Goal: Information Seeking & Learning: Learn about a topic

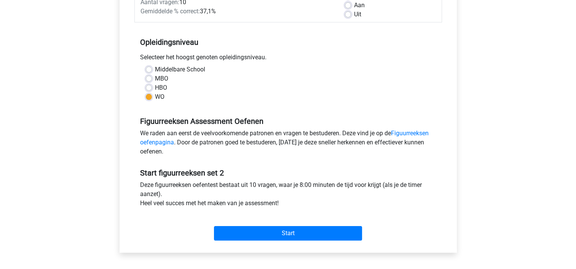
scroll to position [126, 0]
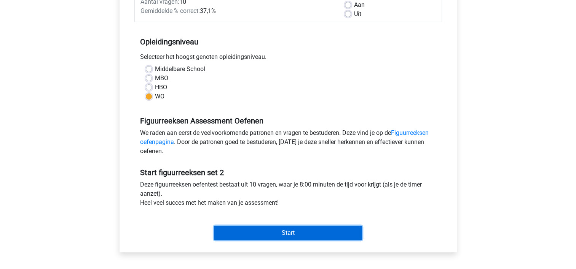
click at [293, 234] on input "Start" at bounding box center [288, 233] width 148 height 14
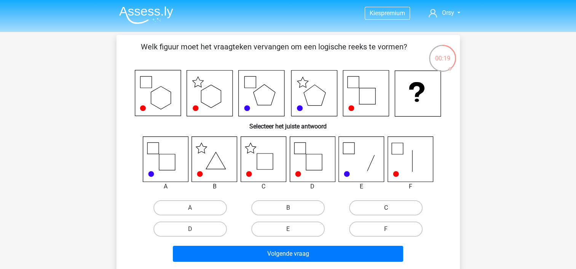
click at [385, 214] on label "C" at bounding box center [385, 207] width 73 height 15
click at [386, 213] on input "C" at bounding box center [388, 210] width 5 height 5
radio input "true"
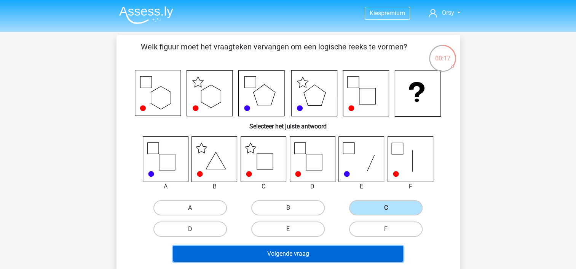
click at [305, 257] on button "Volgende vraag" at bounding box center [288, 254] width 230 height 16
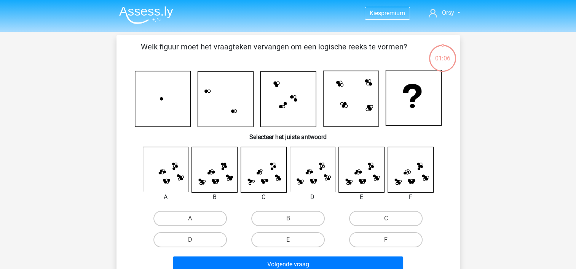
scroll to position [35, 0]
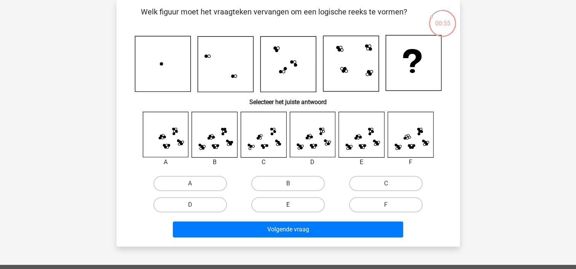
click at [288, 204] on label "E" at bounding box center [287, 204] width 73 height 15
click at [288, 205] on input "E" at bounding box center [290, 207] width 5 height 5
radio input "true"
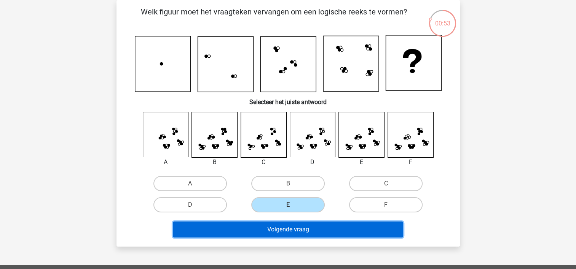
click at [311, 233] on button "Volgende vraag" at bounding box center [288, 230] width 230 height 16
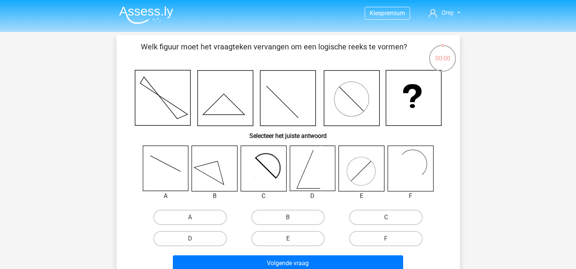
scroll to position [35, 0]
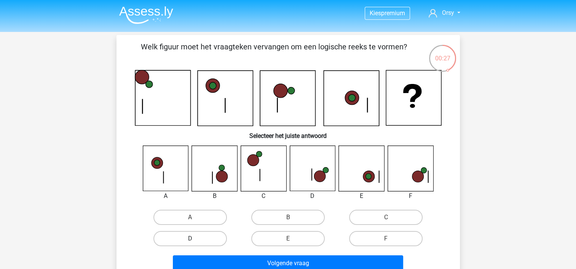
click at [207, 235] on label "D" at bounding box center [189, 238] width 73 height 15
click at [195, 239] on input "D" at bounding box center [192, 241] width 5 height 5
radio input "true"
click at [388, 237] on label "F" at bounding box center [385, 238] width 73 height 15
click at [388, 239] on input "F" at bounding box center [388, 241] width 5 height 5
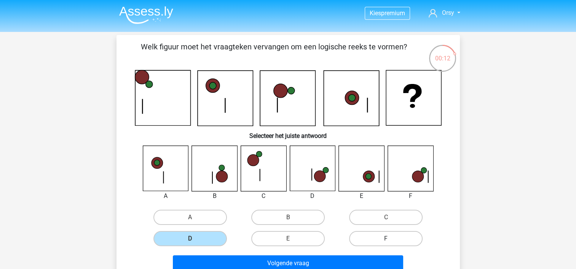
radio input "true"
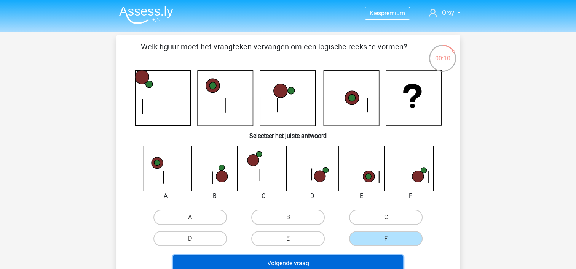
click at [303, 262] on button "Volgende vraag" at bounding box center [288, 264] width 230 height 16
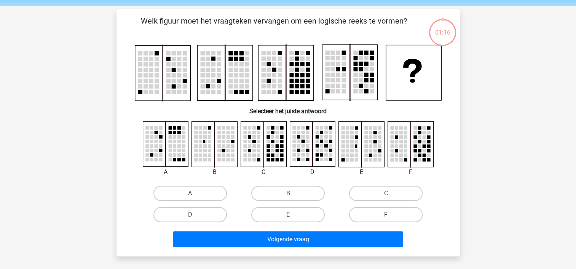
scroll to position [35, 0]
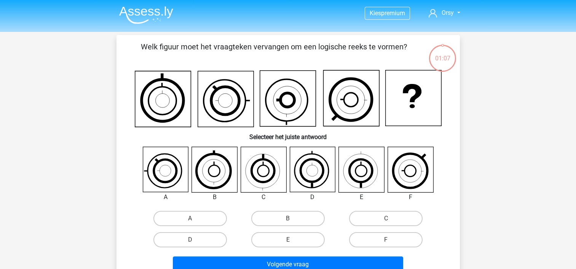
scroll to position [35, 0]
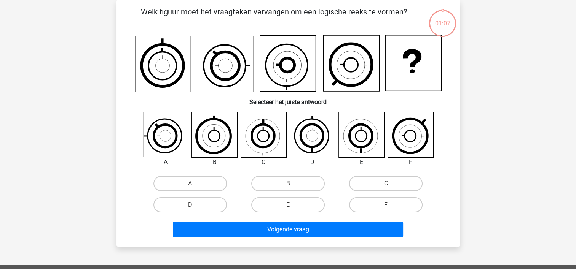
click at [270, 83] on icon at bounding box center [287, 64] width 56 height 56
click at [188, 180] on label "A" at bounding box center [189, 183] width 73 height 15
click at [190, 184] on input "A" at bounding box center [192, 186] width 5 height 5
radio input "true"
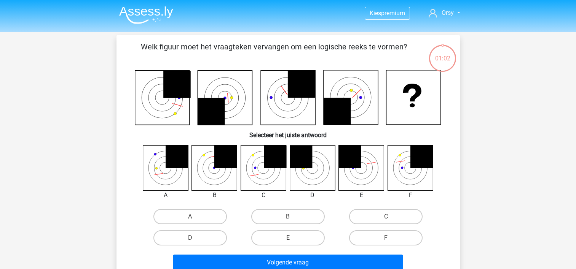
scroll to position [35, 0]
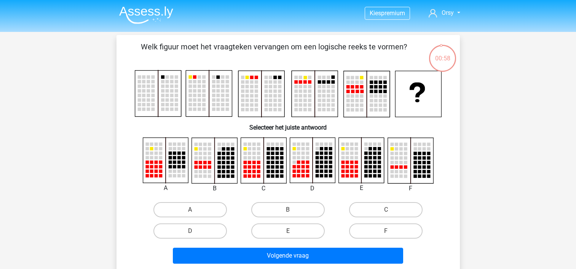
scroll to position [35, 0]
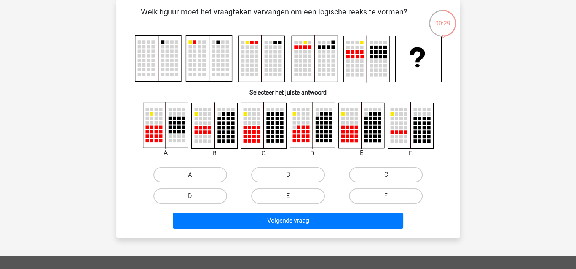
click at [316, 47] on rect at bounding box center [314, 59] width 46 height 46
click at [185, 172] on label "A" at bounding box center [189, 174] width 73 height 15
click at [190, 175] on input "A" at bounding box center [192, 177] width 5 height 5
radio input "true"
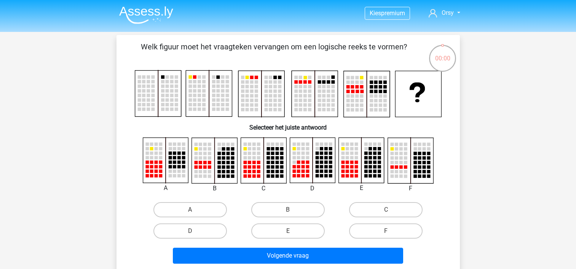
scroll to position [35, 0]
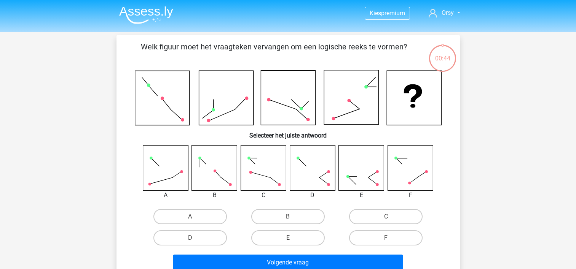
scroll to position [35, 0]
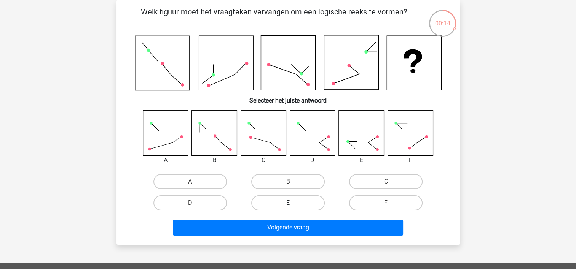
click at [303, 203] on label "E" at bounding box center [287, 203] width 73 height 15
click at [293, 203] on input "E" at bounding box center [290, 205] width 5 height 5
radio input "true"
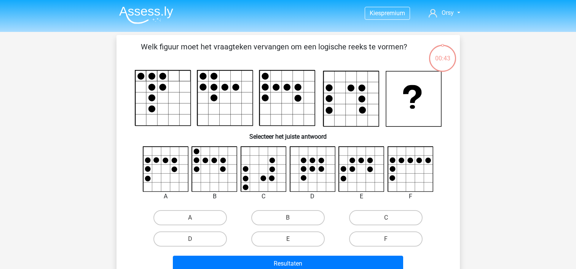
scroll to position [35, 0]
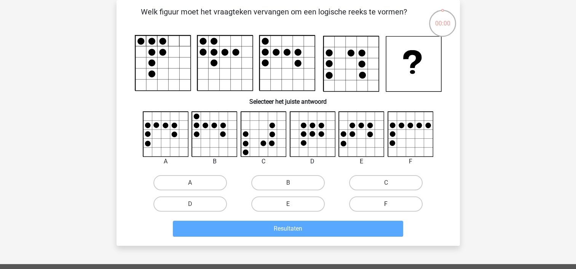
click at [359, 207] on label "F" at bounding box center [385, 204] width 73 height 15
click at [386, 207] on input "F" at bounding box center [388, 206] width 5 height 5
radio input "true"
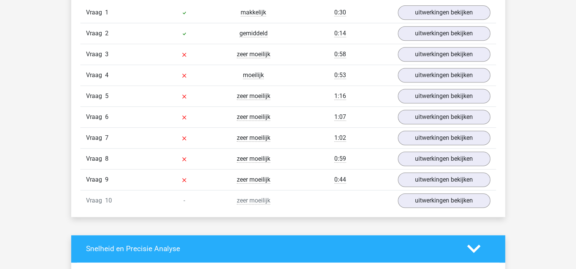
scroll to position [590, 0]
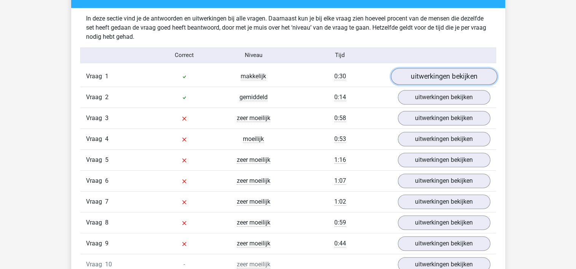
click at [411, 76] on link "uitwerkingen bekijken" at bounding box center [443, 76] width 106 height 17
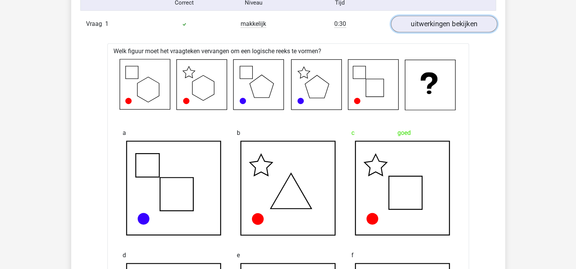
scroll to position [642, 0]
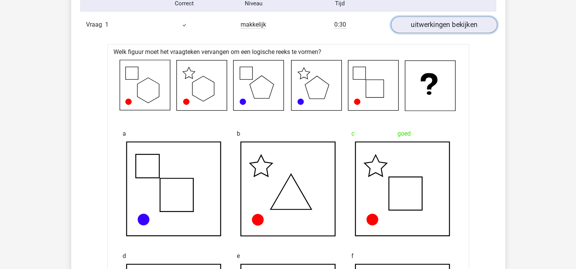
click at [420, 24] on link "uitwerkingen bekijken" at bounding box center [443, 24] width 106 height 17
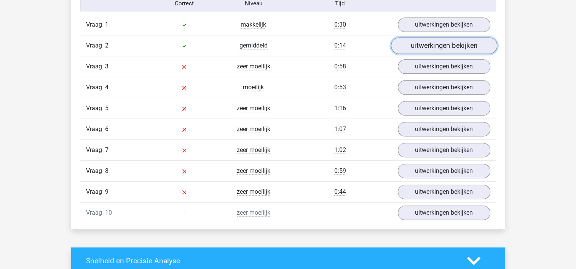
click at [420, 46] on link "uitwerkingen bekijken" at bounding box center [443, 45] width 106 height 17
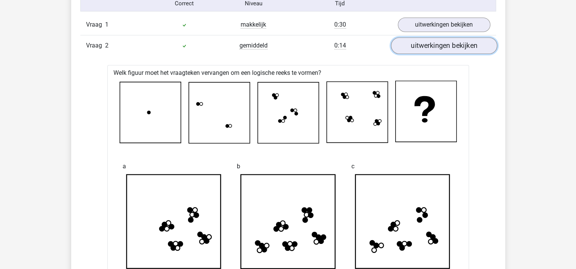
click at [420, 46] on link "uitwerkingen bekijken" at bounding box center [443, 45] width 106 height 17
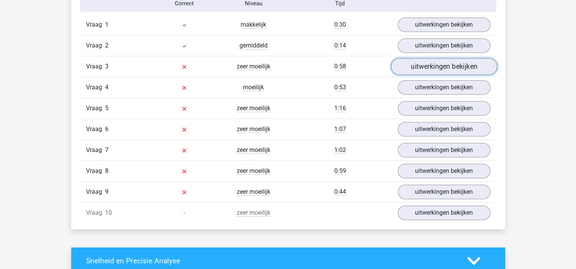
click at [424, 65] on link "uitwerkingen bekijken" at bounding box center [443, 66] width 106 height 17
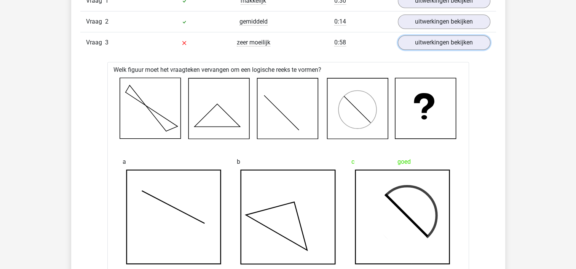
scroll to position [664, 0]
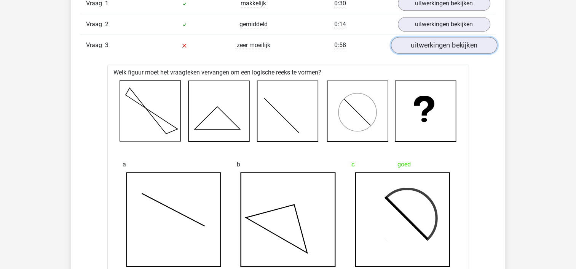
click at [431, 44] on link "uitwerkingen bekijken" at bounding box center [443, 45] width 106 height 17
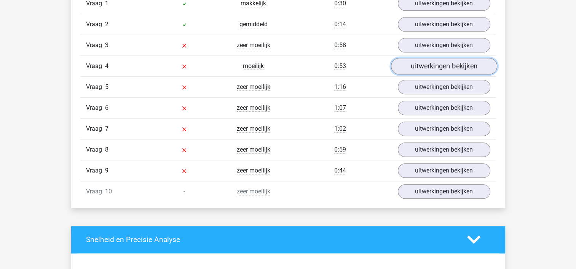
click at [440, 68] on link "uitwerkingen bekijken" at bounding box center [443, 66] width 106 height 17
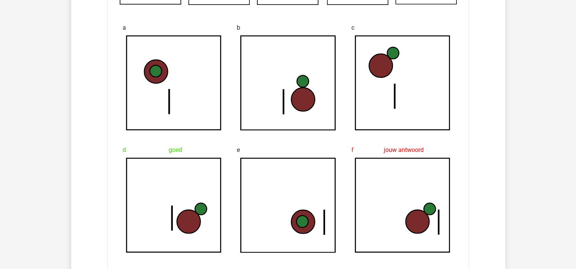
scroll to position [685, 0]
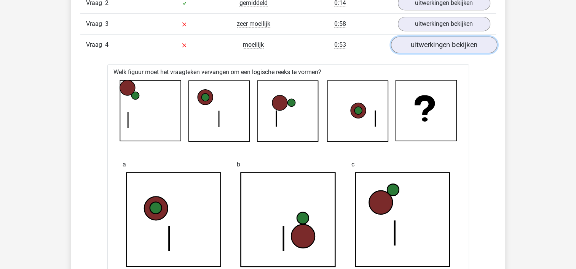
click at [452, 47] on link "uitwerkingen bekijken" at bounding box center [443, 45] width 106 height 17
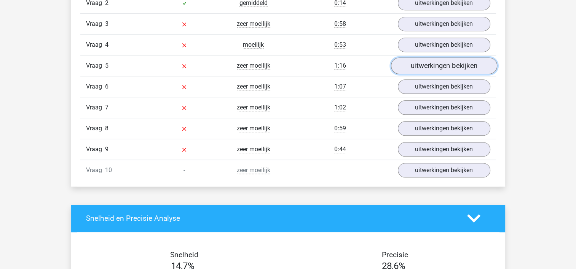
click at [446, 61] on link "uitwerkingen bekijken" at bounding box center [443, 65] width 106 height 17
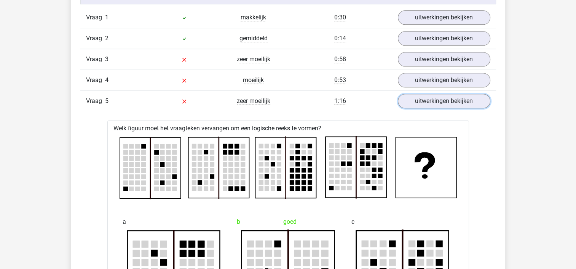
scroll to position [644, 0]
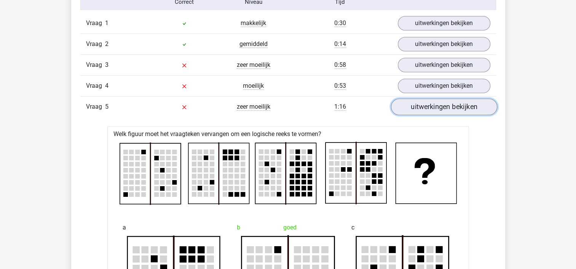
click at [458, 100] on link "uitwerkingen bekijken" at bounding box center [443, 107] width 106 height 17
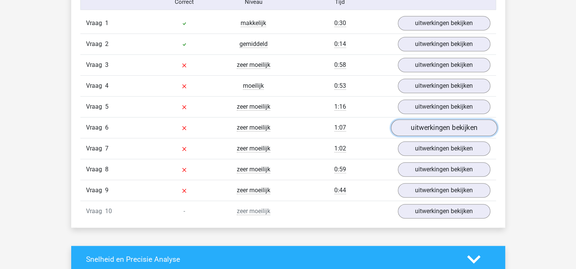
click at [441, 127] on link "uitwerkingen bekijken" at bounding box center [443, 127] width 106 height 17
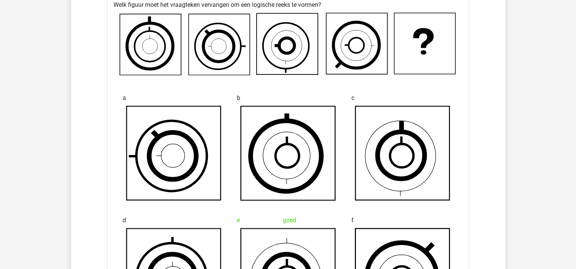
scroll to position [654, 0]
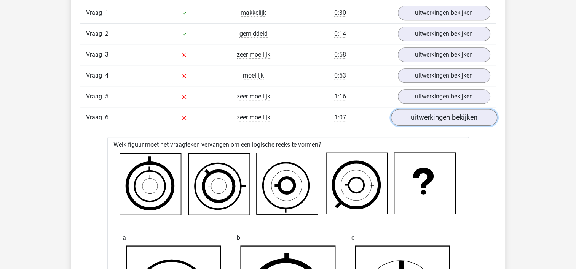
click at [420, 123] on link "uitwerkingen bekijken" at bounding box center [443, 117] width 106 height 17
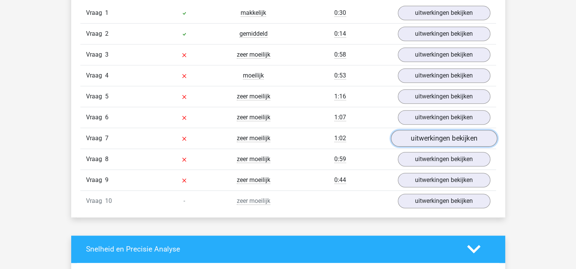
click at [418, 136] on link "uitwerkingen bekijken" at bounding box center [443, 138] width 106 height 17
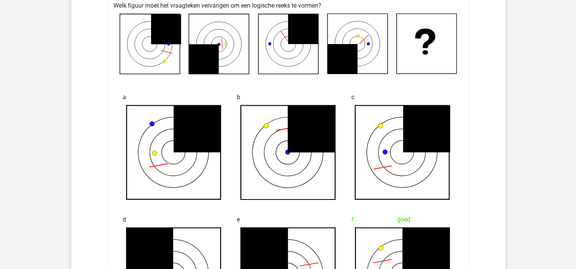
scroll to position [734, 0]
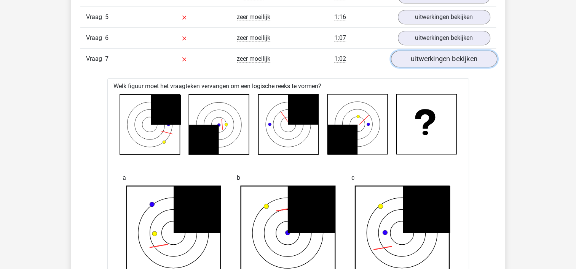
click at [422, 61] on link "uitwerkingen bekijken" at bounding box center [443, 59] width 106 height 17
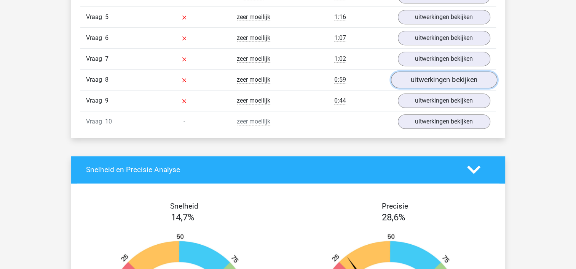
click at [420, 79] on link "uitwerkingen bekijken" at bounding box center [443, 80] width 106 height 17
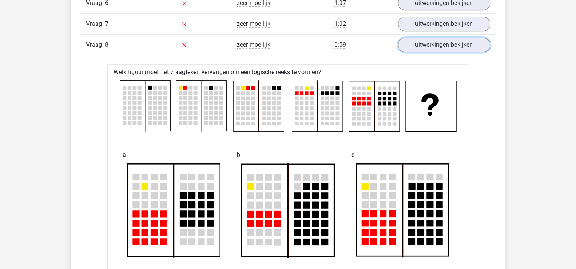
scroll to position [768, 0]
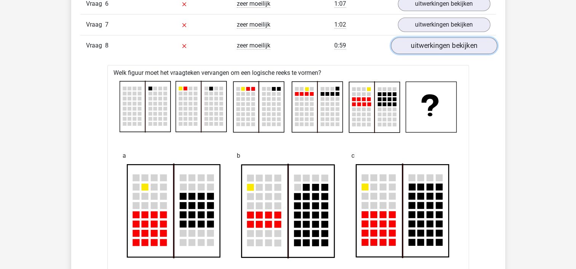
click at [443, 50] on link "uitwerkingen bekijken" at bounding box center [443, 45] width 106 height 17
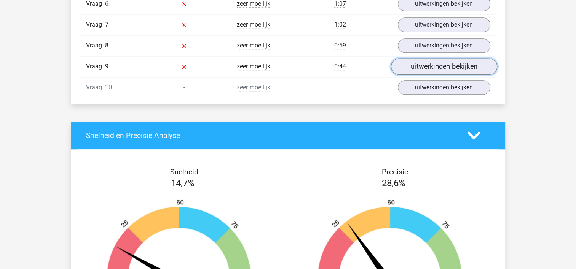
click at [441, 64] on link "uitwerkingen bekijken" at bounding box center [443, 66] width 106 height 17
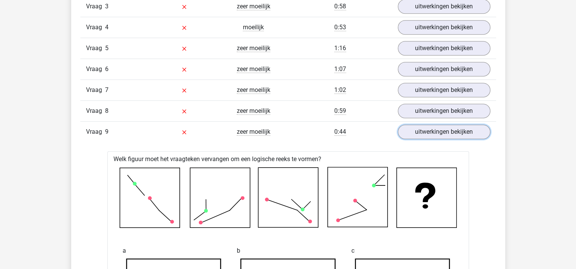
scroll to position [702, 0]
click at [461, 129] on link "uitwerkingen bekijken" at bounding box center [443, 132] width 106 height 17
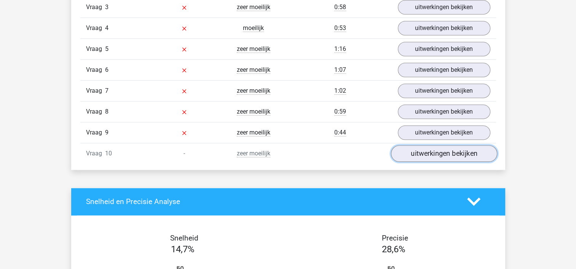
click at [448, 153] on link "uitwerkingen bekijken" at bounding box center [443, 153] width 106 height 17
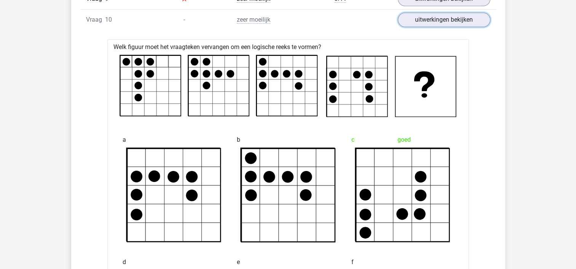
scroll to position [835, 0]
click at [450, 17] on link "uitwerkingen bekijken" at bounding box center [443, 19] width 106 height 17
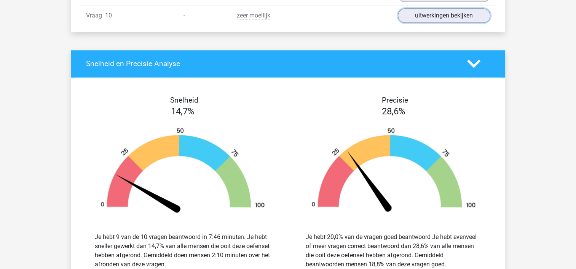
scroll to position [981, 0]
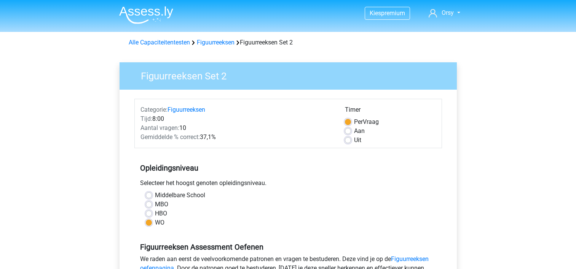
scroll to position [126, 0]
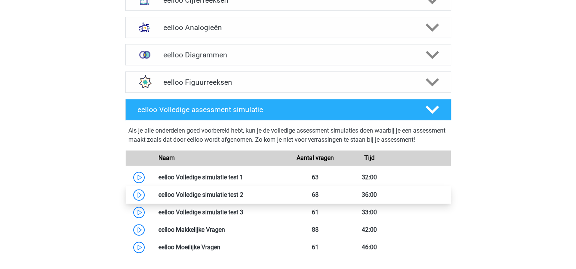
scroll to position [520, 0]
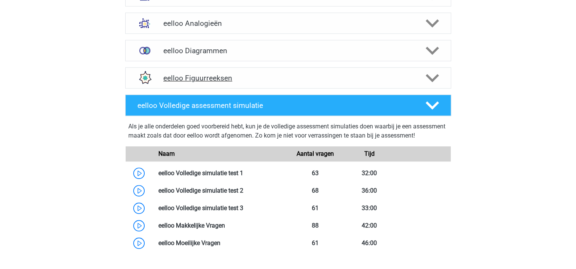
click at [227, 79] on h4 "eelloo Figuurreeksen" at bounding box center [287, 78] width 249 height 9
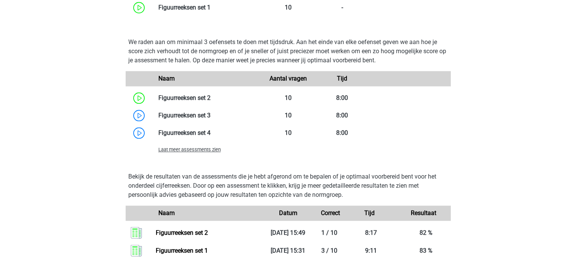
scroll to position [716, 0]
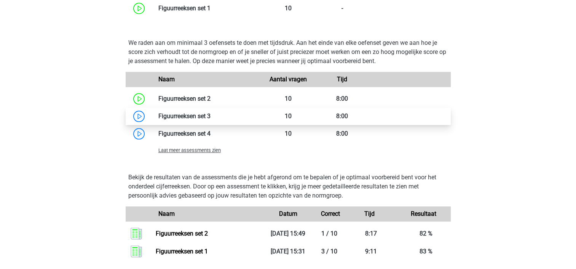
click at [210, 120] on link at bounding box center [210, 116] width 0 height 7
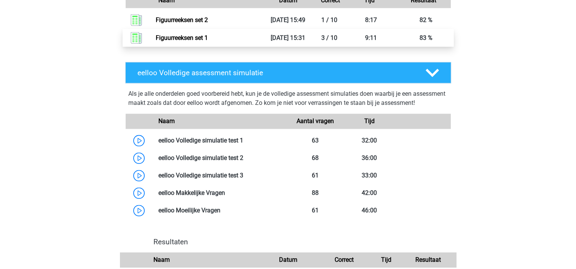
scroll to position [930, 0]
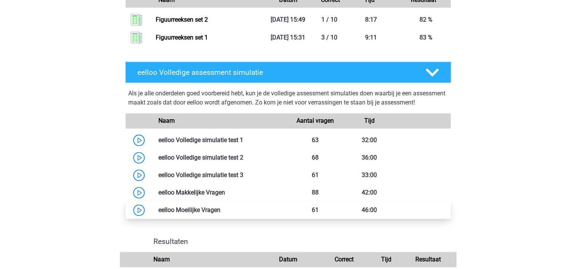
click at [220, 214] on link at bounding box center [220, 210] width 0 height 7
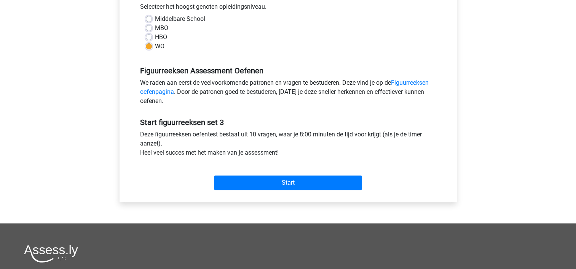
scroll to position [174, 0]
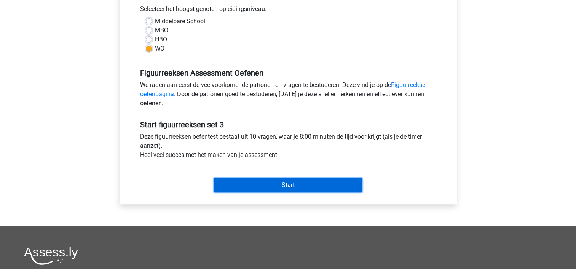
click at [300, 184] on input "Start" at bounding box center [288, 185] width 148 height 14
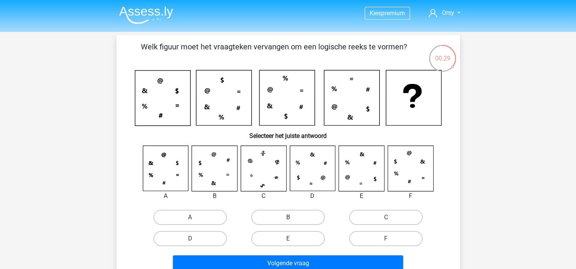
click at [267, 218] on label "B" at bounding box center [287, 217] width 73 height 15
click at [288, 218] on input "B" at bounding box center [290, 220] width 5 height 5
radio input "true"
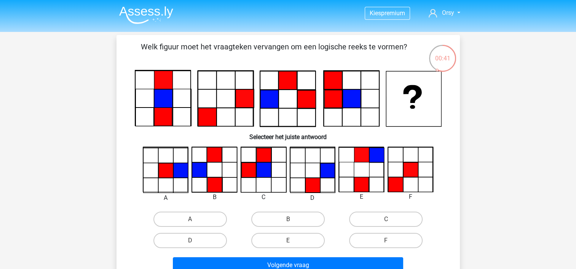
scroll to position [63, 0]
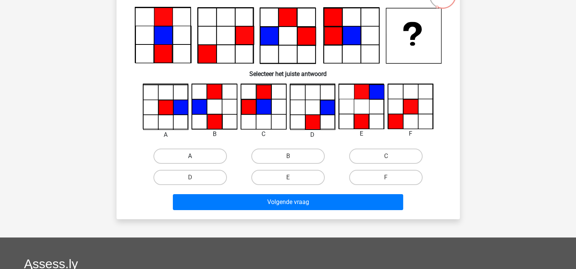
click at [189, 154] on label "A" at bounding box center [189, 156] width 73 height 15
click at [190, 156] on input "A" at bounding box center [192, 158] width 5 height 5
radio input "true"
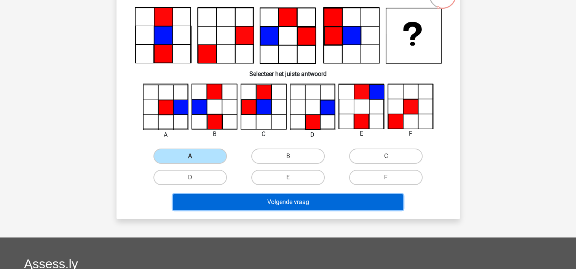
click at [205, 202] on button "Volgende vraag" at bounding box center [288, 202] width 230 height 16
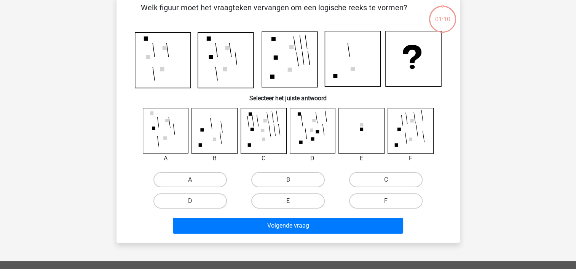
scroll to position [35, 0]
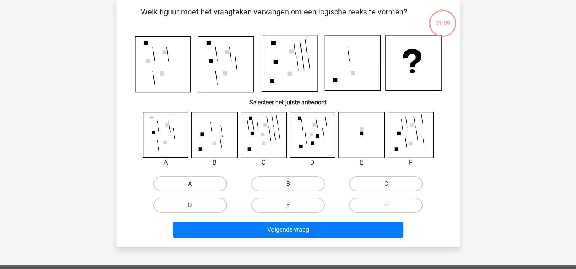
click at [194, 181] on label "A" at bounding box center [189, 184] width 73 height 15
click at [194, 184] on input "A" at bounding box center [192, 186] width 5 height 5
radio input "true"
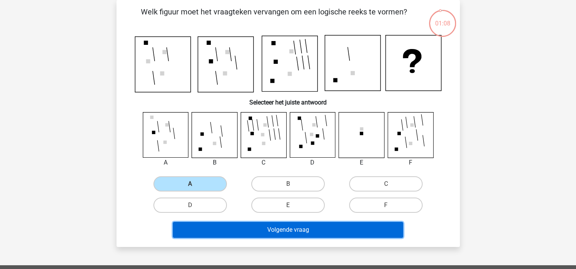
click at [212, 228] on button "Volgende vraag" at bounding box center [288, 230] width 230 height 16
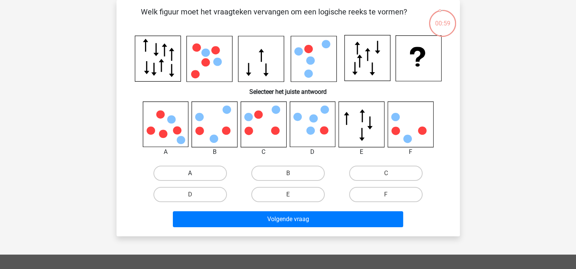
click at [203, 172] on label "A" at bounding box center [189, 173] width 73 height 15
click at [195, 173] on input "A" at bounding box center [192, 175] width 5 height 5
radio input "true"
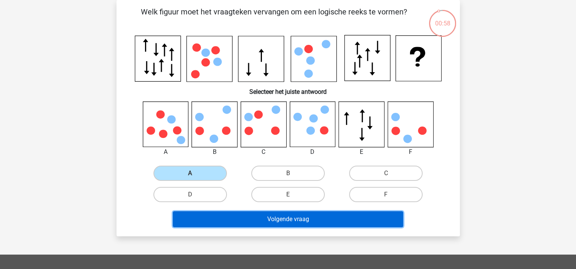
click at [227, 222] on button "Volgende vraag" at bounding box center [288, 220] width 230 height 16
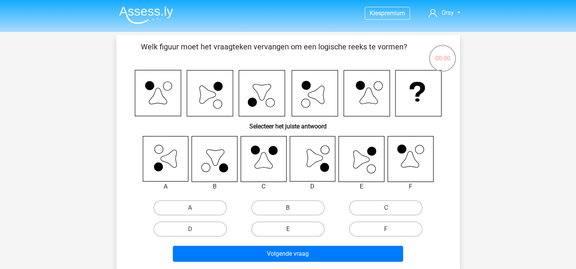
scroll to position [35, 0]
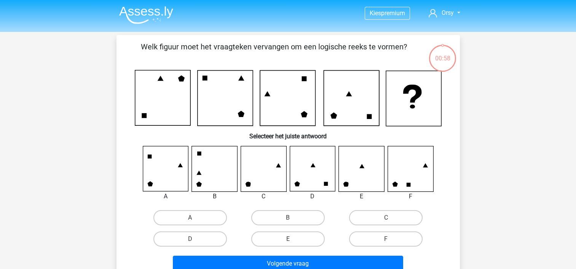
scroll to position [35, 0]
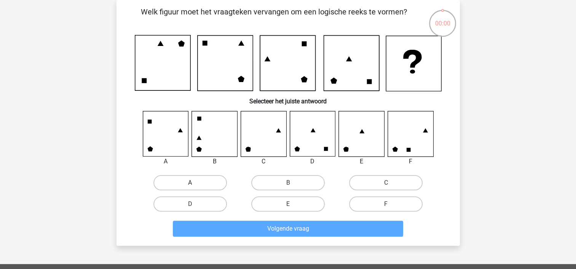
click at [190, 181] on label "A" at bounding box center [189, 182] width 73 height 15
click at [190, 183] on input "A" at bounding box center [192, 185] width 5 height 5
radio input "true"
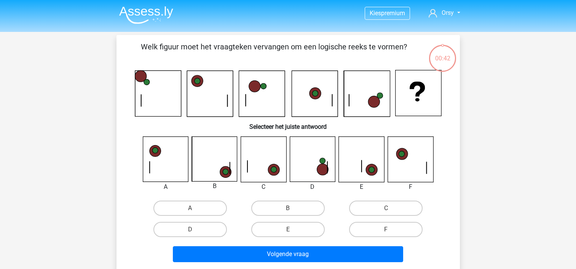
scroll to position [35, 0]
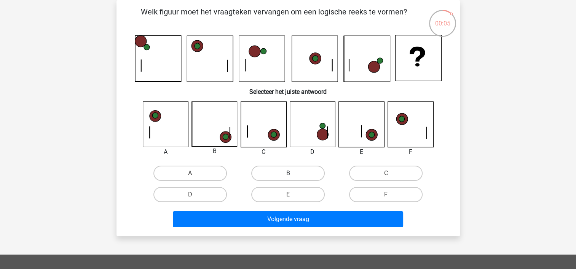
click at [282, 174] on label "B" at bounding box center [287, 173] width 73 height 15
click at [288, 174] on input "B" at bounding box center [290, 175] width 5 height 5
radio input "true"
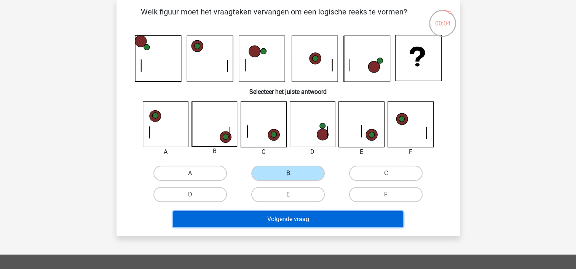
click at [284, 220] on button "Volgende vraag" at bounding box center [288, 220] width 230 height 16
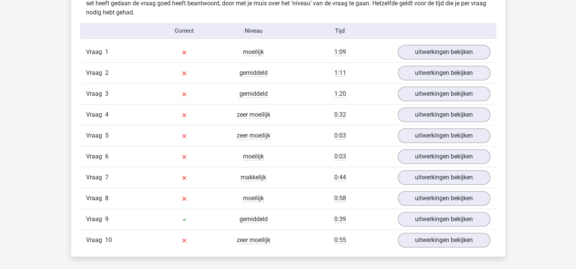
scroll to position [616, 0]
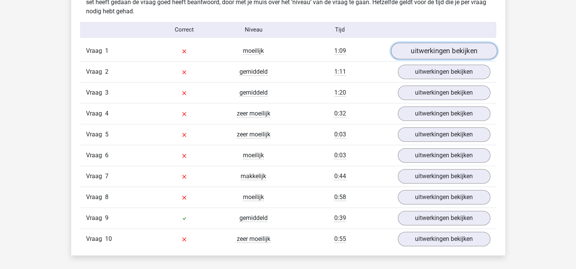
click at [431, 53] on link "uitwerkingen bekijken" at bounding box center [443, 51] width 106 height 17
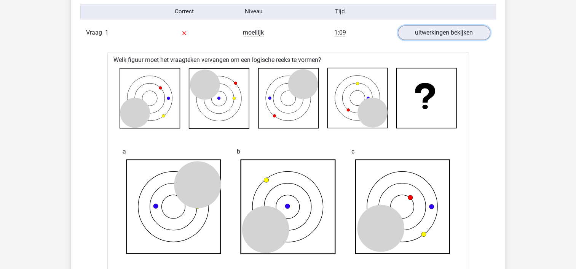
scroll to position [637, 0]
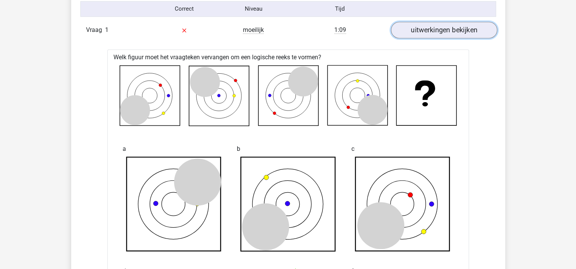
click at [452, 28] on link "uitwerkingen bekijken" at bounding box center [443, 30] width 106 height 17
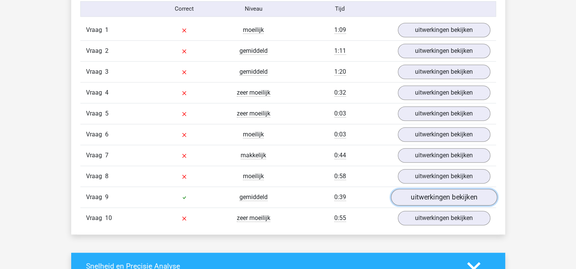
click at [444, 200] on link "uitwerkingen bekijken" at bounding box center [443, 197] width 106 height 17
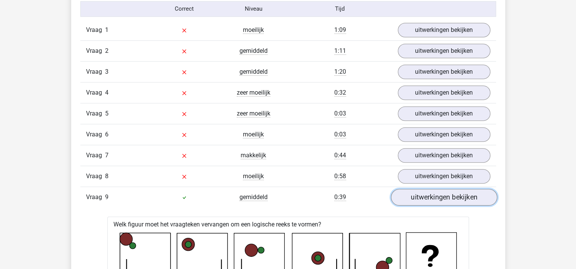
click at [444, 200] on link "uitwerkingen bekijken" at bounding box center [443, 197] width 106 height 17
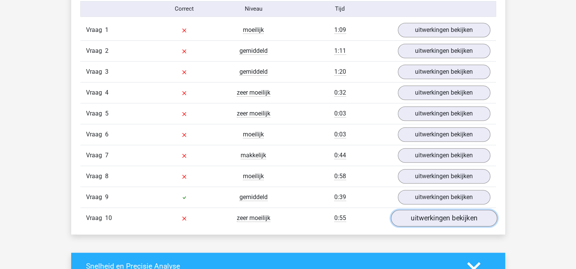
click at [445, 222] on link "uitwerkingen bekijken" at bounding box center [443, 218] width 106 height 17
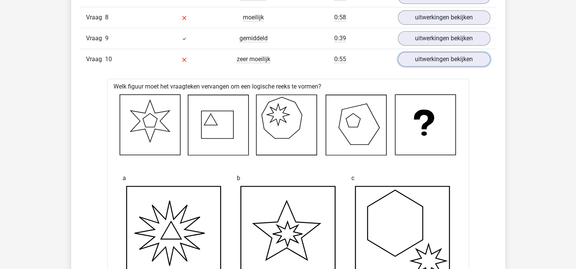
scroll to position [795, 0]
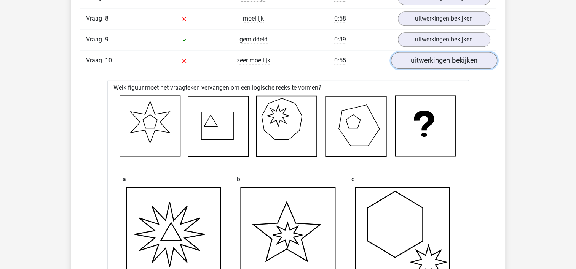
click at [438, 63] on link "uitwerkingen bekijken" at bounding box center [443, 60] width 106 height 17
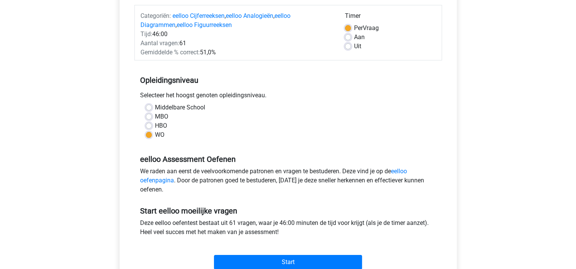
scroll to position [181, 0]
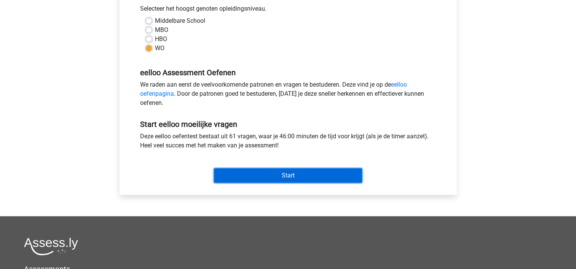
click at [291, 178] on input "Start" at bounding box center [288, 176] width 148 height 14
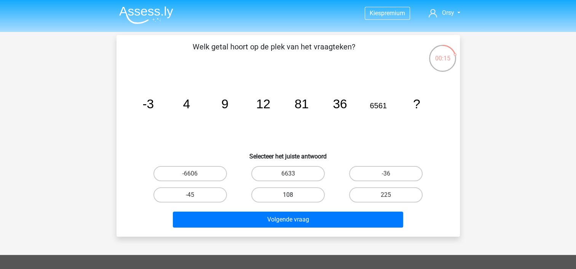
click at [280, 193] on label "108" at bounding box center [287, 195] width 73 height 15
click at [288, 195] on input "108" at bounding box center [290, 197] width 5 height 5
radio input "true"
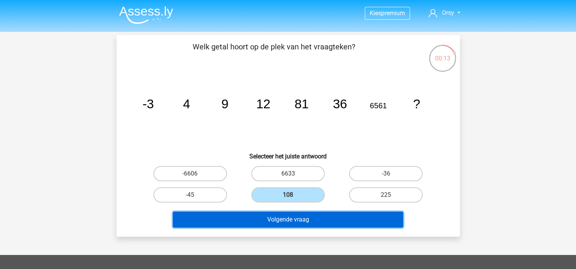
click at [286, 220] on button "Volgende vraag" at bounding box center [288, 220] width 230 height 16
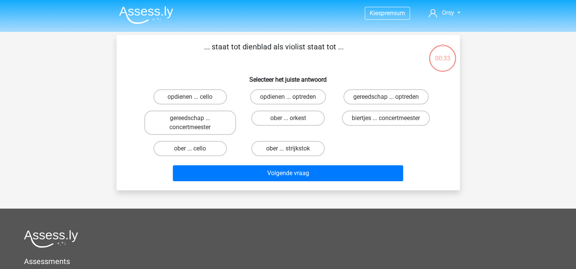
scroll to position [35, 0]
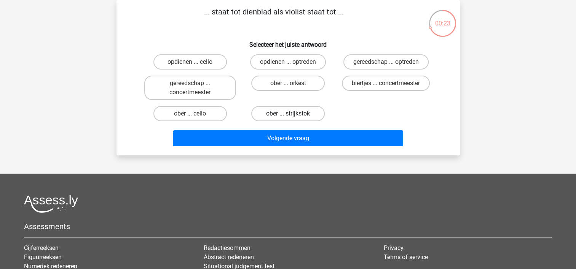
click at [278, 113] on label "ober ... strijkstok" at bounding box center [287, 113] width 73 height 15
click at [288, 114] on input "ober ... strijkstok" at bounding box center [290, 116] width 5 height 5
radio input "true"
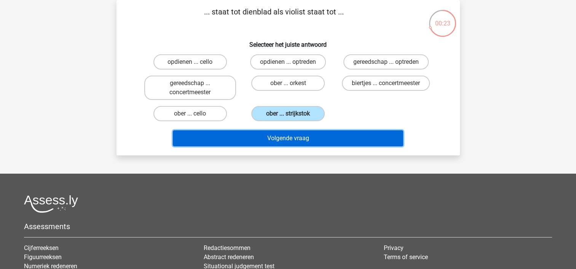
click at [278, 138] on button "Volgende vraag" at bounding box center [288, 138] width 230 height 16
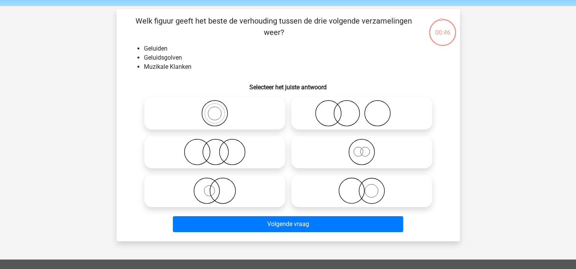
scroll to position [27, 0]
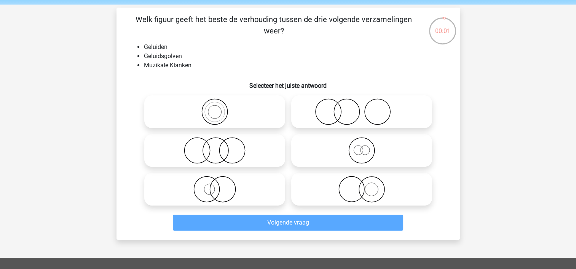
click at [218, 116] on icon at bounding box center [214, 112] width 135 height 27
click at [218, 108] on input "radio" at bounding box center [217, 105] width 5 height 5
radio input "true"
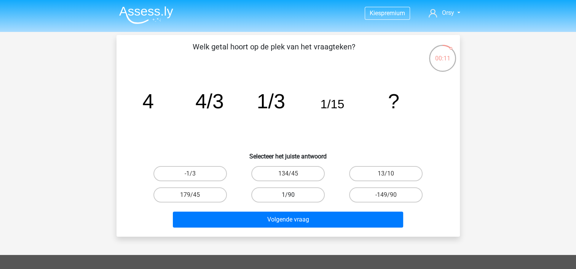
click at [303, 197] on label "1/90" at bounding box center [287, 195] width 73 height 15
click at [293, 197] on input "1/90" at bounding box center [290, 197] width 5 height 5
radio input "true"
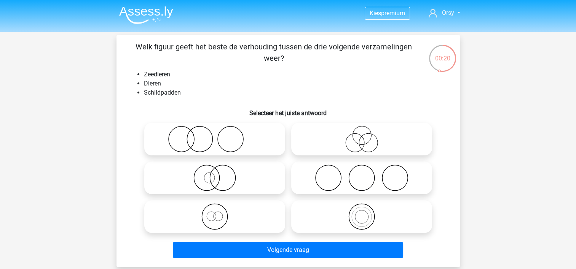
click at [217, 219] on icon at bounding box center [214, 217] width 135 height 27
click at [217, 213] on input "radio" at bounding box center [217, 210] width 5 height 5
radio input "true"
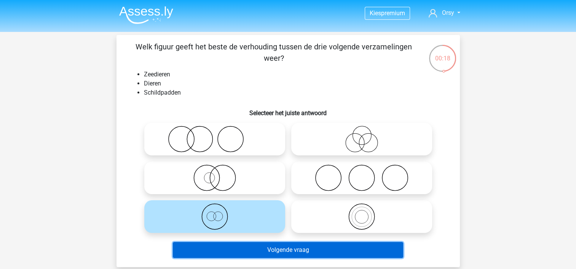
click at [274, 250] on button "Volgende vraag" at bounding box center [288, 250] width 230 height 16
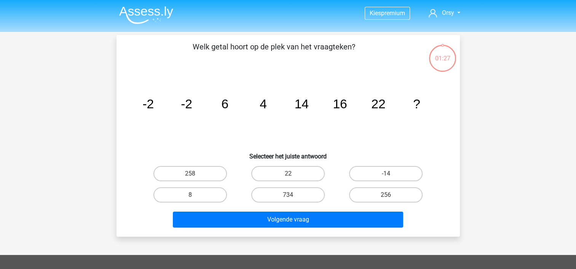
scroll to position [35, 0]
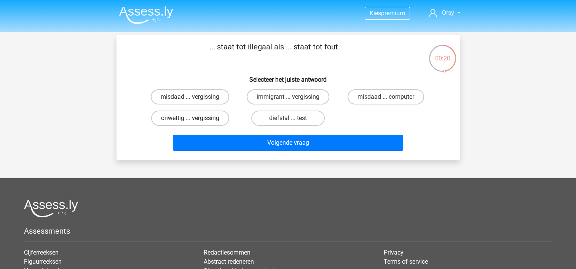
click at [203, 120] on label "onwettig ... vergissing" at bounding box center [190, 118] width 78 height 15
click at [195, 120] on input "onwettig ... vergissing" at bounding box center [192, 120] width 5 height 5
radio input "true"
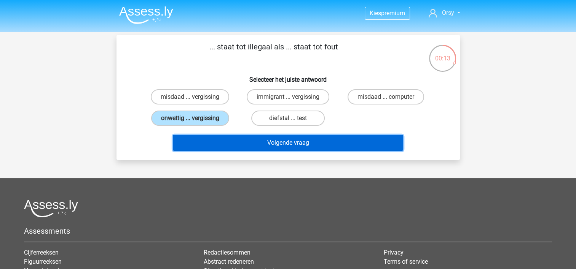
click at [307, 143] on button "Volgende vraag" at bounding box center [288, 143] width 230 height 16
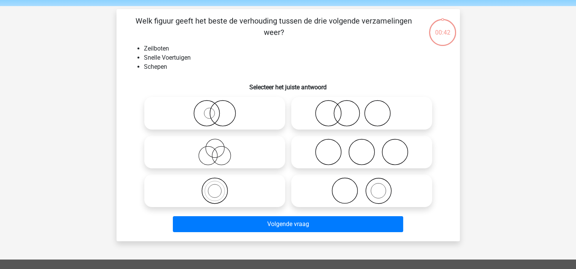
scroll to position [35, 0]
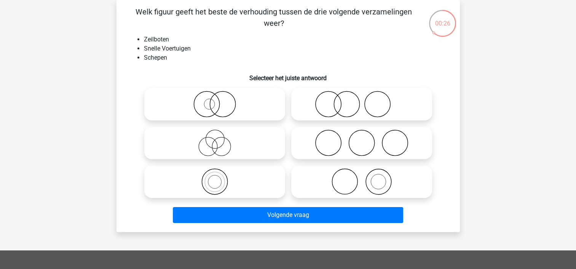
click at [221, 117] on circle at bounding box center [222, 104] width 25 height 25
click at [220, 100] on input "radio" at bounding box center [217, 97] width 5 height 5
radio input "true"
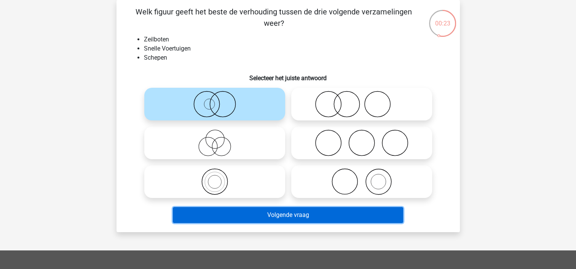
click at [275, 218] on button "Volgende vraag" at bounding box center [288, 215] width 230 height 16
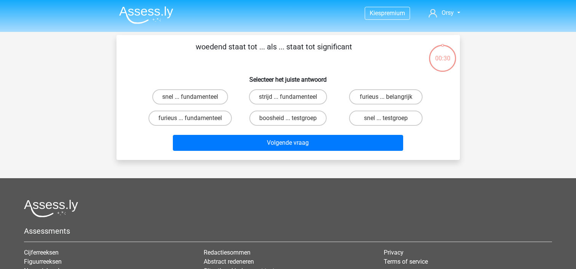
scroll to position [35, 0]
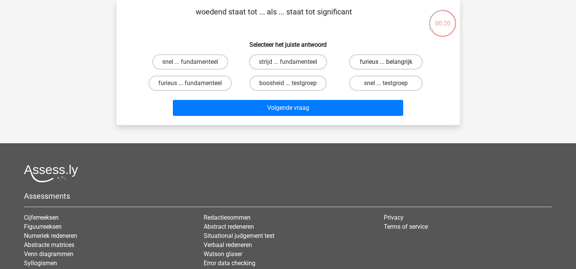
click at [396, 66] on label "furieus ... belangrijk" at bounding box center [385, 61] width 73 height 15
click at [391, 66] on input "furieus ... belangrijk" at bounding box center [388, 64] width 5 height 5
radio input "true"
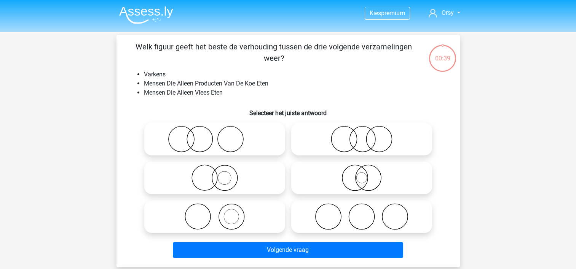
scroll to position [35, 0]
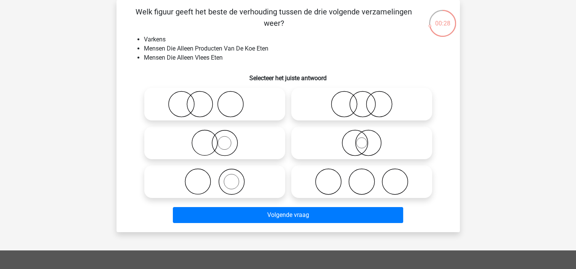
click at [203, 111] on icon at bounding box center [214, 104] width 135 height 27
click at [215, 100] on input "radio" at bounding box center [217, 97] width 5 height 5
radio input "true"
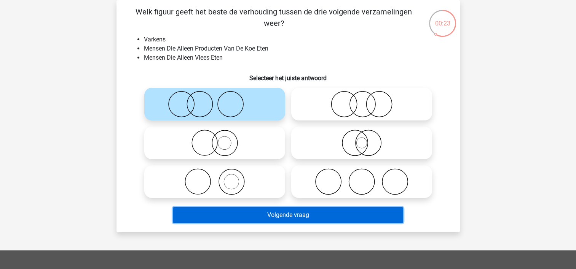
click at [265, 214] on button "Volgende vraag" at bounding box center [288, 215] width 230 height 16
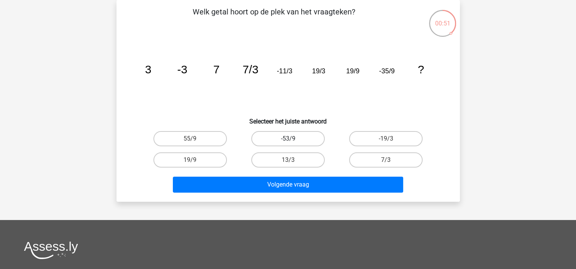
click at [285, 143] on label "-53/9" at bounding box center [287, 138] width 73 height 15
click at [288, 143] on input "-53/9" at bounding box center [290, 141] width 5 height 5
radio input "true"
click at [382, 139] on label "-19/3" at bounding box center [385, 138] width 73 height 15
click at [386, 139] on input "-19/3" at bounding box center [388, 141] width 5 height 5
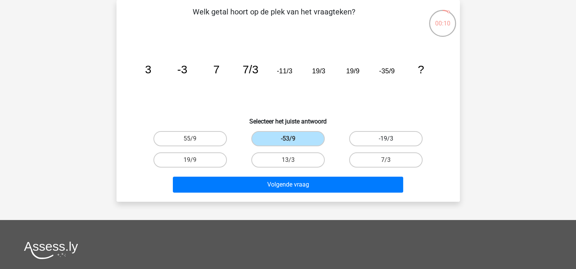
radio input "true"
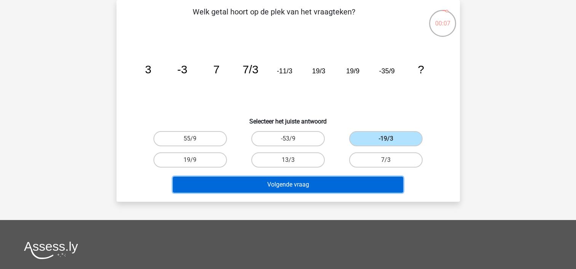
click at [307, 188] on button "Volgende vraag" at bounding box center [288, 185] width 230 height 16
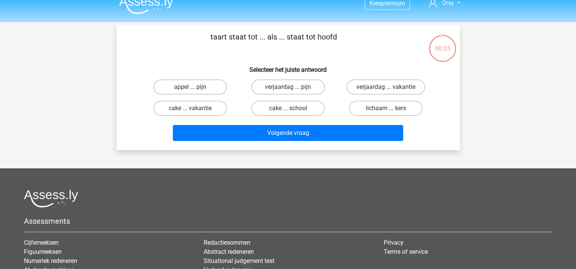
scroll to position [13, 0]
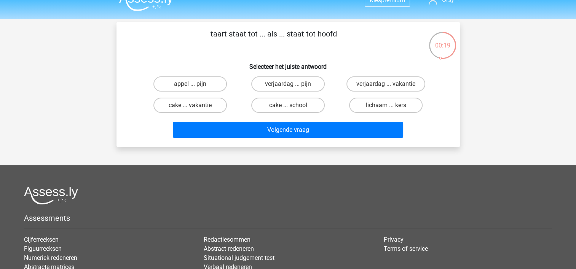
click at [190, 85] on input "appel ... pijn" at bounding box center [192, 86] width 5 height 5
radio input "true"
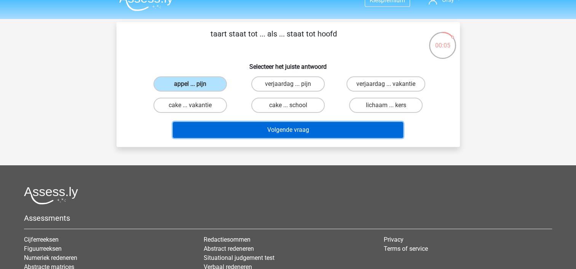
click at [243, 131] on button "Volgende vraag" at bounding box center [288, 130] width 230 height 16
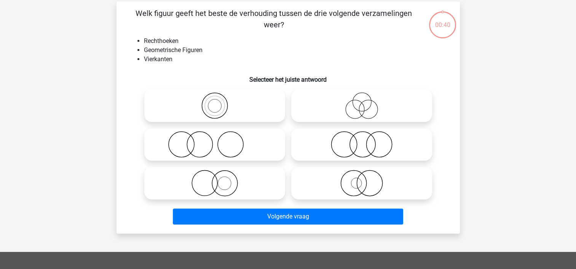
scroll to position [35, 0]
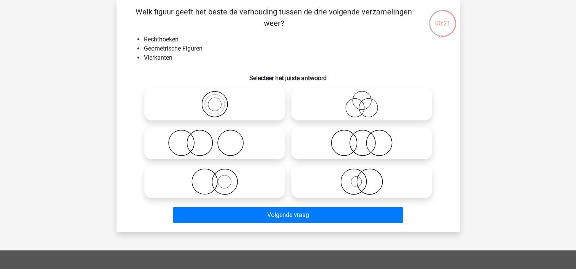
click at [208, 103] on icon at bounding box center [214, 104] width 135 height 27
click at [215, 100] on input "radio" at bounding box center [217, 97] width 5 height 5
radio input "true"
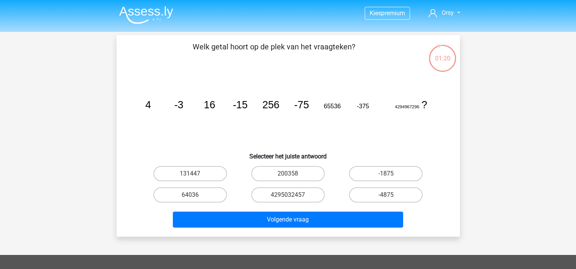
scroll to position [35, 0]
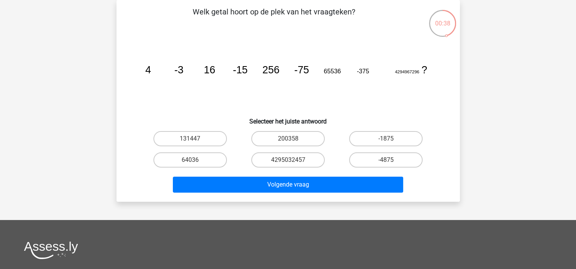
click at [386, 147] on div "-1875" at bounding box center [386, 138] width 98 height 21
click at [382, 140] on label "-1875" at bounding box center [385, 138] width 73 height 15
click at [386, 140] on input "-1875" at bounding box center [388, 141] width 5 height 5
radio input "true"
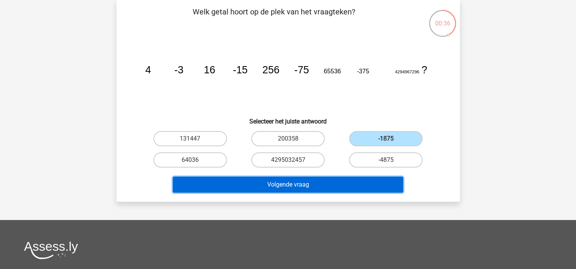
click at [290, 186] on button "Volgende vraag" at bounding box center [288, 185] width 230 height 16
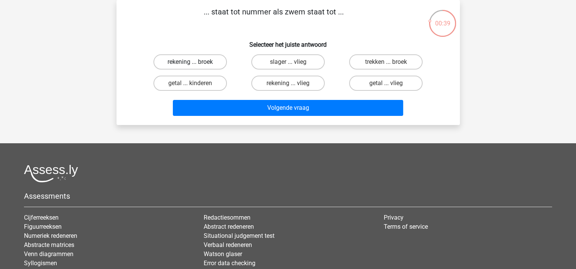
click at [186, 62] on label "rekening ... broek" at bounding box center [189, 61] width 73 height 15
click at [190, 62] on input "rekening ... broek" at bounding box center [192, 64] width 5 height 5
radio input "true"
click at [240, 116] on div "Volgende vraag" at bounding box center [288, 109] width 294 height 19
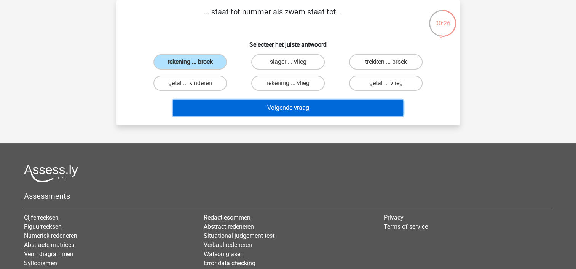
click at [240, 113] on button "Volgende vraag" at bounding box center [288, 108] width 230 height 16
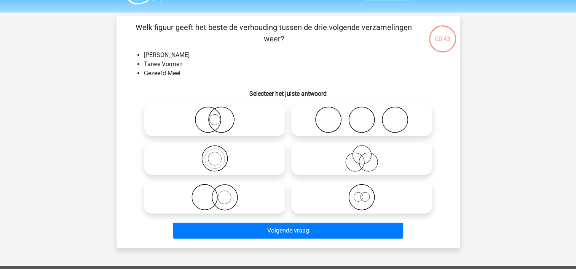
scroll to position [21, 0]
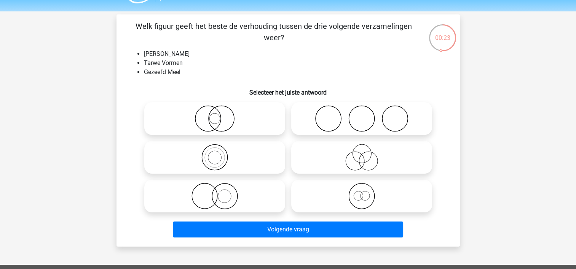
click at [366, 158] on icon at bounding box center [361, 157] width 135 height 27
click at [366, 154] on input "radio" at bounding box center [363, 151] width 5 height 5
radio input "true"
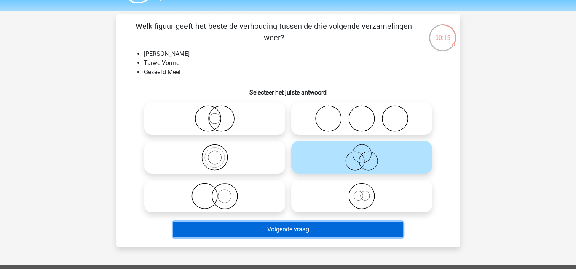
click at [280, 227] on button "Volgende vraag" at bounding box center [288, 230] width 230 height 16
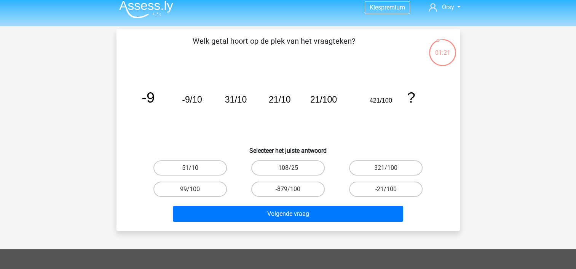
scroll to position [0, 0]
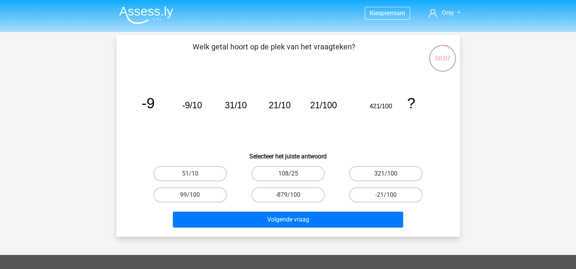
click at [387, 173] on label "321/100" at bounding box center [385, 173] width 73 height 15
click at [387, 174] on input "321/100" at bounding box center [388, 176] width 5 height 5
radio input "true"
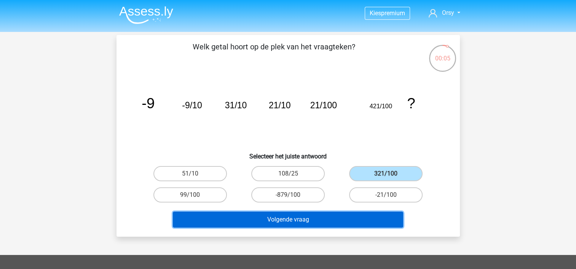
click at [302, 219] on button "Volgende vraag" at bounding box center [288, 220] width 230 height 16
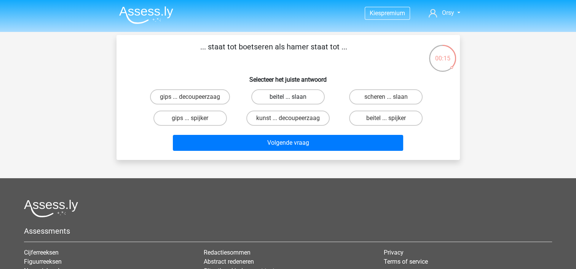
click at [298, 100] on label "beitel ... slaan" at bounding box center [287, 96] width 73 height 15
click at [293, 100] on input "beitel ... slaan" at bounding box center [290, 99] width 5 height 5
radio input "true"
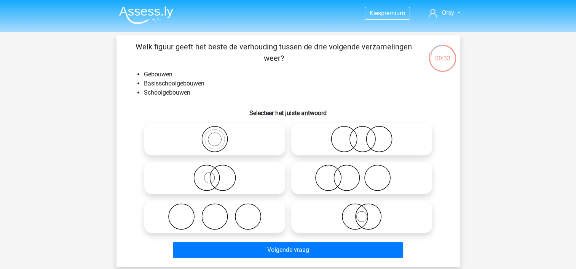
click at [207, 135] on icon at bounding box center [214, 139] width 135 height 27
click at [215, 135] on input "radio" at bounding box center [217, 132] width 5 height 5
radio input "true"
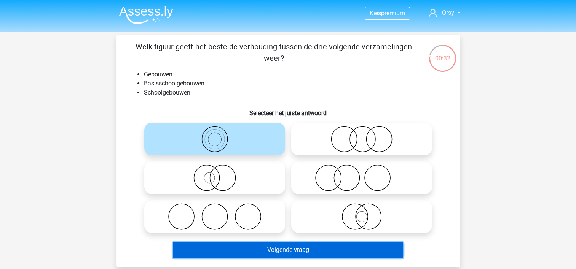
click at [270, 246] on button "Volgende vraag" at bounding box center [288, 250] width 230 height 16
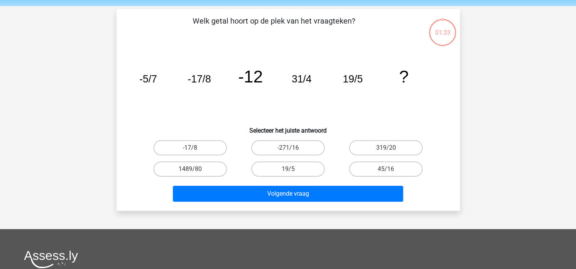
scroll to position [35, 0]
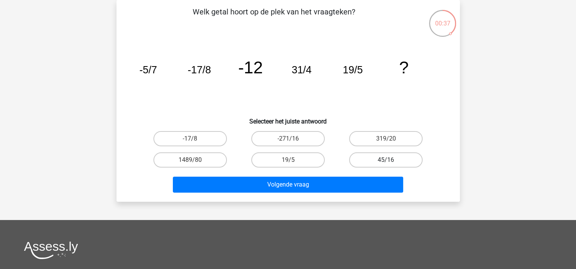
click at [377, 159] on label "45/16" at bounding box center [385, 160] width 73 height 15
click at [386, 160] on input "45/16" at bounding box center [388, 162] width 5 height 5
radio input "true"
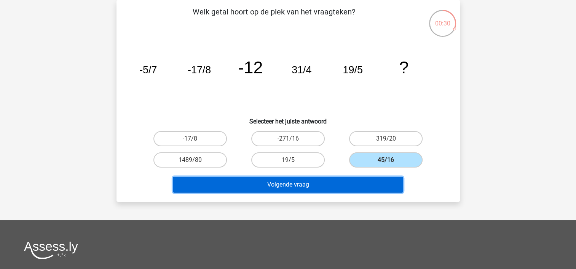
click at [326, 185] on button "Volgende vraag" at bounding box center [288, 185] width 230 height 16
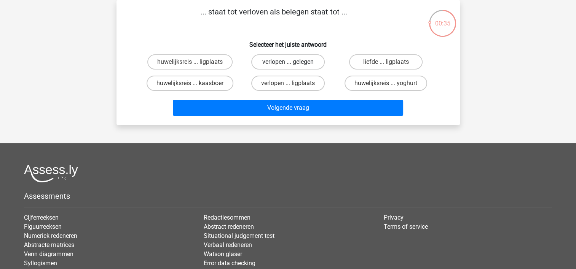
click at [304, 59] on label "verlopen ... gelegen" at bounding box center [287, 61] width 73 height 15
click at [293, 62] on input "verlopen ... gelegen" at bounding box center [290, 64] width 5 height 5
radio input "true"
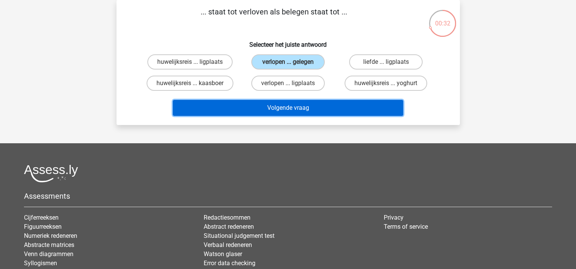
click at [304, 113] on button "Volgende vraag" at bounding box center [288, 108] width 230 height 16
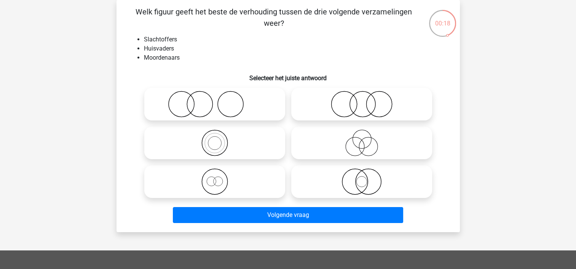
drag, startPoint x: 361, startPoint y: 148, endPoint x: 357, endPoint y: 145, distance: 4.6
click at [357, 145] on icon at bounding box center [361, 143] width 135 height 27
click at [361, 139] on input "radio" at bounding box center [363, 136] width 5 height 5
radio input "true"
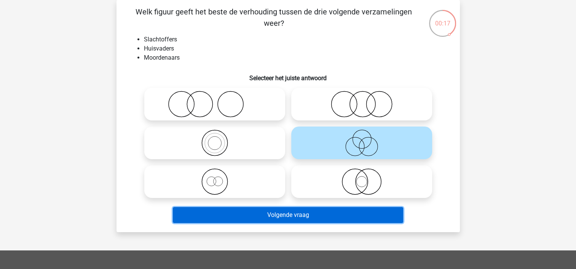
click at [306, 214] on button "Volgende vraag" at bounding box center [288, 215] width 230 height 16
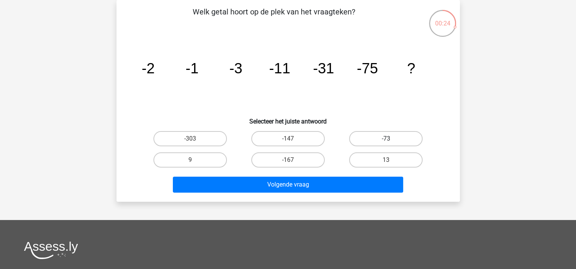
click at [382, 145] on label "-73" at bounding box center [385, 138] width 73 height 15
click at [386, 144] on input "-73" at bounding box center [388, 141] width 5 height 5
radio input "true"
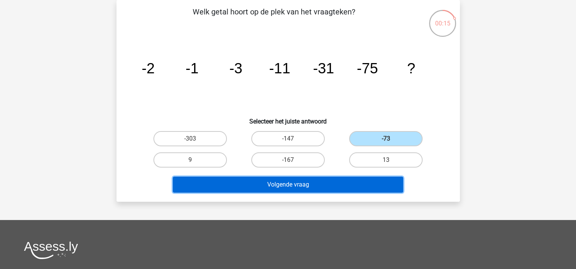
click at [318, 184] on button "Volgende vraag" at bounding box center [288, 185] width 230 height 16
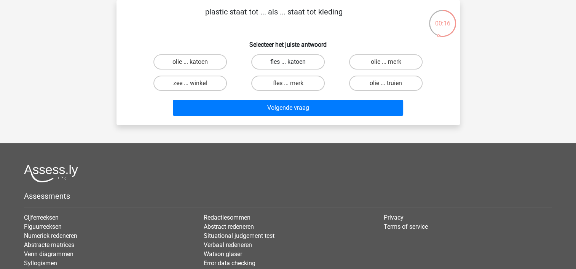
click at [300, 64] on label "fles ... katoen" at bounding box center [287, 61] width 73 height 15
click at [293, 64] on input "fles ... katoen" at bounding box center [290, 64] width 5 height 5
radio input "true"
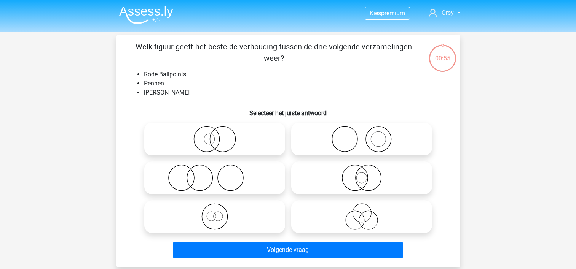
scroll to position [35, 0]
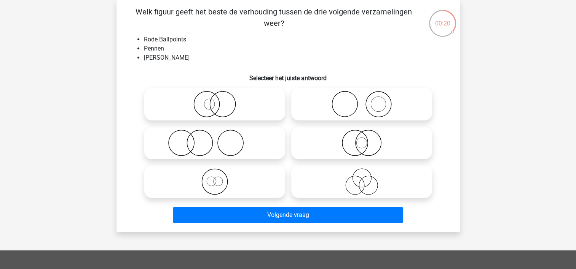
click at [228, 102] on icon at bounding box center [214, 104] width 135 height 27
click at [220, 100] on input "radio" at bounding box center [217, 97] width 5 height 5
radio input "true"
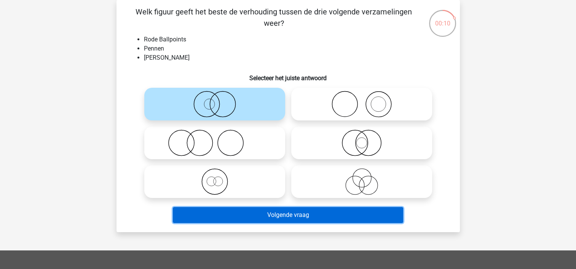
click at [261, 219] on button "Volgende vraag" at bounding box center [288, 215] width 230 height 16
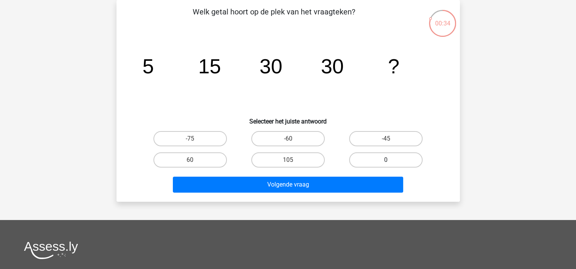
click at [392, 162] on label "0" at bounding box center [385, 160] width 73 height 15
click at [391, 162] on input "0" at bounding box center [388, 162] width 5 height 5
radio input "true"
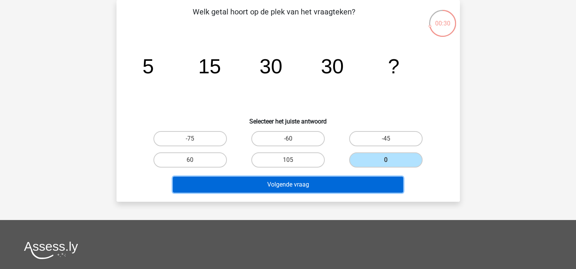
click at [312, 186] on button "Volgende vraag" at bounding box center [288, 185] width 230 height 16
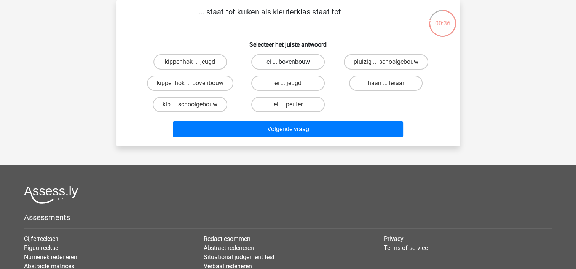
click at [285, 64] on label "ei ... bovenbouw" at bounding box center [287, 61] width 73 height 15
click at [288, 64] on input "ei ... bovenbouw" at bounding box center [290, 64] width 5 height 5
radio input "true"
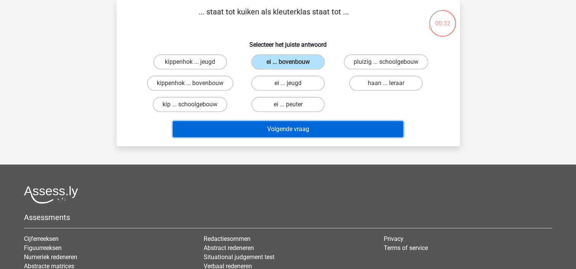
click at [283, 128] on button "Volgende vraag" at bounding box center [288, 129] width 230 height 16
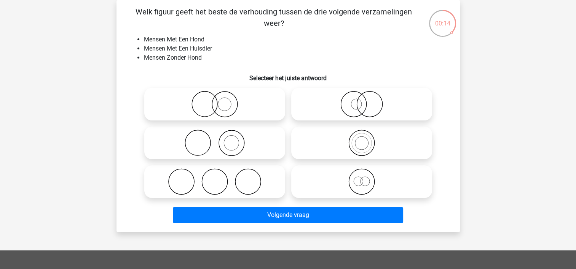
click at [211, 111] on icon at bounding box center [214, 104] width 135 height 27
click at [215, 100] on input "radio" at bounding box center [217, 97] width 5 height 5
radio input "true"
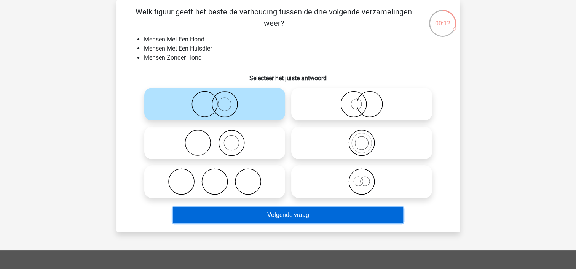
click at [284, 213] on button "Volgende vraag" at bounding box center [288, 215] width 230 height 16
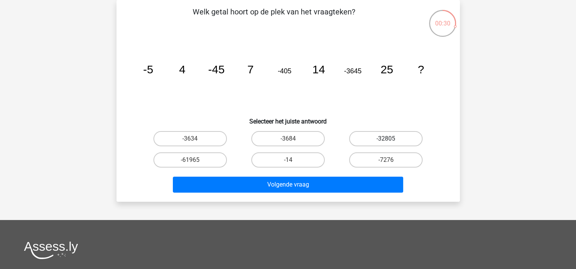
click at [379, 137] on label "-32805" at bounding box center [385, 138] width 73 height 15
click at [386, 139] on input "-32805" at bounding box center [388, 141] width 5 height 5
radio input "true"
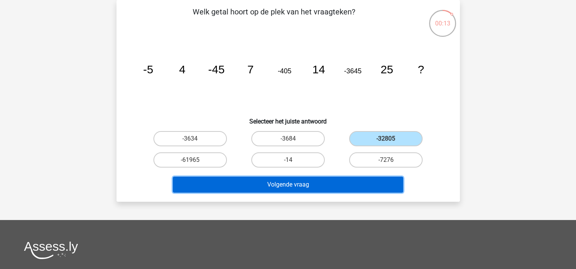
click at [307, 186] on button "Volgende vraag" at bounding box center [288, 185] width 230 height 16
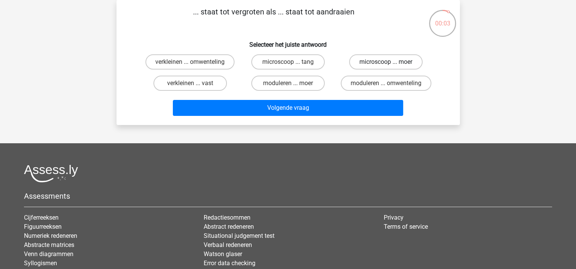
click at [382, 61] on label "microscoop ... moer" at bounding box center [385, 61] width 73 height 15
click at [386, 62] on input "microscoop ... moer" at bounding box center [388, 64] width 5 height 5
radio input "true"
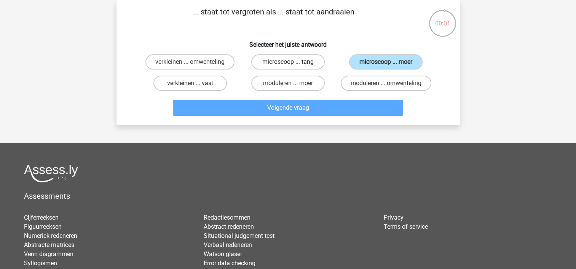
click at [301, 62] on label "microscoop ... tang" at bounding box center [287, 61] width 73 height 15
click at [293, 62] on input "microscoop ... tang" at bounding box center [290, 64] width 5 height 5
radio input "true"
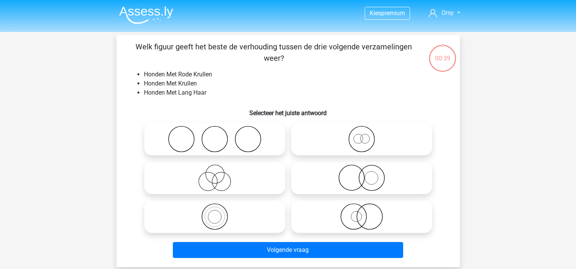
scroll to position [35, 0]
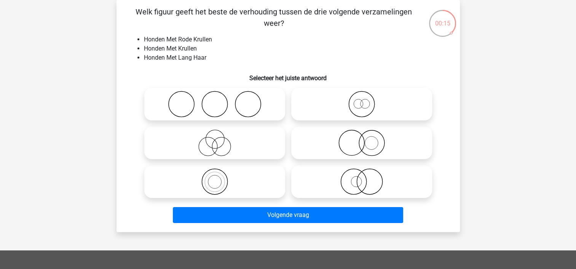
click at [362, 188] on icon at bounding box center [361, 182] width 135 height 27
click at [362, 178] on input "radio" at bounding box center [363, 175] width 5 height 5
radio input "true"
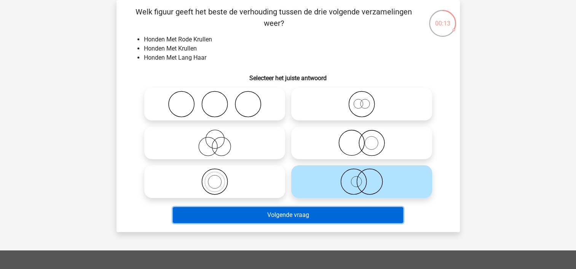
click at [324, 218] on button "Volgende vraag" at bounding box center [288, 215] width 230 height 16
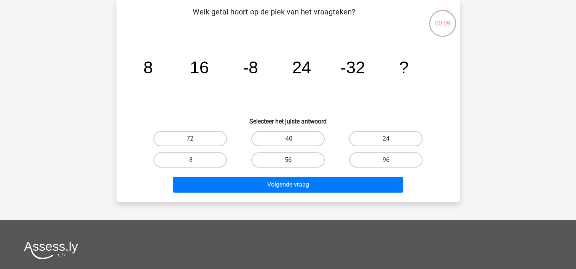
click at [296, 160] on label "56" at bounding box center [287, 160] width 73 height 15
click at [293, 160] on input "56" at bounding box center [290, 162] width 5 height 5
radio input "true"
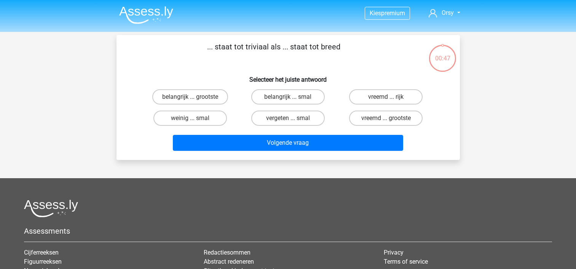
scroll to position [35, 0]
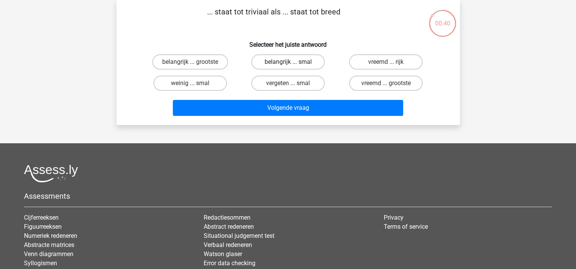
click at [312, 66] on label "belangrijk ... smal" at bounding box center [287, 61] width 73 height 15
click at [293, 66] on input "belangrijk ... smal" at bounding box center [290, 64] width 5 height 5
radio input "true"
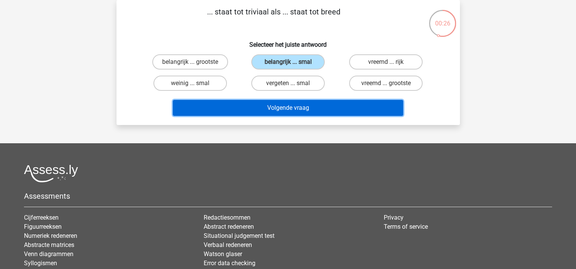
click at [306, 109] on button "Volgende vraag" at bounding box center [288, 108] width 230 height 16
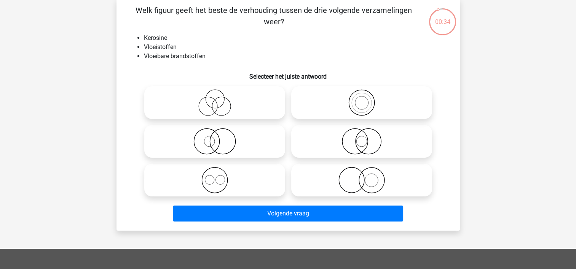
scroll to position [37, 0]
click at [222, 94] on icon at bounding box center [214, 102] width 135 height 27
click at [220, 94] on input "radio" at bounding box center [217, 96] width 5 height 5
radio input "true"
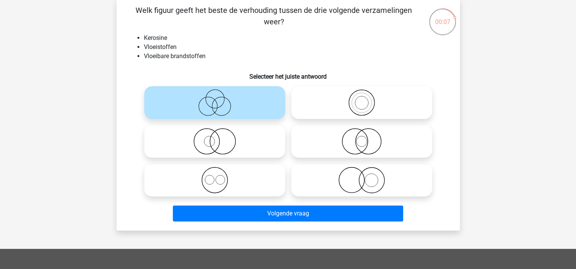
click at [359, 148] on icon at bounding box center [361, 141] width 135 height 27
click at [361, 138] on input "radio" at bounding box center [363, 135] width 5 height 5
radio input "true"
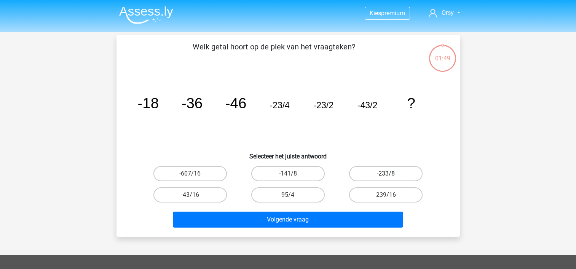
scroll to position [37, 0]
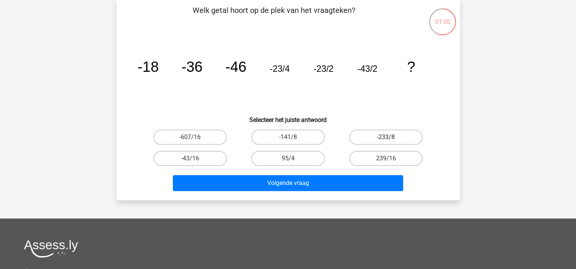
click at [374, 135] on label "-233/8" at bounding box center [385, 137] width 73 height 15
click at [386, 137] on input "-233/8" at bounding box center [388, 139] width 5 height 5
radio input "true"
click at [188, 161] on label "-43/16" at bounding box center [189, 158] width 73 height 15
click at [190, 161] on input "-43/16" at bounding box center [192, 161] width 5 height 5
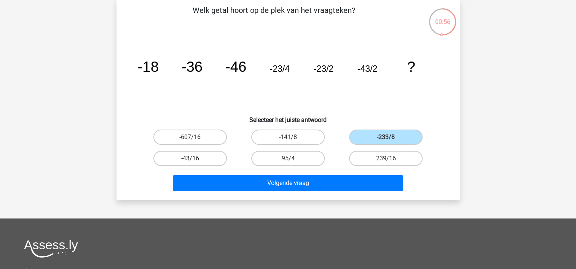
radio input "true"
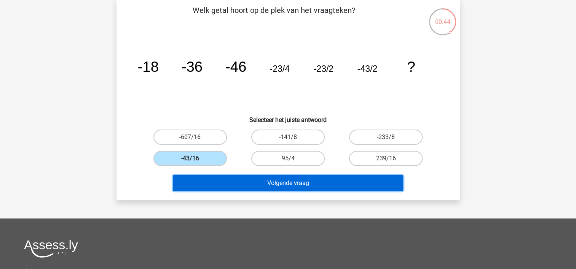
click at [279, 183] on button "Volgende vraag" at bounding box center [288, 183] width 230 height 16
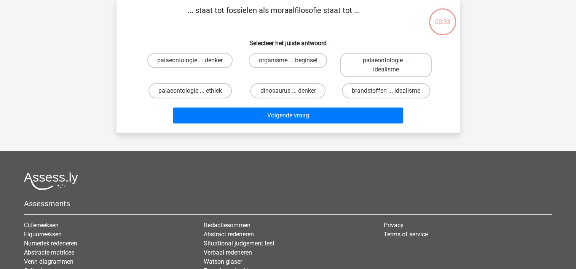
scroll to position [35, 0]
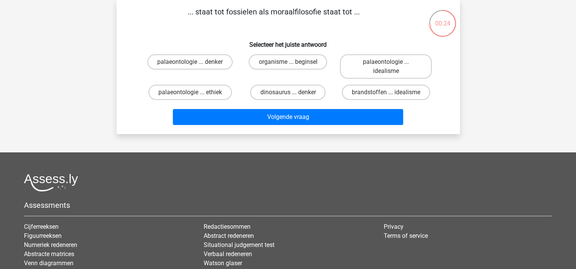
drag, startPoint x: 279, startPoint y: 183, endPoint x: 278, endPoint y: 169, distance: 14.9
click at [278, 169] on footer "Assessments Cijferreeksen Figuurreeksen Numeriek redeneren Abstracte matrices V…" at bounding box center [288, 253] width 576 height 201
click at [123, 106] on div "... staat tot fossielen als moraalfilosofie staat tot ... Selecteer het juiste …" at bounding box center [287, 67] width 337 height 122
click at [183, 93] on label "palaeontologie ... ethiek" at bounding box center [189, 92] width 83 height 15
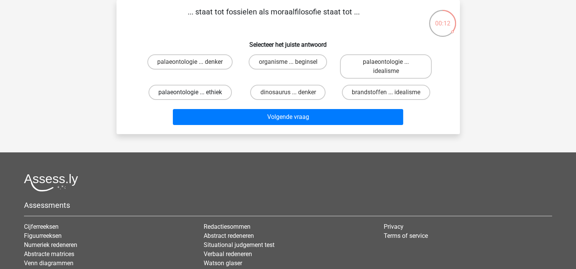
click at [190, 93] on input "palaeontologie ... ethiek" at bounding box center [192, 94] width 5 height 5
radio input "true"
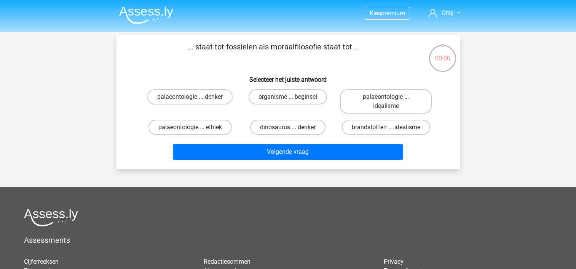
scroll to position [35, 0]
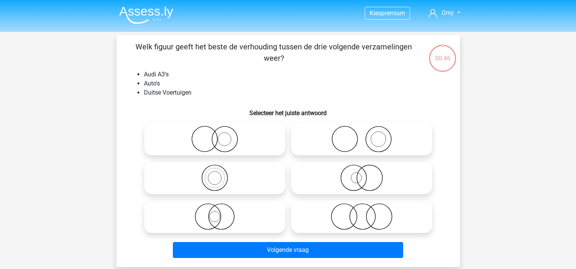
scroll to position [35, 0]
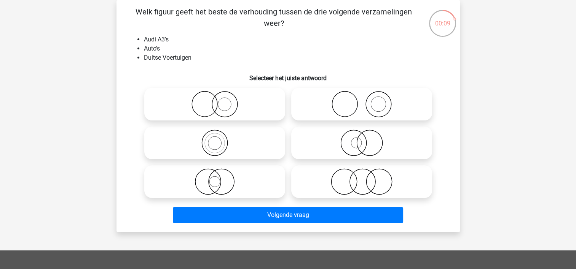
click at [360, 148] on icon at bounding box center [361, 143] width 135 height 27
click at [361, 139] on input "radio" at bounding box center [363, 136] width 5 height 5
radio input "true"
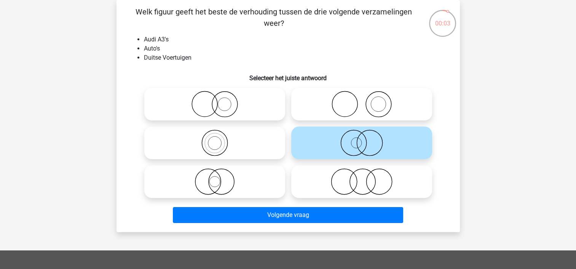
click at [226, 183] on icon at bounding box center [214, 182] width 135 height 27
click at [220, 178] on input "radio" at bounding box center [217, 175] width 5 height 5
radio input "true"
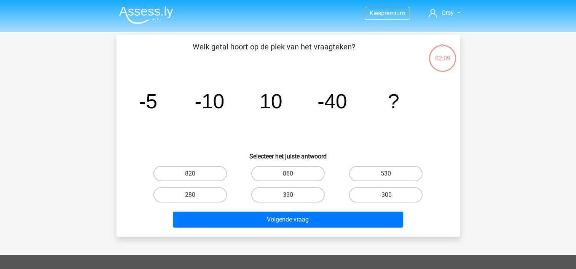
scroll to position [35, 0]
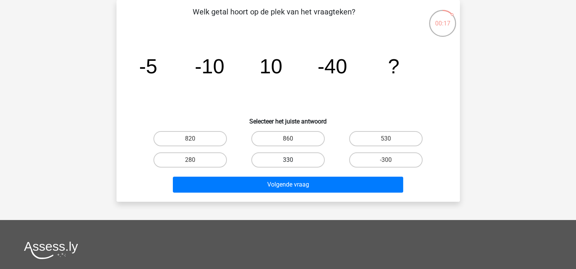
click at [279, 164] on label "330" at bounding box center [287, 160] width 73 height 15
click at [288, 164] on input "330" at bounding box center [290, 162] width 5 height 5
radio input "true"
click at [278, 196] on div "Welk getal hoort op de plek van het vraagteken? image/svg+xml -5 -10 10 -40 ? S…" at bounding box center [287, 101] width 343 height 202
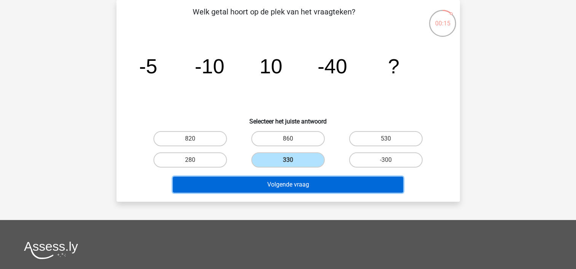
click at [280, 189] on button "Volgende vraag" at bounding box center [288, 185] width 230 height 16
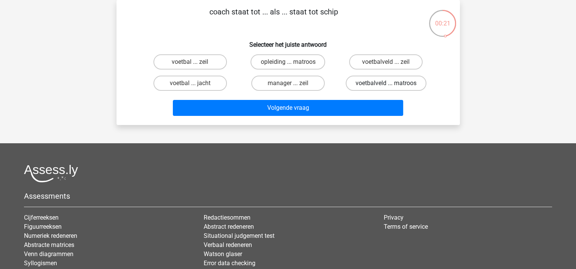
click at [371, 80] on label "voetbalveld ... matroos" at bounding box center [385, 83] width 81 height 15
click at [386, 83] on input "voetbalveld ... matroos" at bounding box center [388, 85] width 5 height 5
radio input "true"
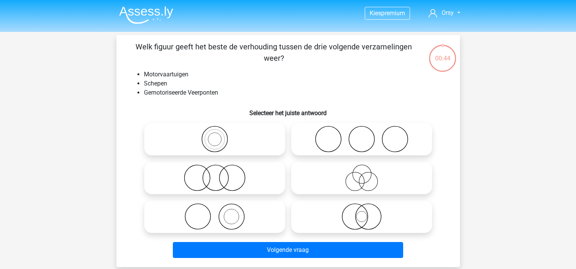
scroll to position [35, 0]
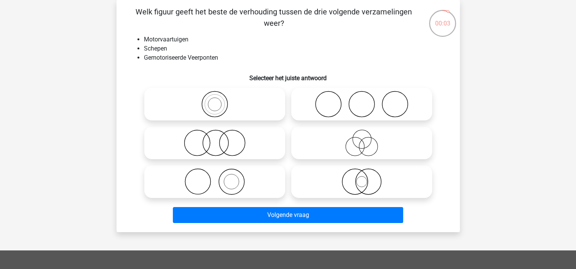
click at [356, 150] on icon at bounding box center [361, 143] width 135 height 27
click at [361, 139] on input "radio" at bounding box center [363, 136] width 5 height 5
radio input "true"
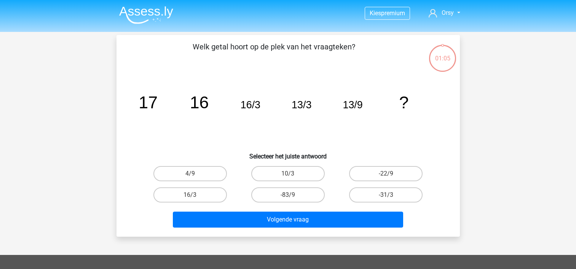
scroll to position [35, 0]
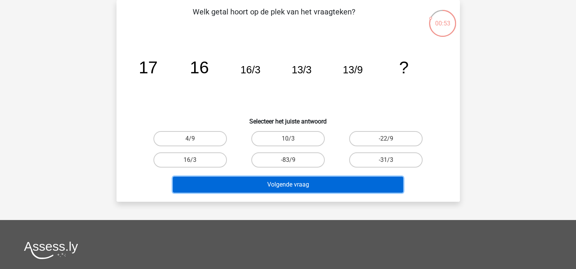
click at [310, 186] on button "Volgende vraag" at bounding box center [288, 185] width 230 height 16
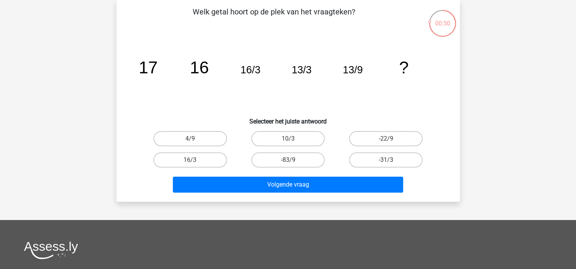
click at [227, 117] on h6 "Selecteer het juiste antwoord" at bounding box center [288, 118] width 319 height 13
click at [393, 141] on label "-22/9" at bounding box center [385, 138] width 73 height 15
click at [391, 141] on input "-22/9" at bounding box center [388, 141] width 5 height 5
radio input "true"
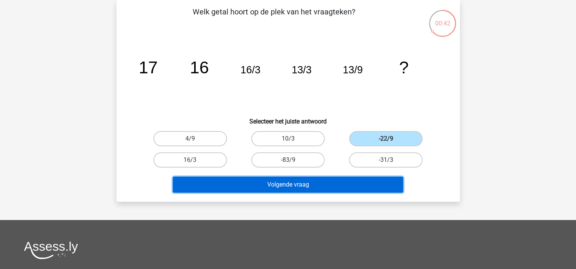
click at [331, 192] on button "Volgende vraag" at bounding box center [288, 185] width 230 height 16
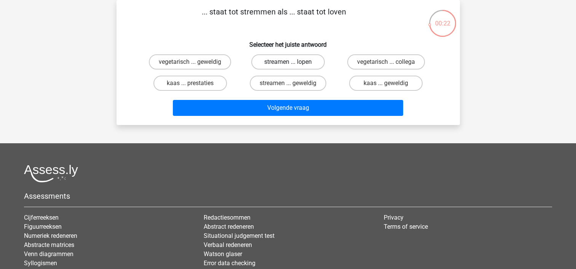
click at [295, 67] on label "streamen ... lopen" at bounding box center [287, 61] width 73 height 15
click at [293, 67] on input "streamen ... lopen" at bounding box center [290, 64] width 5 height 5
radio input "true"
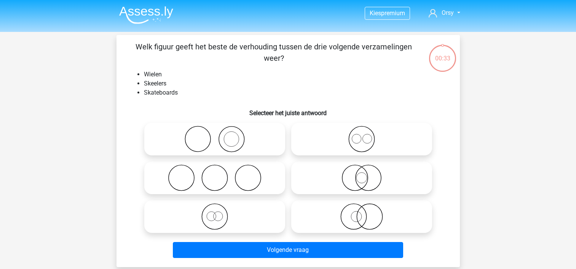
scroll to position [35, 0]
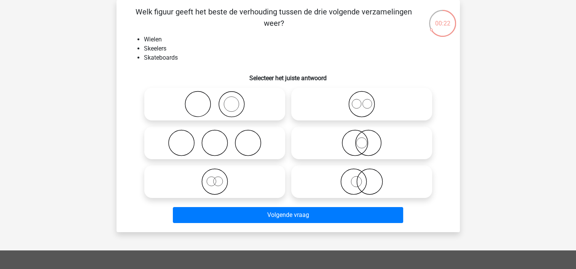
click at [218, 134] on input "radio" at bounding box center [217, 136] width 5 height 5
radio input "true"
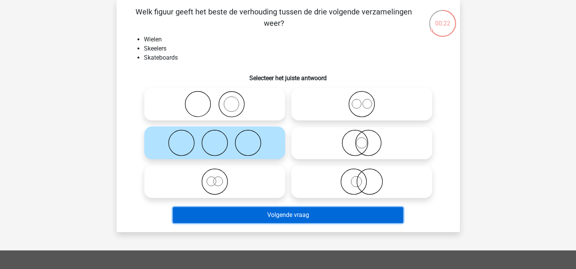
click at [246, 214] on button "Volgende vraag" at bounding box center [288, 215] width 230 height 16
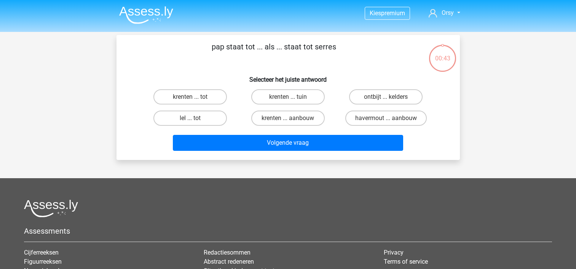
scroll to position [35, 0]
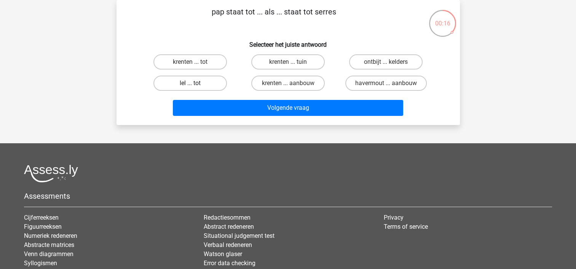
click at [198, 87] on label "lel ... tot" at bounding box center [189, 83] width 73 height 15
click at [195, 87] on input "lel ... tot" at bounding box center [192, 85] width 5 height 5
radio input "true"
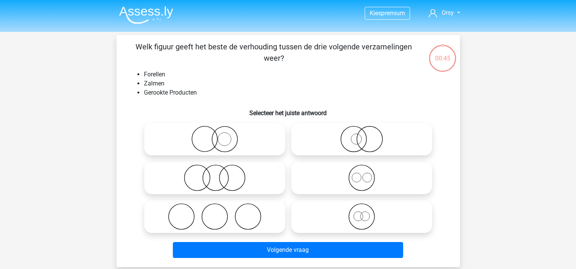
scroll to position [35, 0]
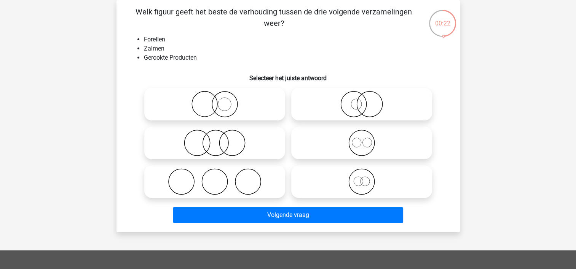
click at [192, 179] on icon at bounding box center [214, 182] width 135 height 27
click at [215, 178] on input "radio" at bounding box center [217, 175] width 5 height 5
radio input "true"
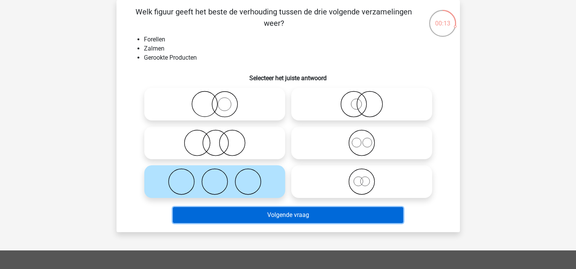
click at [213, 221] on button "Volgende vraag" at bounding box center [288, 215] width 230 height 16
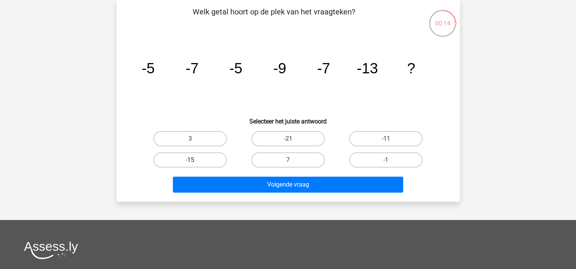
click at [206, 166] on label "-15" at bounding box center [189, 160] width 73 height 15
click at [195, 165] on input "-15" at bounding box center [192, 162] width 5 height 5
radio input "true"
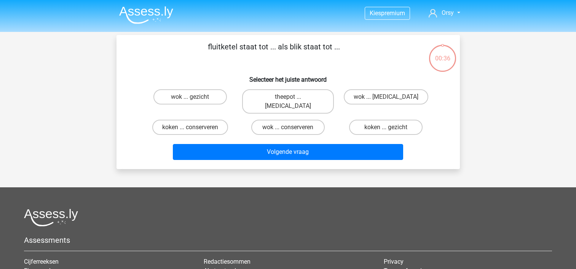
scroll to position [35, 0]
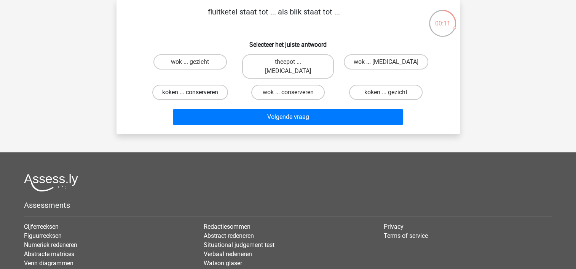
click at [196, 87] on label "koken ... conserveren" at bounding box center [190, 92] width 76 height 15
click at [195, 92] on input "koken ... conserveren" at bounding box center [192, 94] width 5 height 5
radio input "true"
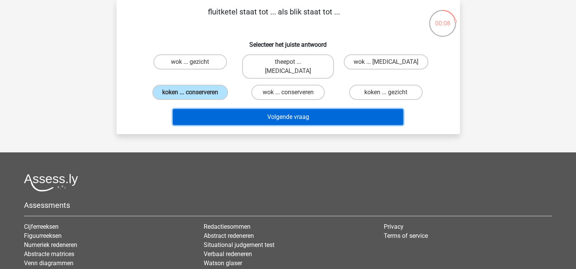
click at [286, 109] on button "Volgende vraag" at bounding box center [288, 117] width 230 height 16
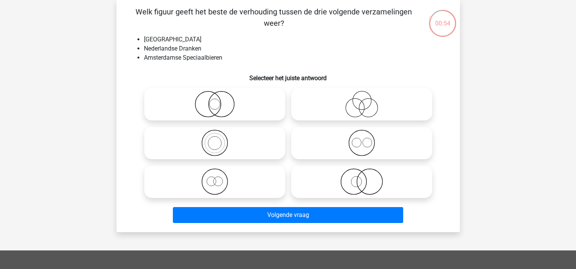
click at [345, 179] on icon at bounding box center [361, 182] width 135 height 27
click at [361, 178] on input "radio" at bounding box center [363, 175] width 5 height 5
radio input "true"
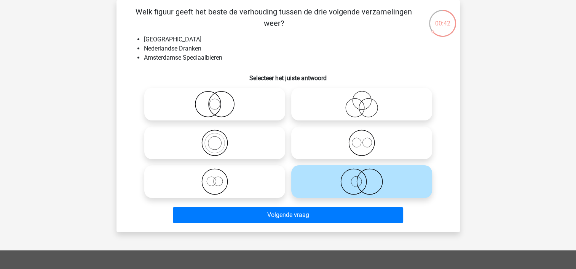
click at [240, 112] on icon at bounding box center [214, 104] width 135 height 27
click at [220, 100] on input "radio" at bounding box center [217, 97] width 5 height 5
radio input "true"
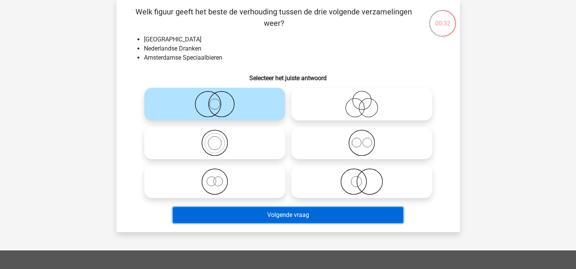
click at [273, 219] on button "Volgende vraag" at bounding box center [288, 215] width 230 height 16
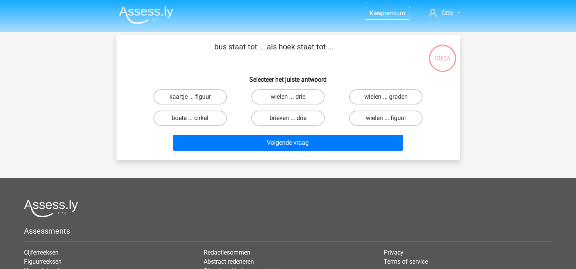
scroll to position [35, 0]
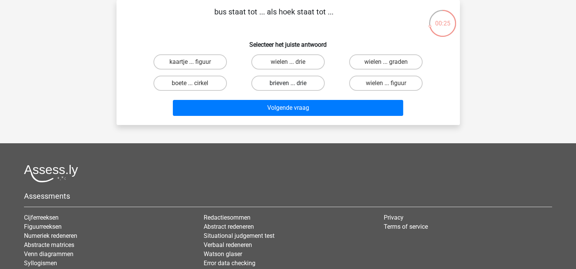
click at [277, 87] on label "brieven ... drie" at bounding box center [287, 83] width 73 height 15
click at [288, 87] on input "brieven ... drie" at bounding box center [290, 85] width 5 height 5
radio input "true"
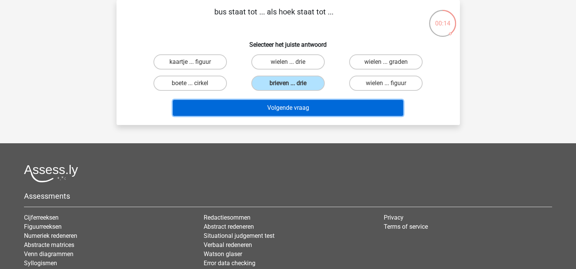
click at [316, 109] on button "Volgende vraag" at bounding box center [288, 108] width 230 height 16
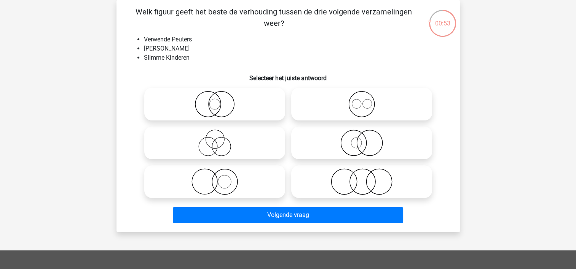
click at [364, 188] on icon at bounding box center [361, 182] width 135 height 27
click at [364, 178] on input "radio" at bounding box center [363, 175] width 5 height 5
radio input "true"
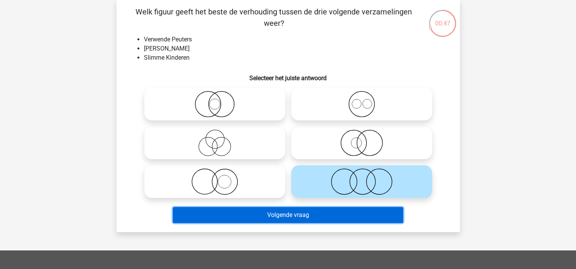
click at [326, 215] on button "Volgende vraag" at bounding box center [288, 215] width 230 height 16
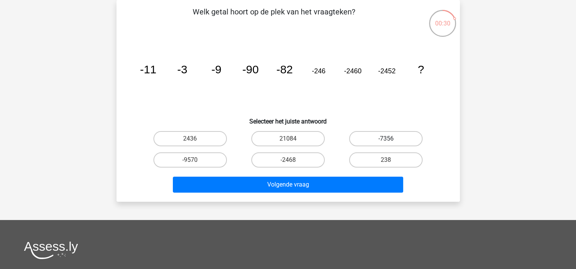
click at [382, 136] on label "-7356" at bounding box center [385, 138] width 73 height 15
click at [386, 139] on input "-7356" at bounding box center [388, 141] width 5 height 5
radio input "true"
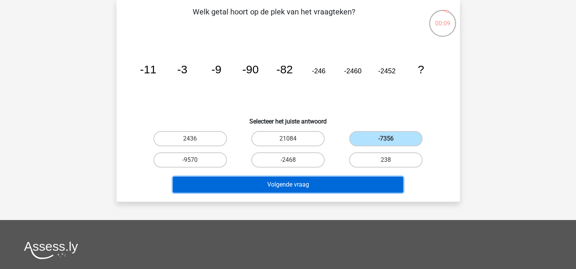
click at [348, 186] on button "Volgende vraag" at bounding box center [288, 185] width 230 height 16
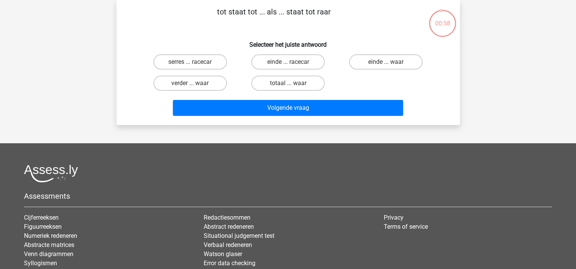
scroll to position [0, 0]
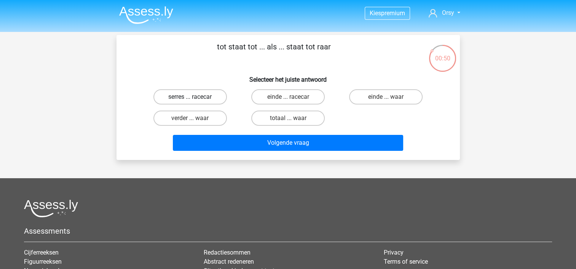
click at [220, 96] on label "serres ... racecar" at bounding box center [189, 96] width 73 height 15
click at [195, 97] on input "serres ... racecar" at bounding box center [192, 99] width 5 height 5
radio input "true"
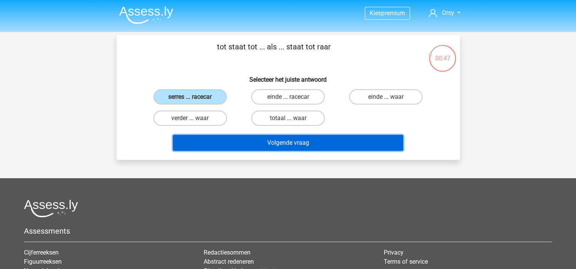
click at [310, 140] on button "Volgende vraag" at bounding box center [288, 143] width 230 height 16
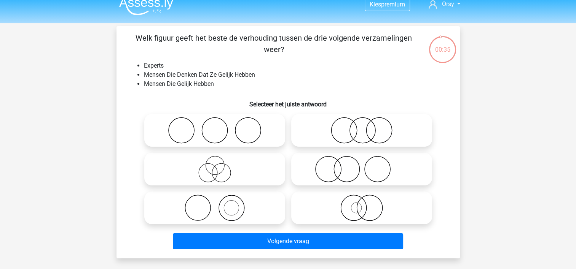
scroll to position [9, 0]
click at [211, 164] on icon at bounding box center [214, 169] width 135 height 27
click at [215, 164] on input "radio" at bounding box center [217, 162] width 5 height 5
radio input "true"
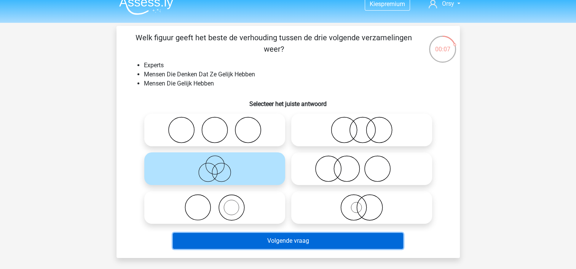
click at [272, 240] on button "Volgende vraag" at bounding box center [288, 241] width 230 height 16
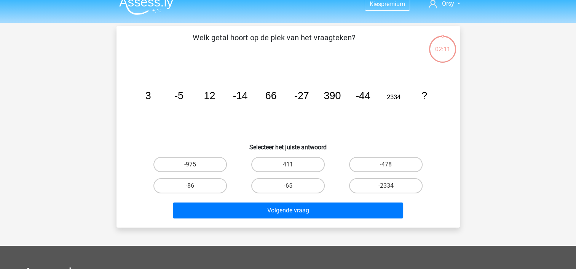
scroll to position [35, 0]
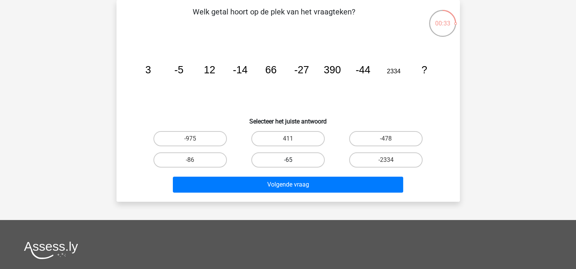
click at [287, 160] on label "-65" at bounding box center [287, 160] width 73 height 15
click at [288, 160] on input "-65" at bounding box center [290, 162] width 5 height 5
radio input "true"
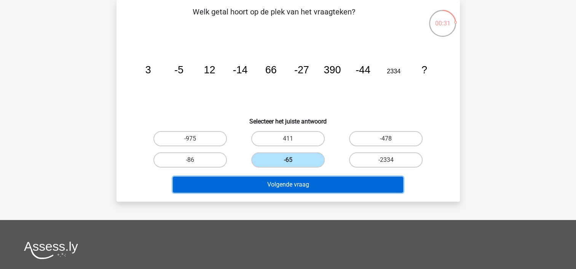
click at [294, 183] on button "Volgende vraag" at bounding box center [288, 185] width 230 height 16
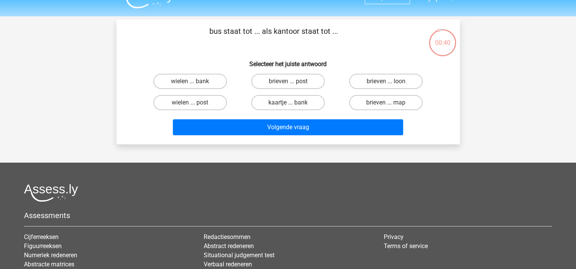
scroll to position [15, 0]
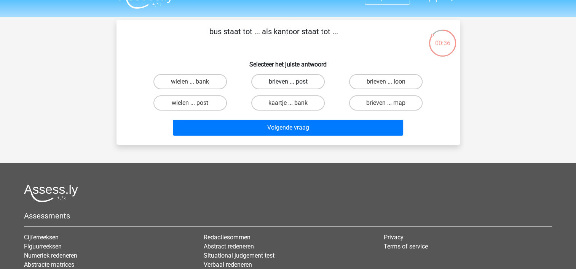
click at [304, 81] on label "brieven ... post" at bounding box center [287, 81] width 73 height 15
click at [293, 82] on input "brieven ... post" at bounding box center [290, 84] width 5 height 5
radio input "true"
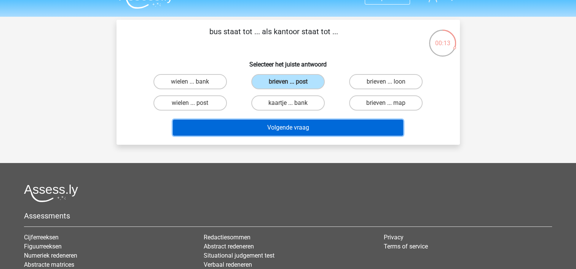
click at [302, 132] on button "Volgende vraag" at bounding box center [288, 128] width 230 height 16
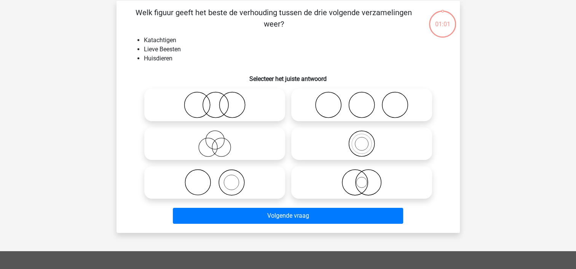
scroll to position [35, 0]
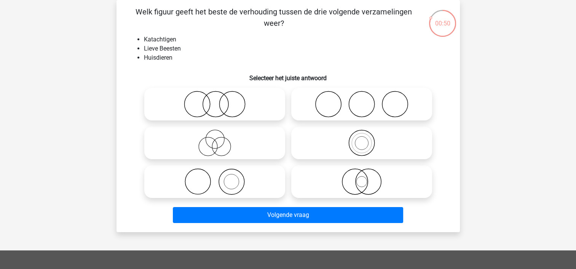
click at [210, 145] on icon at bounding box center [214, 143] width 135 height 27
click at [215, 139] on input "radio" at bounding box center [217, 136] width 5 height 5
radio input "true"
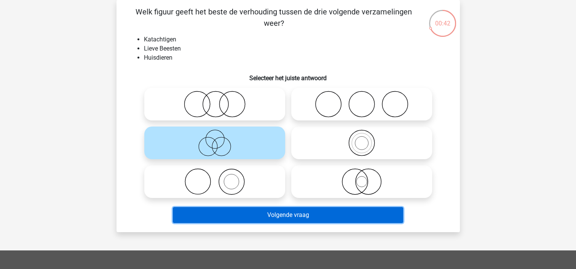
click at [262, 216] on button "Volgende vraag" at bounding box center [288, 215] width 230 height 16
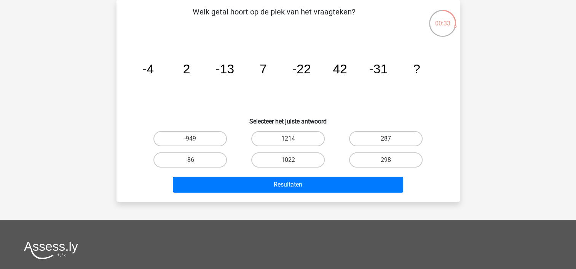
click at [385, 142] on label "287" at bounding box center [385, 138] width 73 height 15
click at [386, 142] on input "287" at bounding box center [388, 141] width 5 height 5
radio input "true"
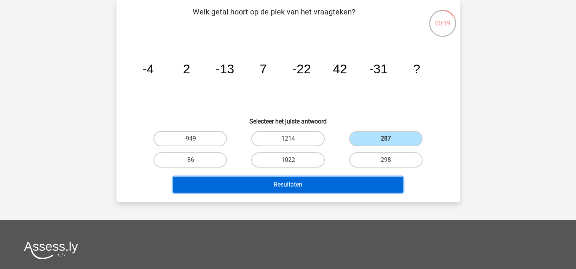
click at [293, 189] on button "Resultaten" at bounding box center [288, 185] width 230 height 16
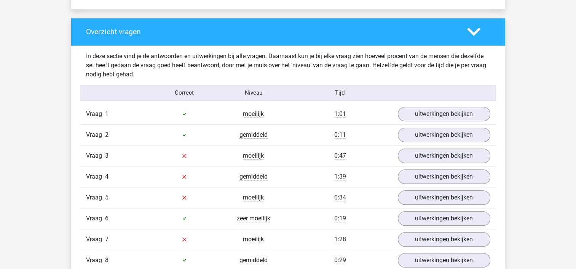
scroll to position [764, 0]
click at [455, 115] on link "uitwerkingen bekijken" at bounding box center [443, 114] width 106 height 17
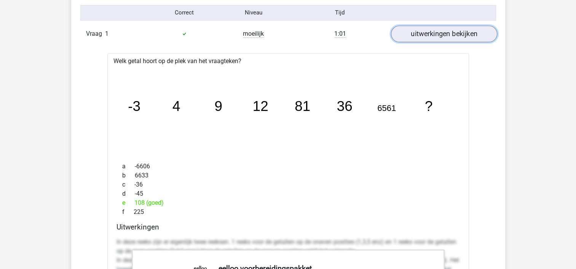
scroll to position [845, 0]
click at [455, 35] on link "uitwerkingen bekijken" at bounding box center [443, 33] width 106 height 17
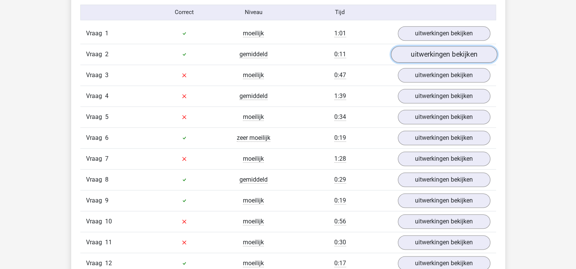
click at [441, 54] on link "uitwerkingen bekijken" at bounding box center [443, 54] width 106 height 17
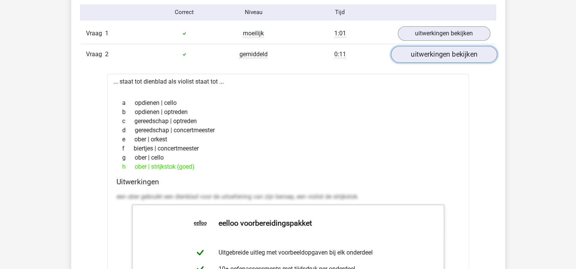
click at [441, 54] on link "uitwerkingen bekijken" at bounding box center [443, 54] width 106 height 17
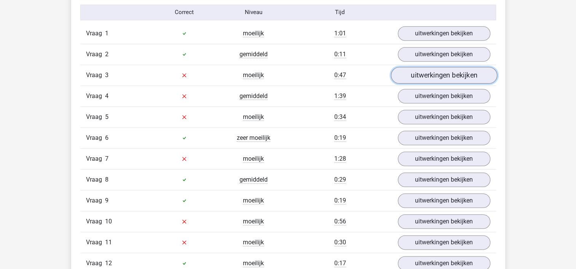
click at [432, 74] on link "uitwerkingen bekijken" at bounding box center [443, 75] width 106 height 17
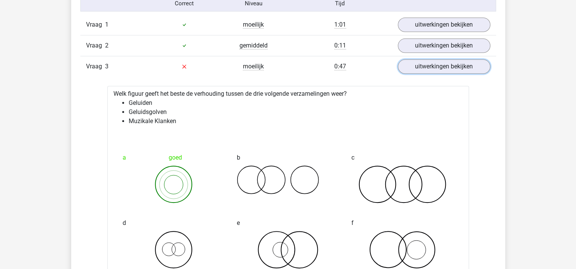
scroll to position [855, 0]
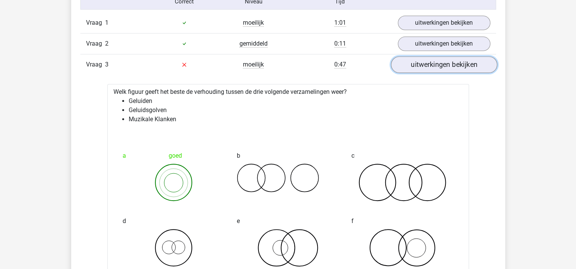
click at [442, 61] on link "uitwerkingen bekijken" at bounding box center [443, 64] width 106 height 17
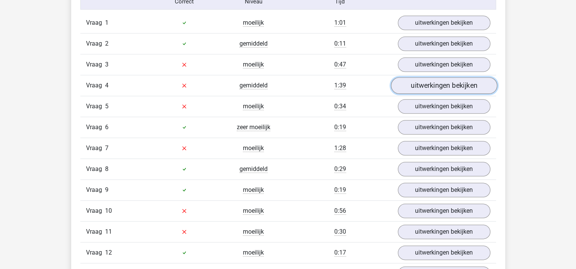
click at [438, 81] on link "uitwerkingen bekijken" at bounding box center [443, 85] width 106 height 17
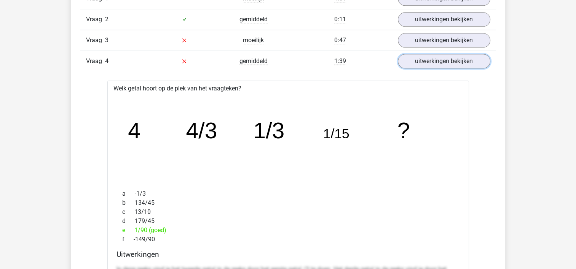
scroll to position [880, 0]
click at [461, 58] on link "uitwerkingen bekijken" at bounding box center [443, 60] width 106 height 17
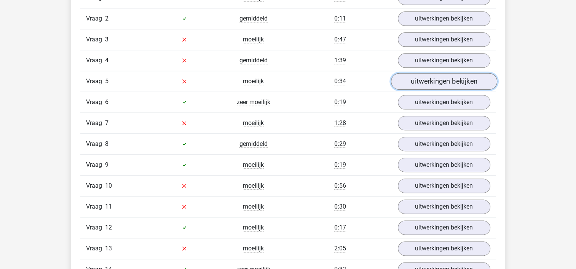
click at [449, 83] on link "uitwerkingen bekijken" at bounding box center [443, 81] width 106 height 17
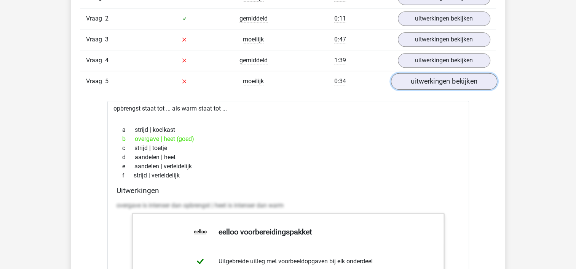
click at [449, 83] on link "uitwerkingen bekijken" at bounding box center [443, 81] width 106 height 17
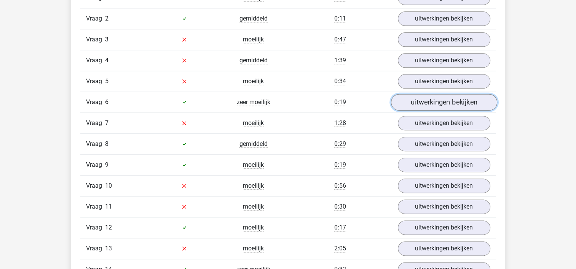
click at [447, 97] on link "uitwerkingen bekijken" at bounding box center [443, 102] width 106 height 17
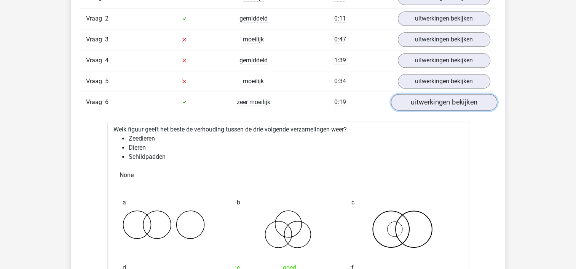
click at [447, 97] on link "uitwerkingen bekijken" at bounding box center [443, 102] width 106 height 17
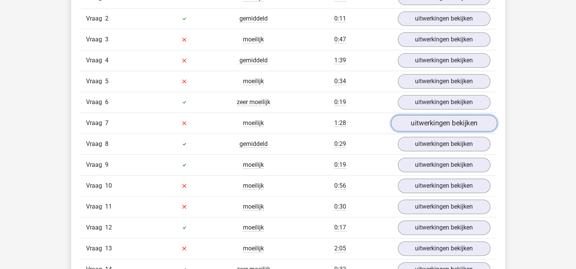
click at [446, 117] on link "uitwerkingen bekijken" at bounding box center [443, 123] width 106 height 17
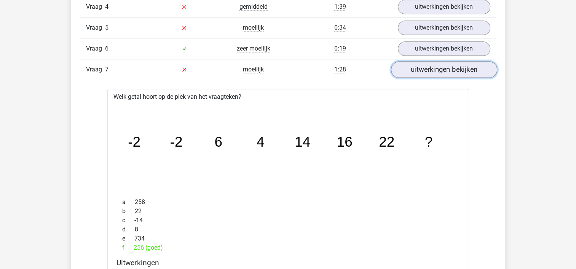
scroll to position [935, 0]
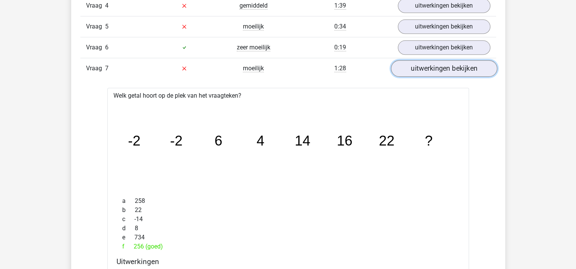
click at [444, 60] on link "uitwerkingen bekijken" at bounding box center [443, 68] width 106 height 17
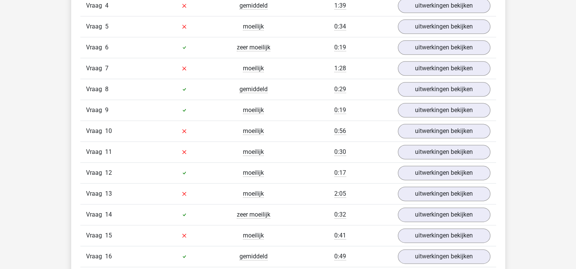
click at [443, 79] on div "Vraag 8 gemiddeld 0:29 uitwerkingen bekijken" at bounding box center [287, 89] width 415 height 21
click at [438, 82] on link "uitwerkingen bekijken" at bounding box center [443, 89] width 106 height 17
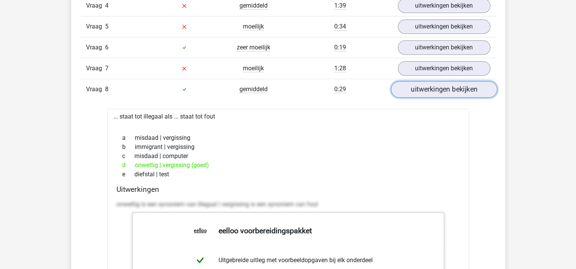
click at [438, 82] on link "uitwerkingen bekijken" at bounding box center [443, 89] width 106 height 17
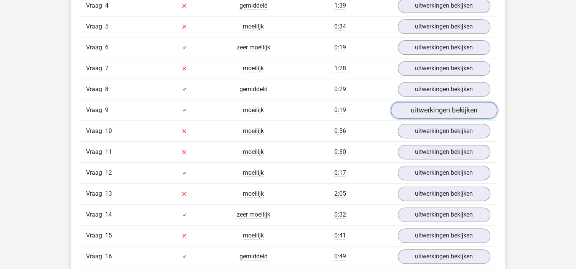
click at [437, 107] on link "uitwerkingen bekijken" at bounding box center [443, 110] width 106 height 17
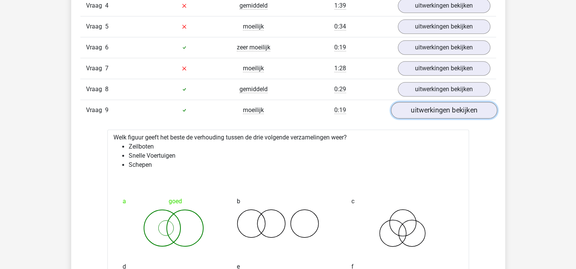
click at [437, 107] on link "uitwerkingen bekijken" at bounding box center [443, 110] width 106 height 17
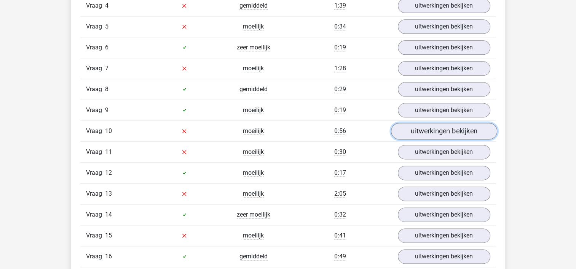
click at [430, 131] on link "uitwerkingen bekijken" at bounding box center [443, 131] width 106 height 17
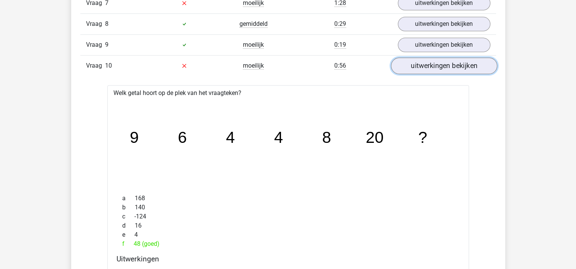
scroll to position [1001, 0]
click at [432, 65] on link "uitwerkingen bekijken" at bounding box center [443, 65] width 106 height 17
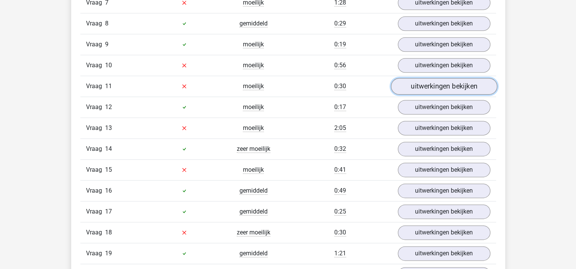
click at [433, 82] on link "uitwerkingen bekijken" at bounding box center [443, 86] width 106 height 17
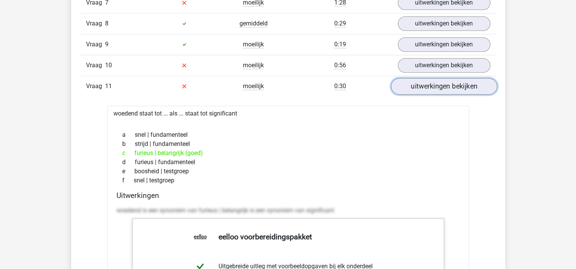
click at [433, 82] on link "uitwerkingen bekijken" at bounding box center [443, 86] width 106 height 17
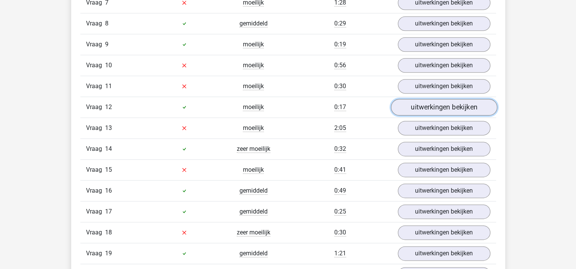
click at [429, 110] on link "uitwerkingen bekijken" at bounding box center [443, 107] width 106 height 17
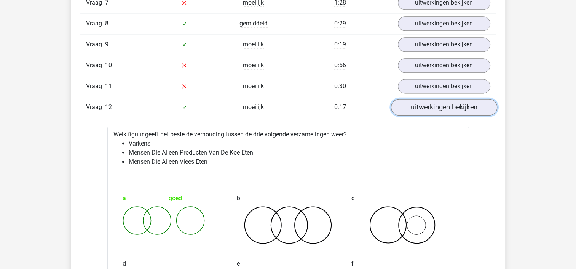
click at [429, 110] on link "uitwerkingen bekijken" at bounding box center [443, 107] width 106 height 17
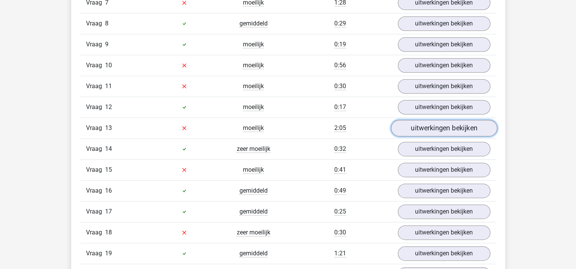
click at [424, 123] on link "uitwerkingen bekijken" at bounding box center [443, 128] width 106 height 17
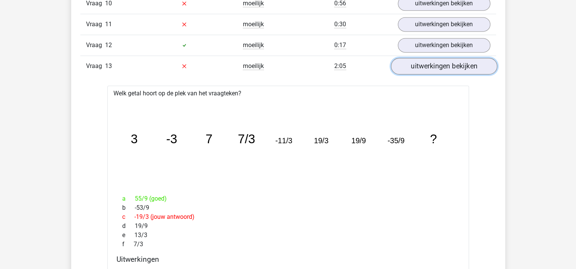
scroll to position [1063, 0]
click at [430, 65] on link "uitwerkingen bekijken" at bounding box center [443, 65] width 106 height 17
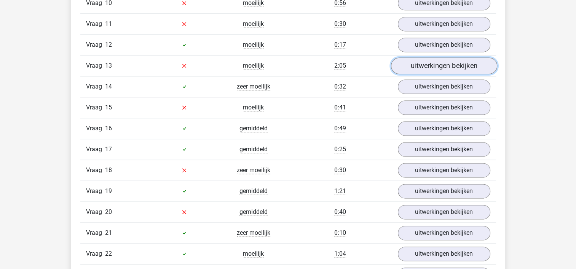
click at [430, 65] on link "uitwerkingen bekijken" at bounding box center [443, 65] width 106 height 17
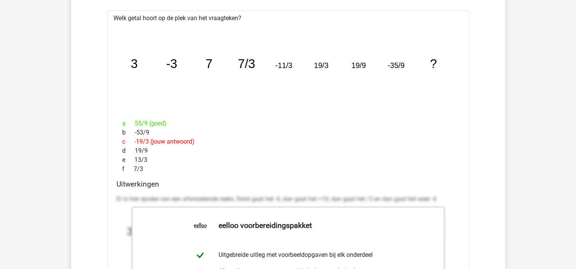
scroll to position [1053, 0]
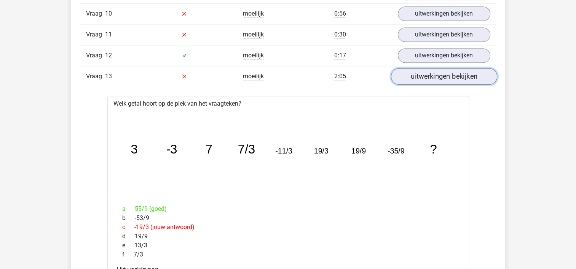
click at [423, 73] on link "uitwerkingen bekijken" at bounding box center [443, 76] width 106 height 17
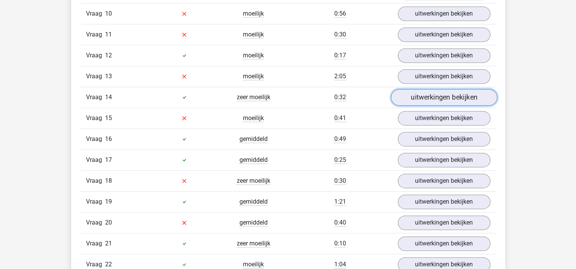
click at [423, 99] on link "uitwerkingen bekijken" at bounding box center [443, 97] width 106 height 17
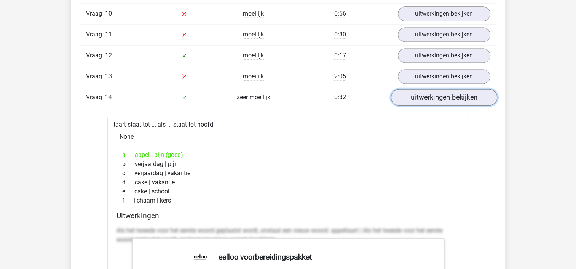
click at [423, 98] on link "uitwerkingen bekijken" at bounding box center [443, 97] width 106 height 17
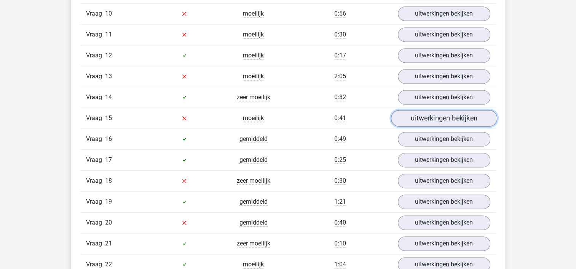
click at [422, 113] on link "uitwerkingen bekijken" at bounding box center [443, 118] width 106 height 17
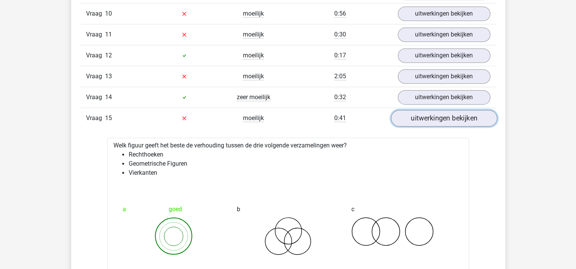
click at [423, 115] on link "uitwerkingen bekijken" at bounding box center [443, 118] width 106 height 17
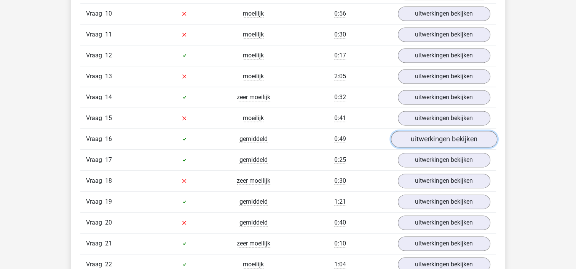
click at [423, 131] on link "uitwerkingen bekijken" at bounding box center [443, 139] width 106 height 17
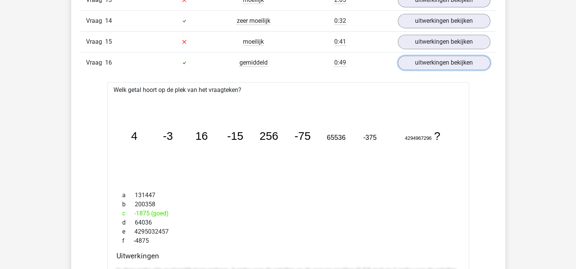
scroll to position [1129, 0]
click at [430, 62] on link "uitwerkingen bekijken" at bounding box center [443, 62] width 106 height 17
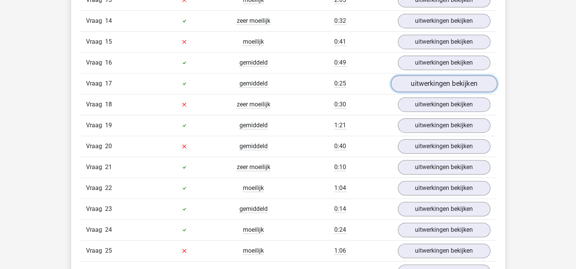
click at [429, 84] on link "uitwerkingen bekijken" at bounding box center [443, 83] width 106 height 17
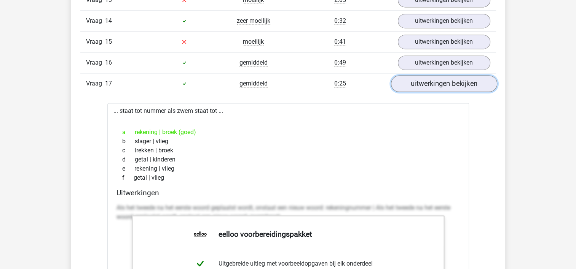
click at [429, 81] on link "uitwerkingen bekijken" at bounding box center [443, 83] width 106 height 17
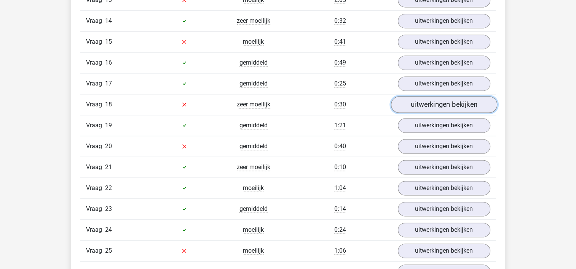
click at [426, 96] on link "uitwerkingen bekijken" at bounding box center [443, 104] width 106 height 17
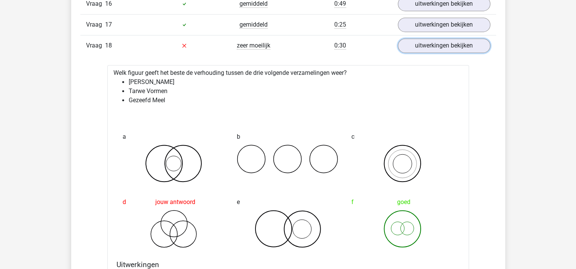
scroll to position [1189, 0]
click at [415, 45] on link "uitwerkingen bekijken" at bounding box center [443, 45] width 106 height 17
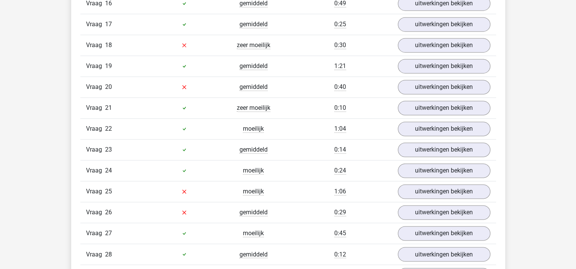
click at [412, 70] on div "Vraag 19 gemiddeld 1:21 uitwerkingen bekijken" at bounding box center [287, 66] width 415 height 21
click at [411, 65] on link "uitwerkingen bekijken" at bounding box center [443, 66] width 106 height 17
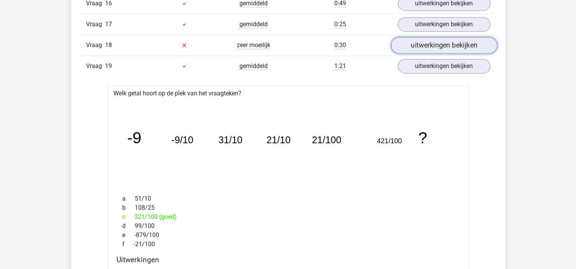
click at [416, 41] on link "uitwerkingen bekijken" at bounding box center [443, 45] width 106 height 17
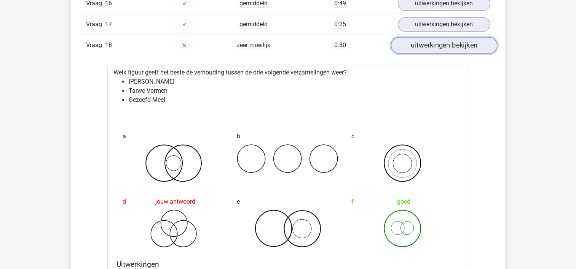
click at [416, 41] on link "uitwerkingen bekijken" at bounding box center [443, 45] width 106 height 17
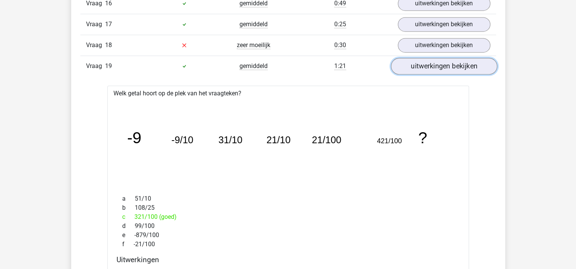
click at [420, 59] on link "uitwerkingen bekijken" at bounding box center [443, 66] width 106 height 17
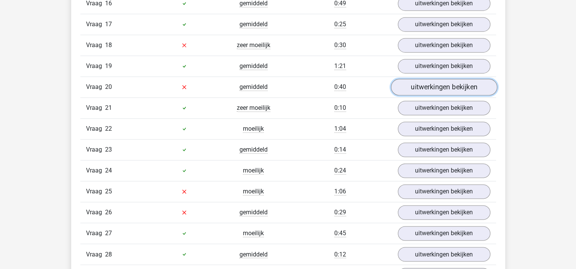
click at [420, 81] on link "uitwerkingen bekijken" at bounding box center [443, 87] width 106 height 17
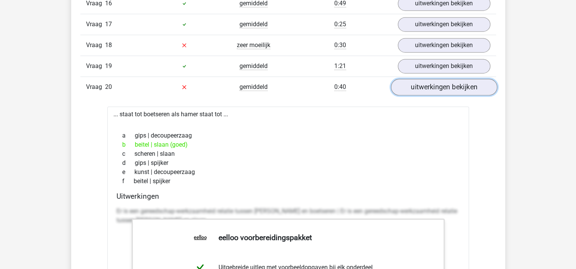
click at [420, 81] on link "uitwerkingen bekijken" at bounding box center [443, 87] width 106 height 17
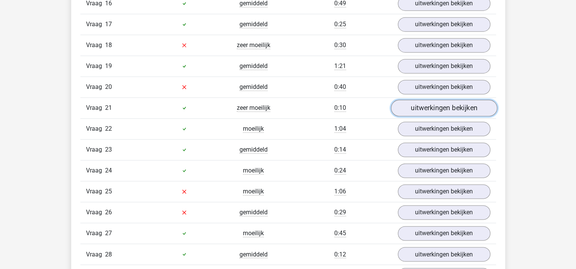
click at [420, 100] on link "uitwerkingen bekijken" at bounding box center [443, 108] width 106 height 17
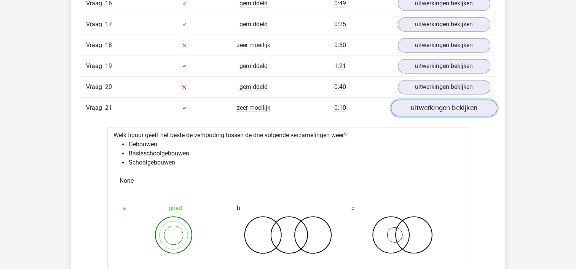
click at [420, 100] on link "uitwerkingen bekijken" at bounding box center [443, 108] width 106 height 17
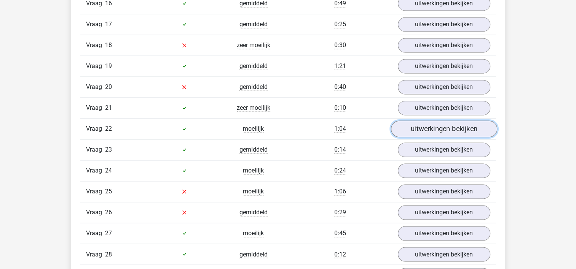
click at [419, 121] on link "uitwerkingen bekijken" at bounding box center [443, 129] width 106 height 17
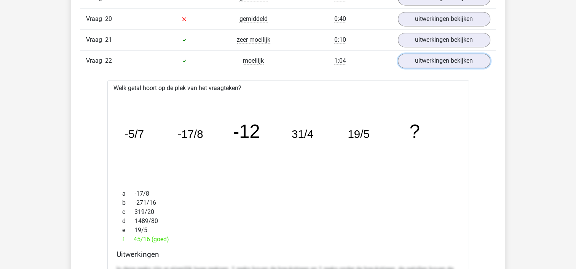
scroll to position [1257, 0]
click at [428, 56] on link "uitwerkingen bekijken" at bounding box center [443, 60] width 106 height 17
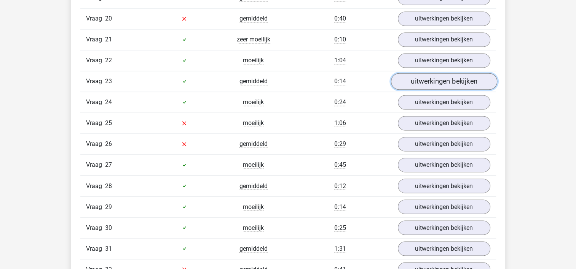
click at [425, 78] on link "uitwerkingen bekijken" at bounding box center [443, 81] width 106 height 17
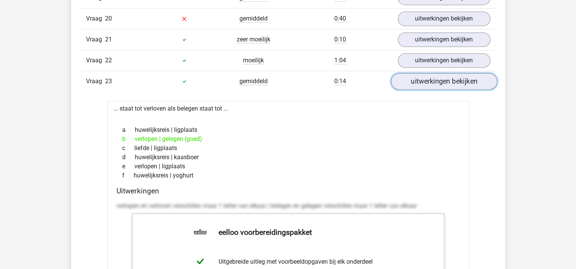
click at [425, 78] on link "uitwerkingen bekijken" at bounding box center [443, 81] width 106 height 17
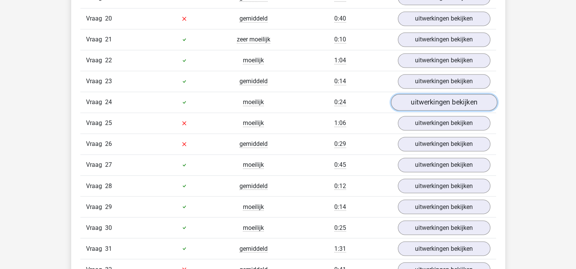
click at [422, 98] on link "uitwerkingen bekijken" at bounding box center [443, 102] width 106 height 17
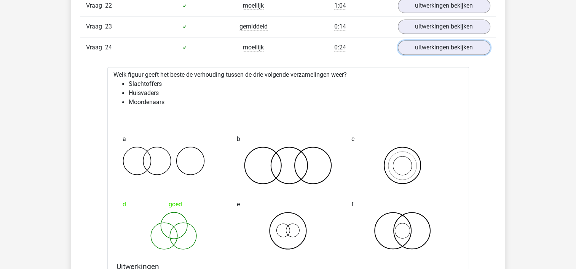
scroll to position [1312, 0]
click at [427, 43] on link "uitwerkingen bekijken" at bounding box center [443, 47] width 106 height 17
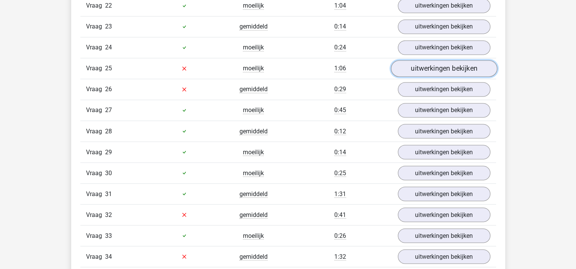
click at [425, 64] on link "uitwerkingen bekijken" at bounding box center [443, 68] width 106 height 17
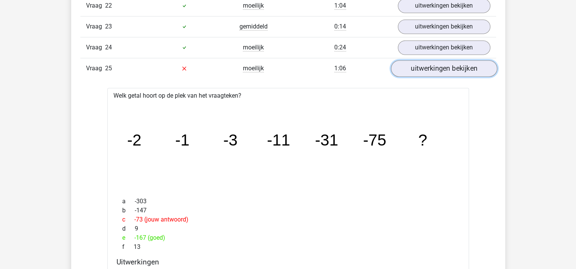
click at [425, 64] on link "uitwerkingen bekijken" at bounding box center [443, 68] width 106 height 17
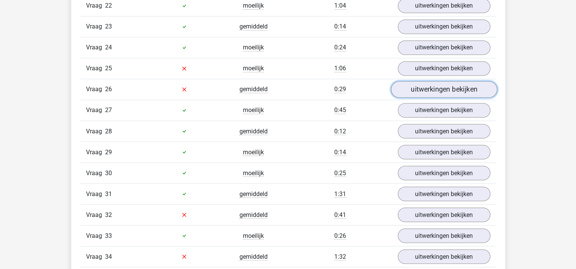
click at [423, 81] on link "uitwerkingen bekijken" at bounding box center [443, 89] width 106 height 17
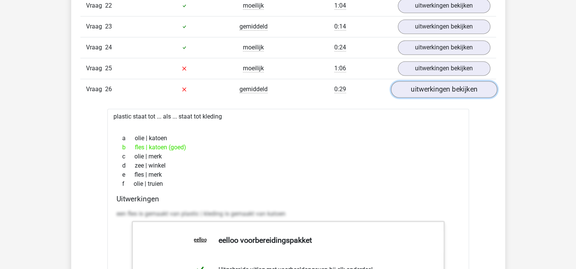
click at [423, 81] on link "uitwerkingen bekijken" at bounding box center [443, 89] width 106 height 17
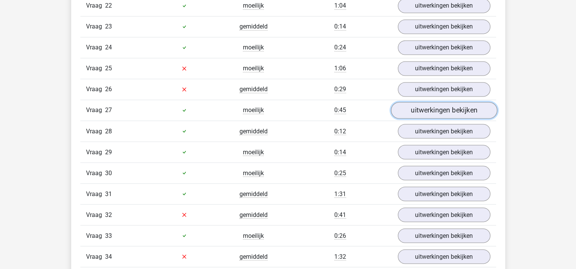
click at [423, 105] on link "uitwerkingen bekijken" at bounding box center [443, 110] width 106 height 17
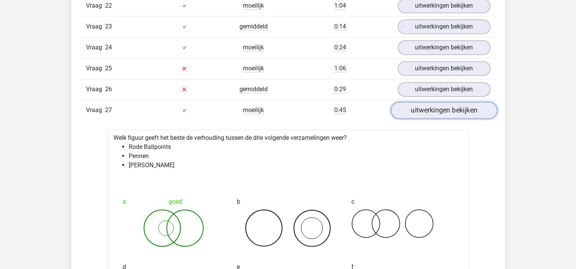
click at [423, 105] on link "uitwerkingen bekijken" at bounding box center [443, 110] width 106 height 17
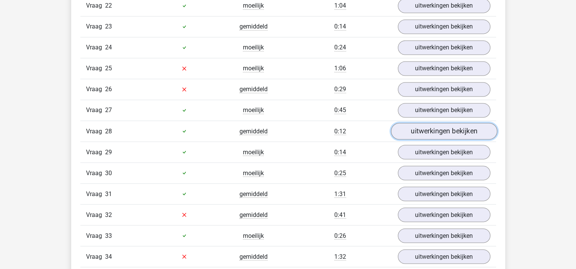
click at [422, 123] on link "uitwerkingen bekijken" at bounding box center [443, 131] width 106 height 17
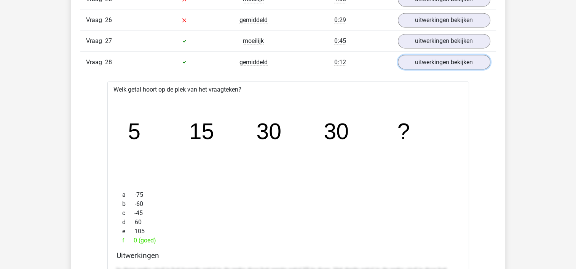
scroll to position [1381, 0]
click at [452, 57] on link "uitwerkingen bekijken" at bounding box center [443, 61] width 106 height 17
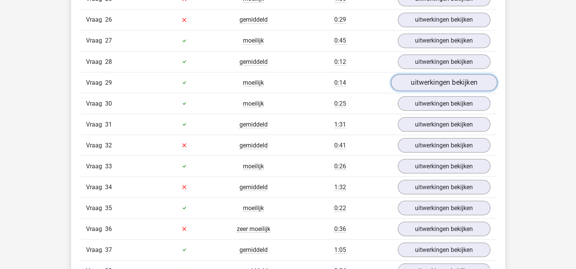
click at [446, 76] on link "uitwerkingen bekijken" at bounding box center [443, 82] width 106 height 17
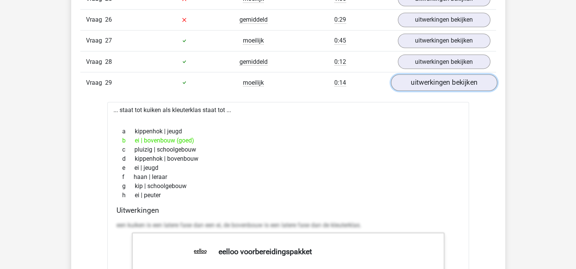
click at [446, 76] on link "uitwerkingen bekijken" at bounding box center [443, 82] width 106 height 17
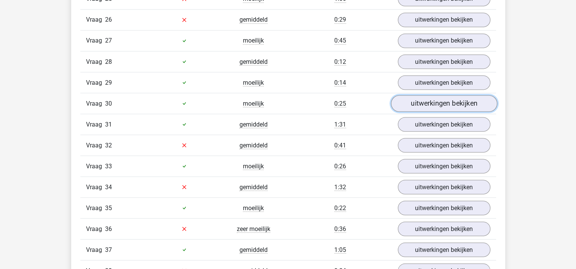
click at [440, 98] on link "uitwerkingen bekijken" at bounding box center [443, 103] width 106 height 17
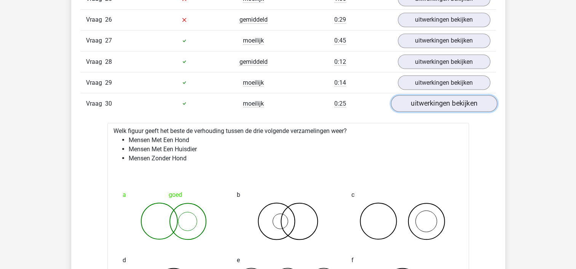
click at [440, 98] on link "uitwerkingen bekijken" at bounding box center [443, 103] width 106 height 17
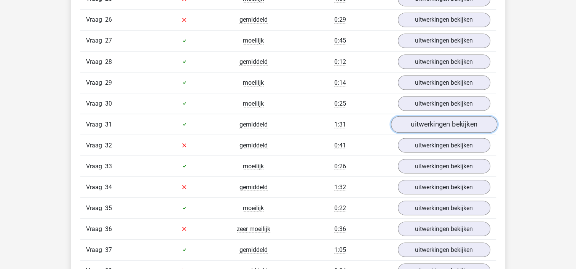
click at [437, 117] on link "uitwerkingen bekijken" at bounding box center [443, 124] width 106 height 17
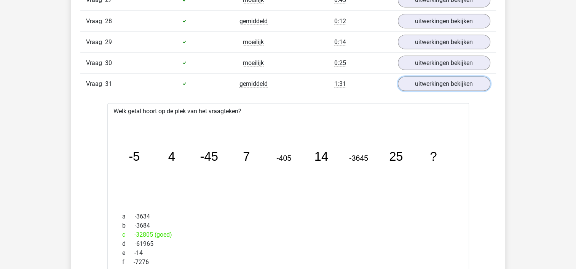
scroll to position [1423, 0]
click at [426, 78] on link "uitwerkingen bekijken" at bounding box center [443, 83] width 106 height 17
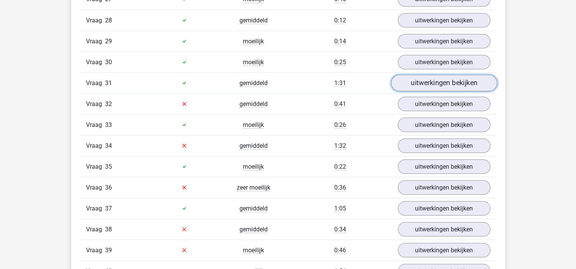
click at [426, 78] on link "uitwerkingen bekijken" at bounding box center [443, 83] width 106 height 17
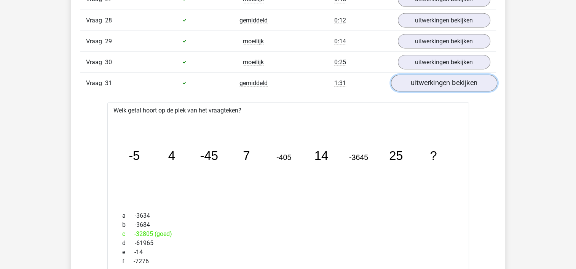
click at [412, 75] on link "uitwerkingen bekijken" at bounding box center [443, 83] width 106 height 17
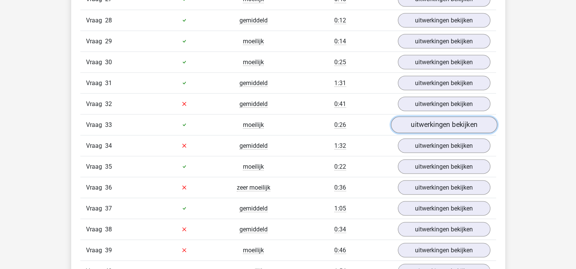
click at [406, 121] on link "uitwerkingen bekijken" at bounding box center [443, 124] width 106 height 17
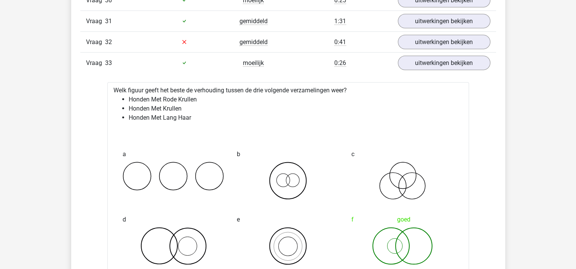
scroll to position [1492, 0]
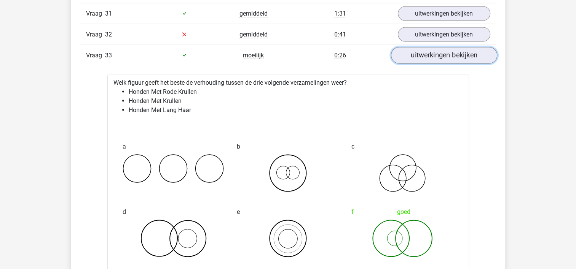
click at [414, 49] on link "uitwerkingen bekijken" at bounding box center [443, 55] width 106 height 17
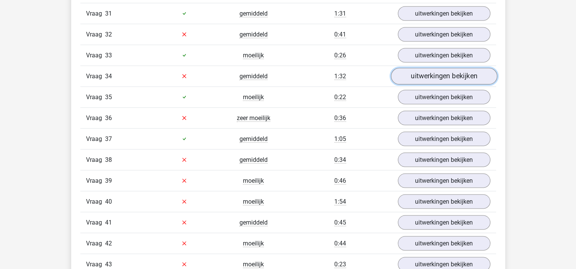
click at [417, 69] on link "uitwerkingen bekijken" at bounding box center [443, 76] width 106 height 17
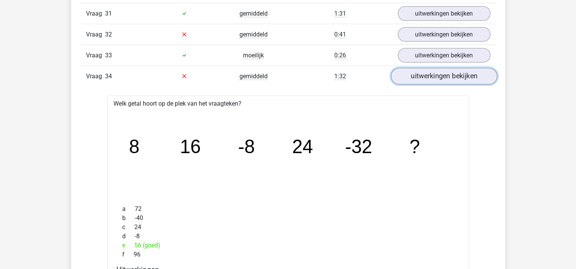
click at [417, 69] on link "uitwerkingen bekijken" at bounding box center [443, 76] width 106 height 17
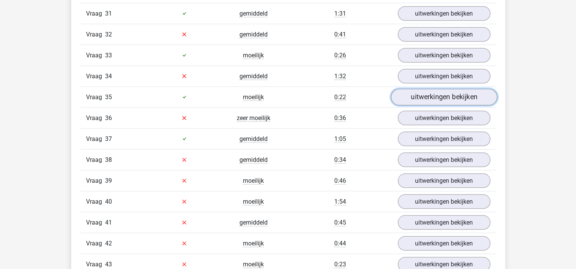
click at [417, 95] on link "uitwerkingen bekijken" at bounding box center [443, 97] width 106 height 17
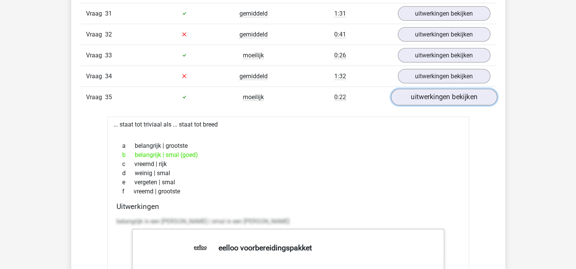
click at [417, 89] on link "uitwerkingen bekijken" at bounding box center [443, 97] width 106 height 17
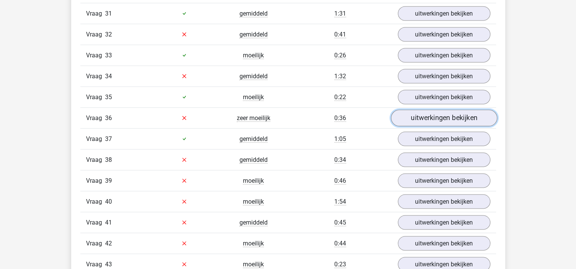
click at [415, 110] on link "uitwerkingen bekijken" at bounding box center [443, 118] width 106 height 17
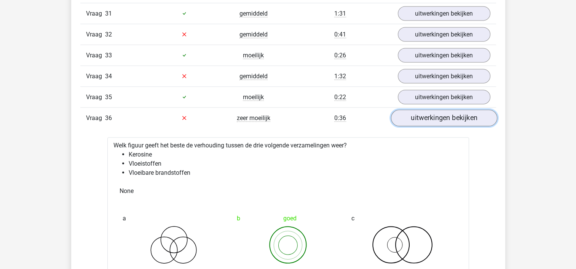
click at [415, 110] on link "uitwerkingen bekijken" at bounding box center [443, 118] width 106 height 17
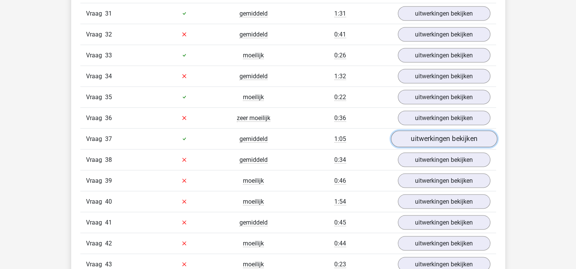
click at [417, 131] on link "uitwerkingen bekijken" at bounding box center [443, 139] width 106 height 17
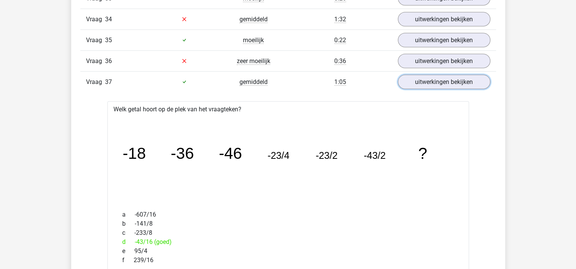
scroll to position [1552, 0]
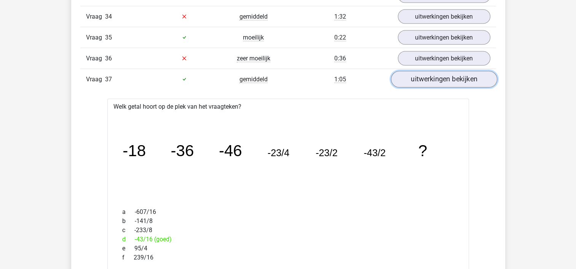
click at [441, 72] on link "uitwerkingen bekijken" at bounding box center [443, 79] width 106 height 17
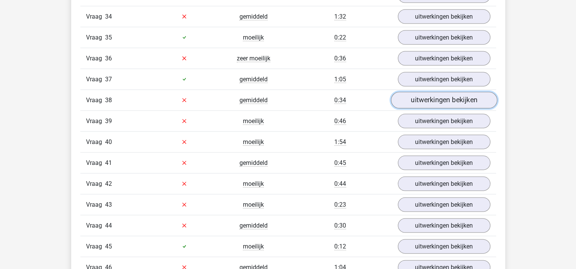
click at [462, 94] on link "uitwerkingen bekijken" at bounding box center [443, 100] width 106 height 17
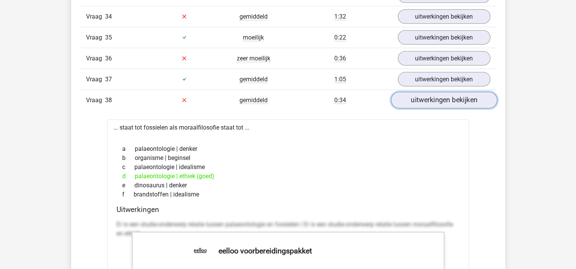
click at [462, 94] on link "uitwerkingen bekijken" at bounding box center [443, 100] width 106 height 17
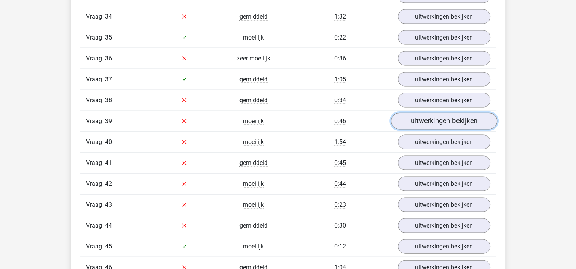
click at [453, 118] on link "uitwerkingen bekijken" at bounding box center [443, 121] width 106 height 17
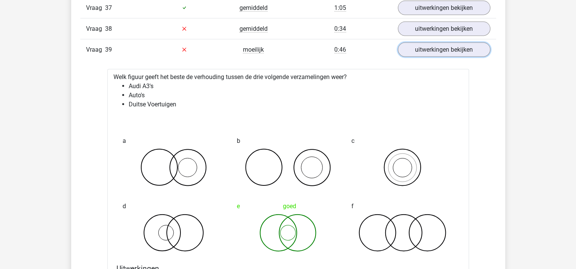
scroll to position [1624, 0]
click at [436, 46] on link "uitwerkingen bekijken" at bounding box center [443, 49] width 106 height 17
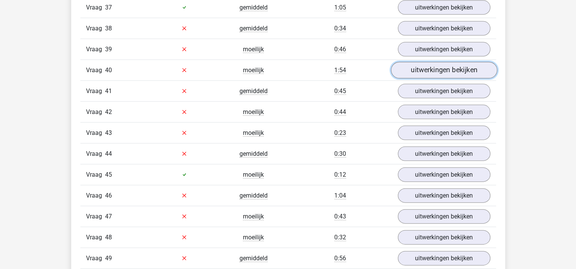
click at [439, 62] on link "uitwerkingen bekijken" at bounding box center [443, 70] width 106 height 17
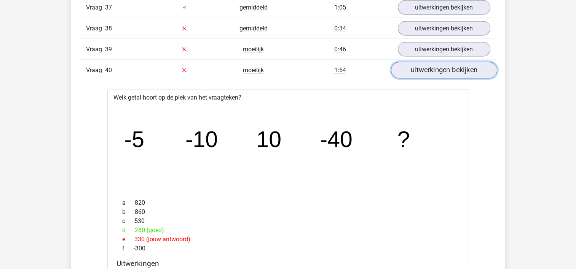
click at [439, 62] on link "uitwerkingen bekijken" at bounding box center [443, 70] width 106 height 17
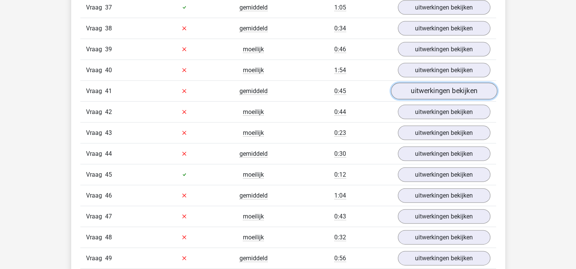
click at [441, 83] on link "uitwerkingen bekijken" at bounding box center [443, 91] width 106 height 17
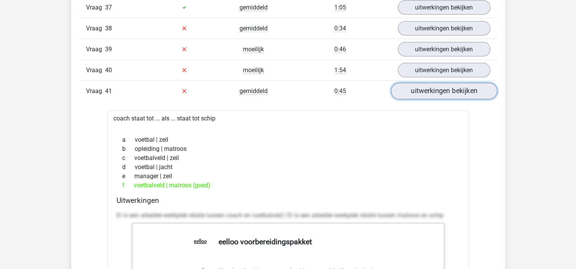
click at [441, 83] on link "uitwerkingen bekijken" at bounding box center [443, 91] width 106 height 17
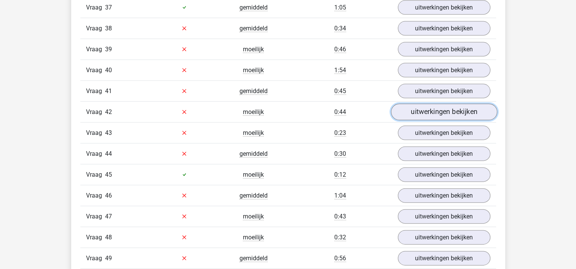
click at [441, 107] on link "uitwerkingen bekijken" at bounding box center [443, 112] width 106 height 17
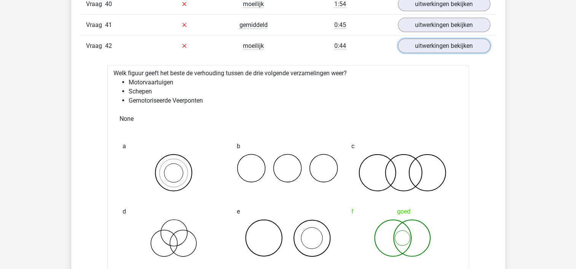
scroll to position [1691, 0]
click at [437, 38] on link "uitwerkingen bekijken" at bounding box center [443, 45] width 106 height 17
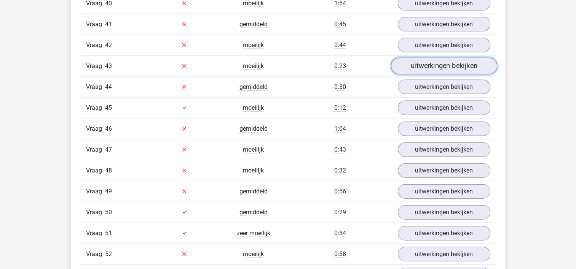
click at [436, 58] on link "uitwerkingen bekijken" at bounding box center [443, 66] width 106 height 17
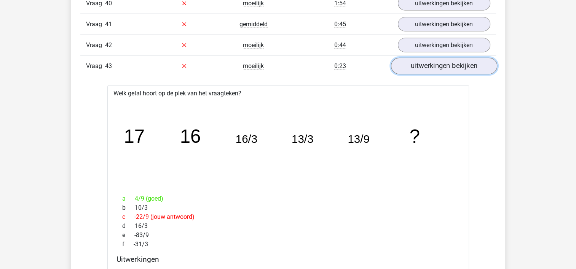
click at [436, 58] on link "uitwerkingen bekijken" at bounding box center [443, 66] width 106 height 17
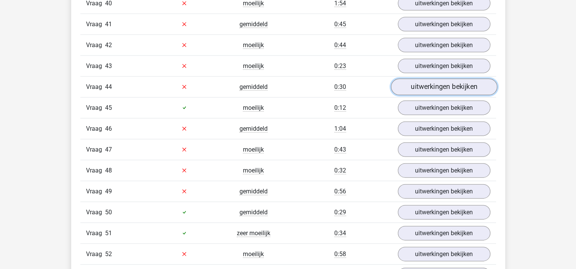
click at [436, 80] on link "uitwerkingen bekijken" at bounding box center [443, 87] width 106 height 17
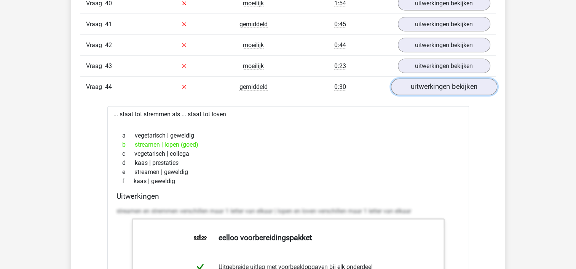
click at [436, 80] on link "uitwerkingen bekijken" at bounding box center [443, 87] width 106 height 17
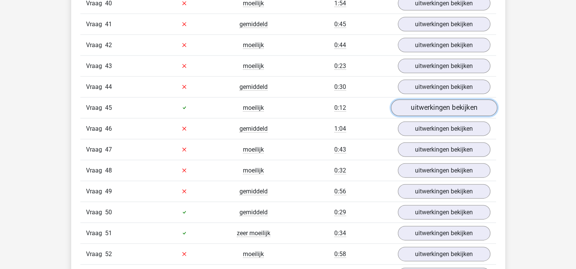
click at [433, 100] on link "uitwerkingen bekijken" at bounding box center [443, 108] width 106 height 17
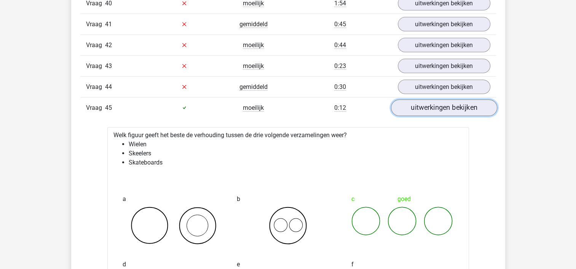
click at [433, 100] on link "uitwerkingen bekijken" at bounding box center [443, 108] width 106 height 17
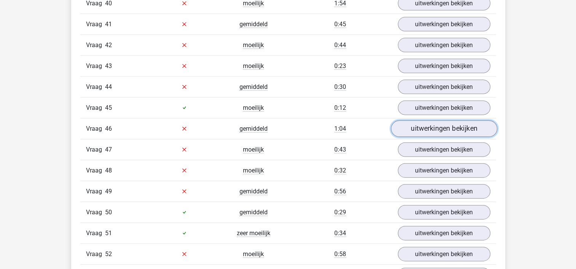
click at [431, 121] on link "uitwerkingen bekijken" at bounding box center [443, 129] width 106 height 17
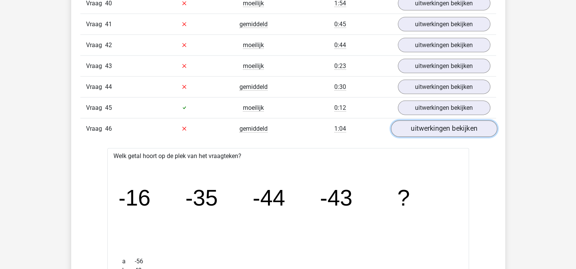
click at [431, 121] on link "uitwerkingen bekijken" at bounding box center [443, 129] width 106 height 17
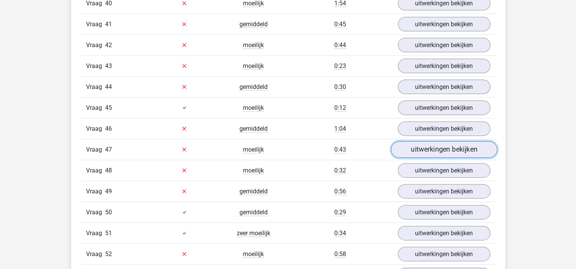
click at [431, 142] on link "uitwerkingen bekijken" at bounding box center [443, 150] width 106 height 17
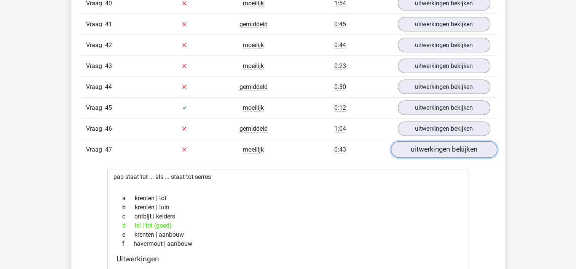
click at [431, 142] on link "uitwerkingen bekijken" at bounding box center [443, 150] width 106 height 17
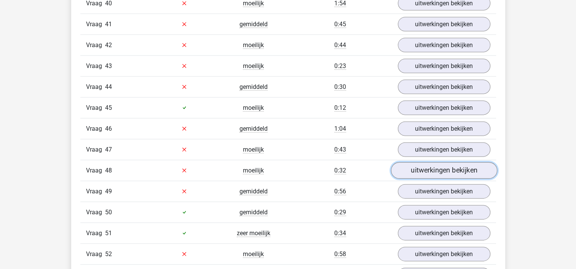
click at [433, 162] on link "uitwerkingen bekijken" at bounding box center [443, 170] width 106 height 17
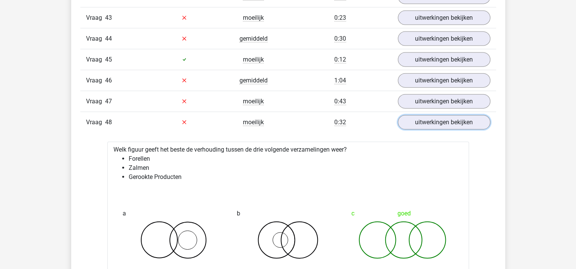
scroll to position [1739, 0]
click at [429, 115] on link "uitwerkingen bekijken" at bounding box center [443, 123] width 106 height 17
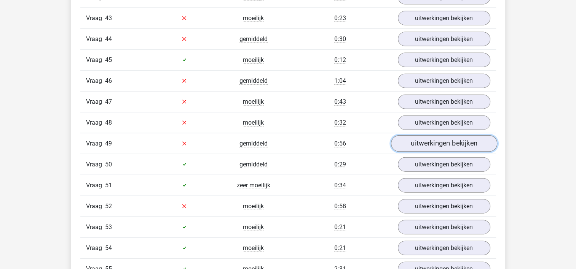
click at [430, 135] on link "uitwerkingen bekijken" at bounding box center [443, 143] width 106 height 17
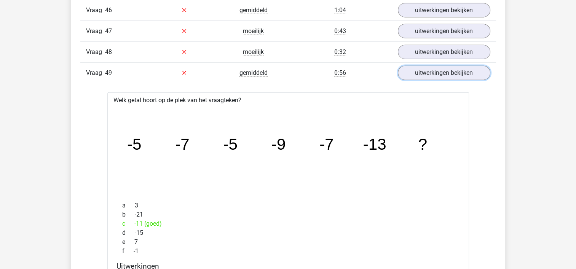
scroll to position [1809, 0]
click at [451, 65] on link "uitwerkingen bekijken" at bounding box center [443, 73] width 106 height 17
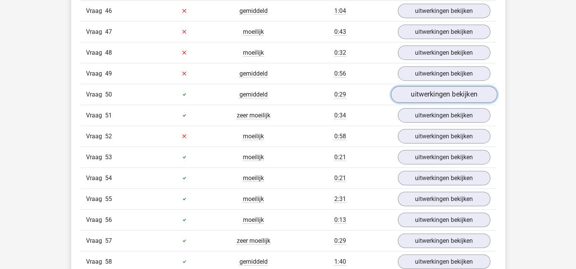
click at [452, 86] on link "uitwerkingen bekijken" at bounding box center [443, 94] width 106 height 17
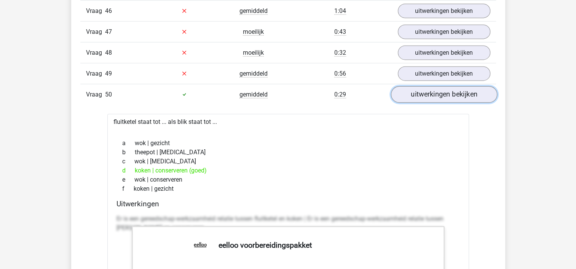
click at [450, 86] on link "uitwerkingen bekijken" at bounding box center [443, 94] width 106 height 17
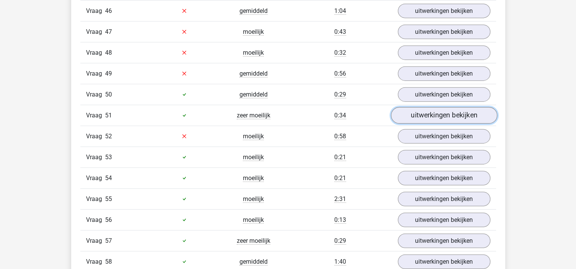
click at [447, 107] on link "uitwerkingen bekijken" at bounding box center [443, 115] width 106 height 17
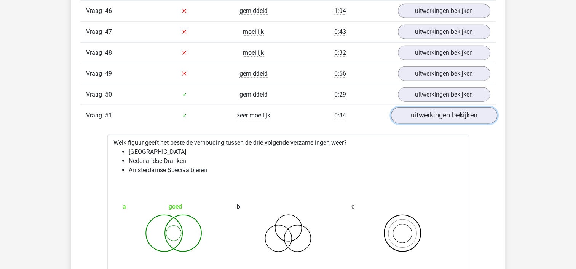
click at [447, 107] on link "uitwerkingen bekijken" at bounding box center [443, 115] width 106 height 17
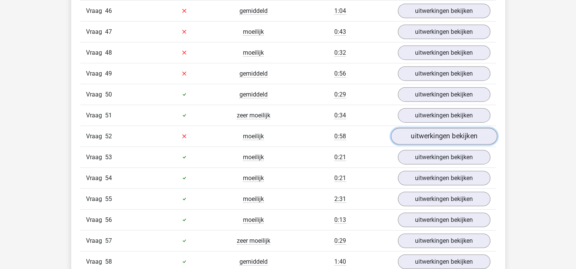
click at [452, 128] on link "uitwerkingen bekijken" at bounding box center [443, 136] width 106 height 17
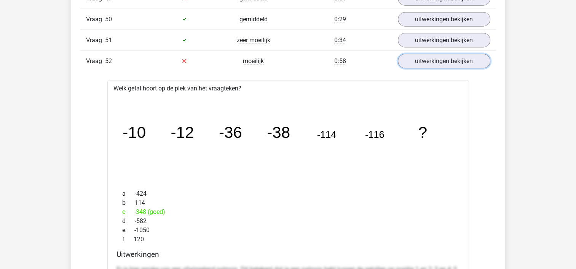
scroll to position [1884, 0]
click at [464, 53] on link "uitwerkingen bekijken" at bounding box center [443, 61] width 106 height 17
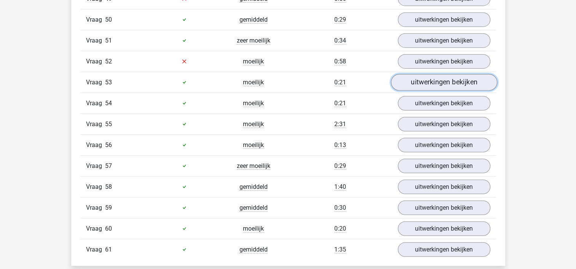
click at [459, 74] on link "uitwerkingen bekijken" at bounding box center [443, 82] width 106 height 17
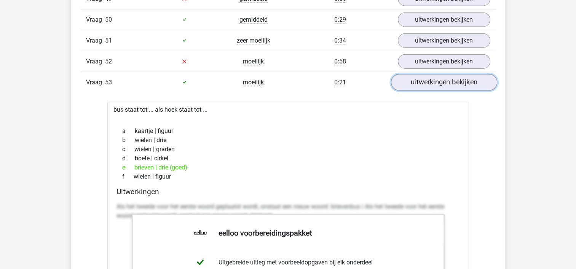
click at [459, 74] on link "uitwerkingen bekijken" at bounding box center [443, 82] width 106 height 17
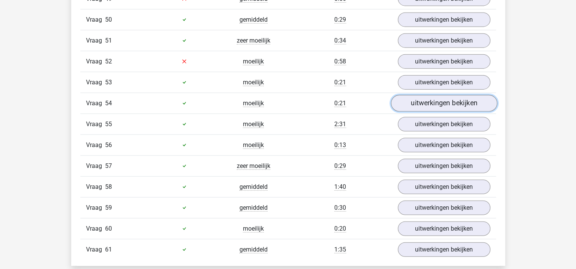
click at [450, 95] on link "uitwerkingen bekijken" at bounding box center [443, 103] width 106 height 17
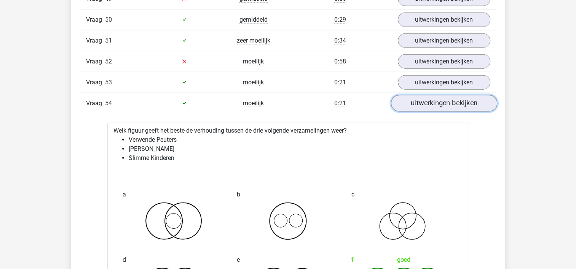
click at [450, 95] on link "uitwerkingen bekijken" at bounding box center [443, 103] width 106 height 17
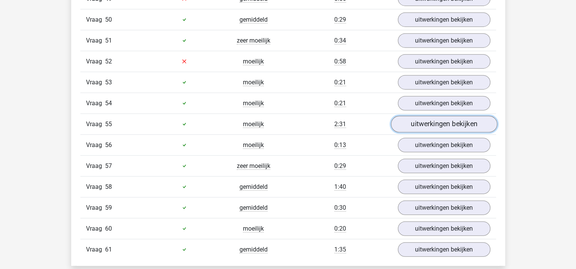
click at [445, 116] on link "uitwerkingen bekijken" at bounding box center [443, 124] width 106 height 17
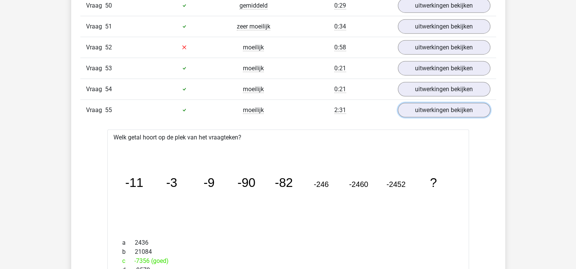
scroll to position [1900, 0]
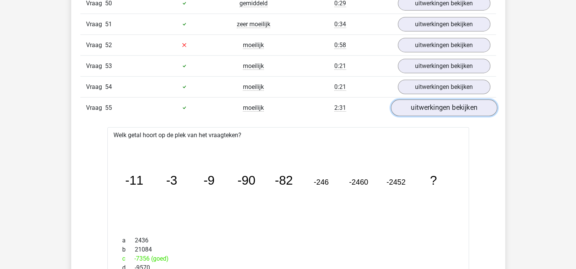
click at [447, 100] on link "uitwerkingen bekijken" at bounding box center [443, 108] width 106 height 17
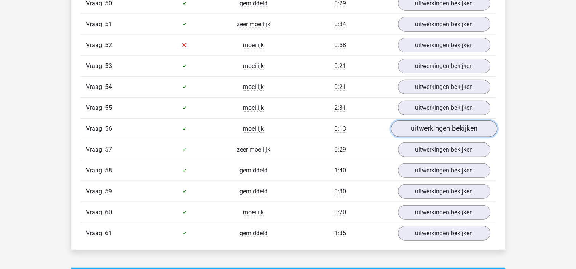
click at [446, 121] on link "uitwerkingen bekijken" at bounding box center [443, 129] width 106 height 17
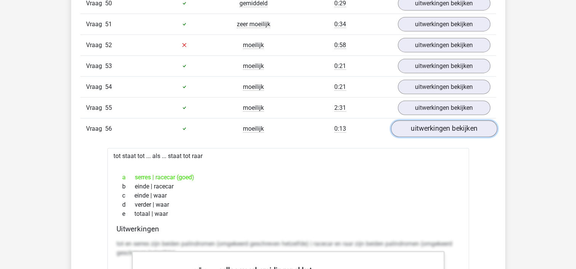
click at [446, 121] on link "uitwerkingen bekijken" at bounding box center [443, 129] width 106 height 17
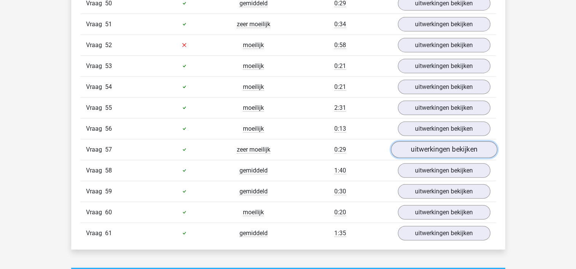
click at [445, 142] on link "uitwerkingen bekijken" at bounding box center [443, 150] width 106 height 17
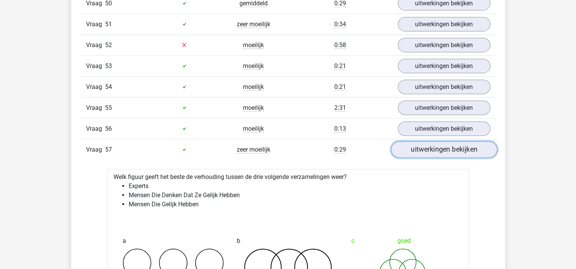
click at [445, 142] on link "uitwerkingen bekijken" at bounding box center [443, 150] width 106 height 17
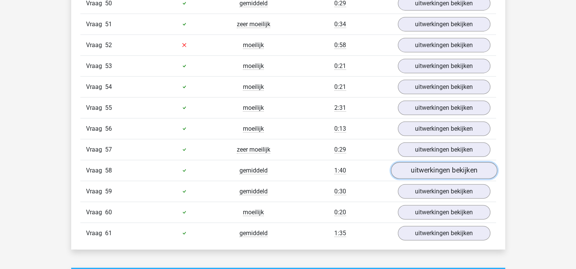
click at [445, 162] on link "uitwerkingen bekijken" at bounding box center [443, 170] width 106 height 17
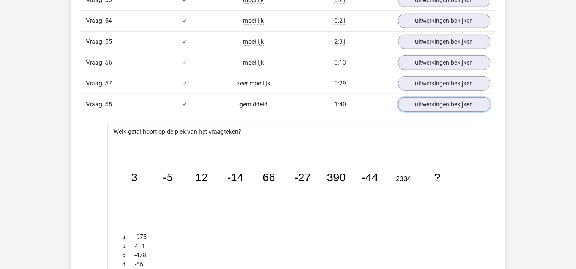
scroll to position [1981, 0]
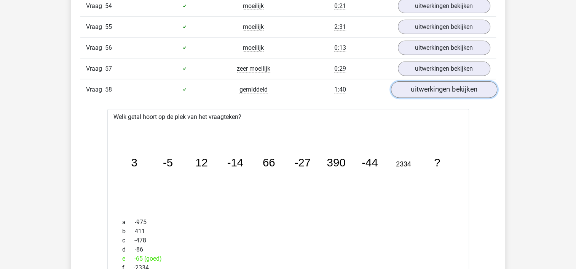
click at [452, 82] on link "uitwerkingen bekijken" at bounding box center [443, 89] width 106 height 17
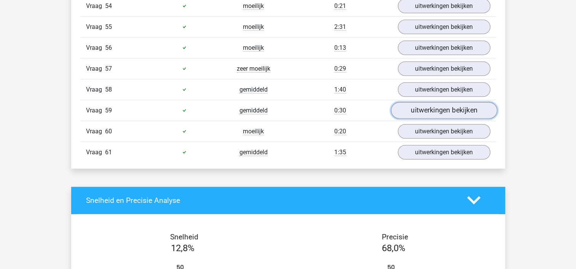
click at [447, 102] on link "uitwerkingen bekijken" at bounding box center [443, 110] width 106 height 17
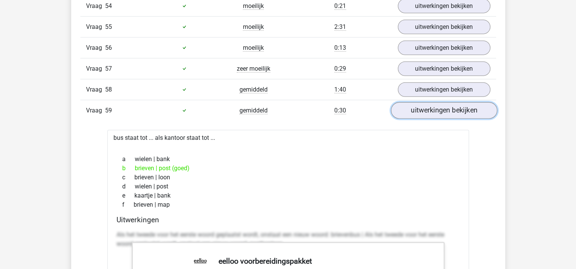
click at [447, 102] on link "uitwerkingen bekijken" at bounding box center [443, 110] width 106 height 17
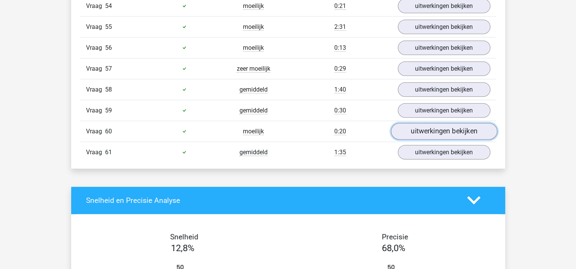
click at [444, 123] on link "uitwerkingen bekijken" at bounding box center [443, 131] width 106 height 17
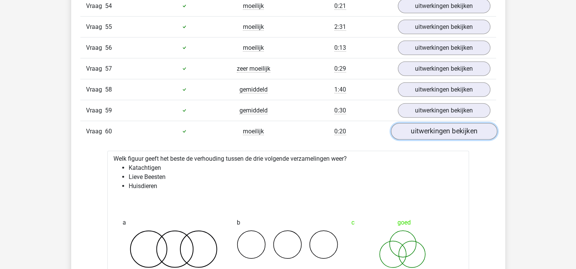
click at [444, 123] on link "uitwerkingen bekijken" at bounding box center [443, 131] width 106 height 17
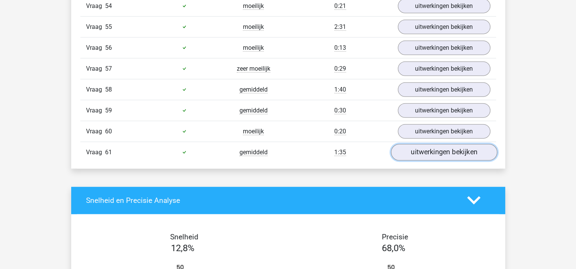
click at [442, 144] on link "uitwerkingen bekijken" at bounding box center [443, 152] width 106 height 17
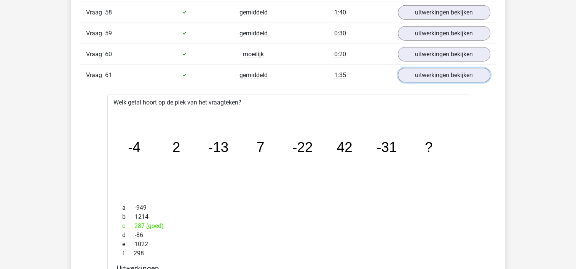
scroll to position [2059, 0]
click at [452, 67] on link "uitwerkingen bekijken" at bounding box center [443, 75] width 106 height 17
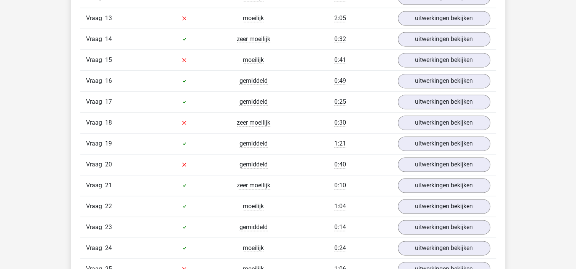
scroll to position [1105, 0]
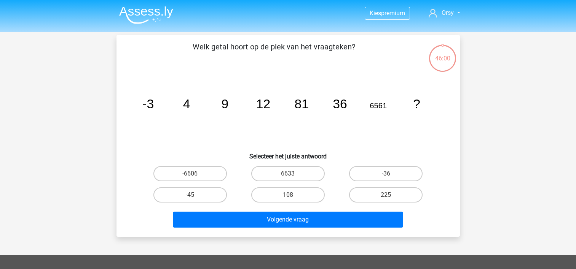
scroll to position [35, 0]
